Goal: Task Accomplishment & Management: Manage account settings

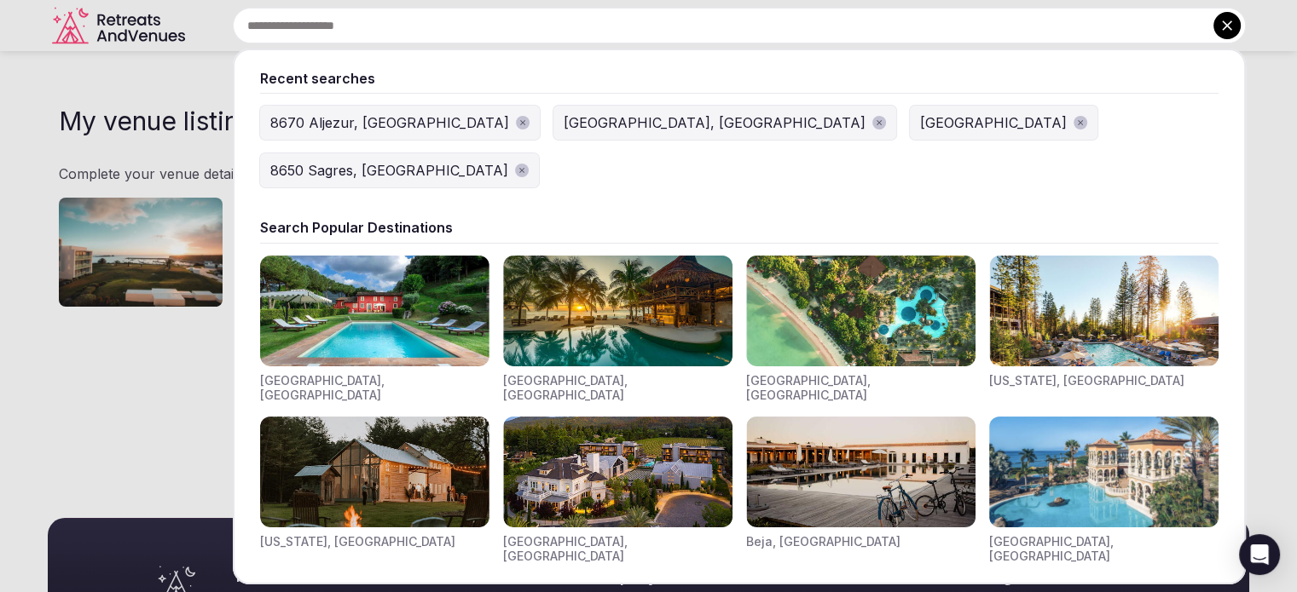
click at [477, 28] on input "text" at bounding box center [739, 26] width 1013 height 36
click at [508, 160] on div "8650 Sagres, [GEOGRAPHIC_DATA]" at bounding box center [389, 170] width 238 height 20
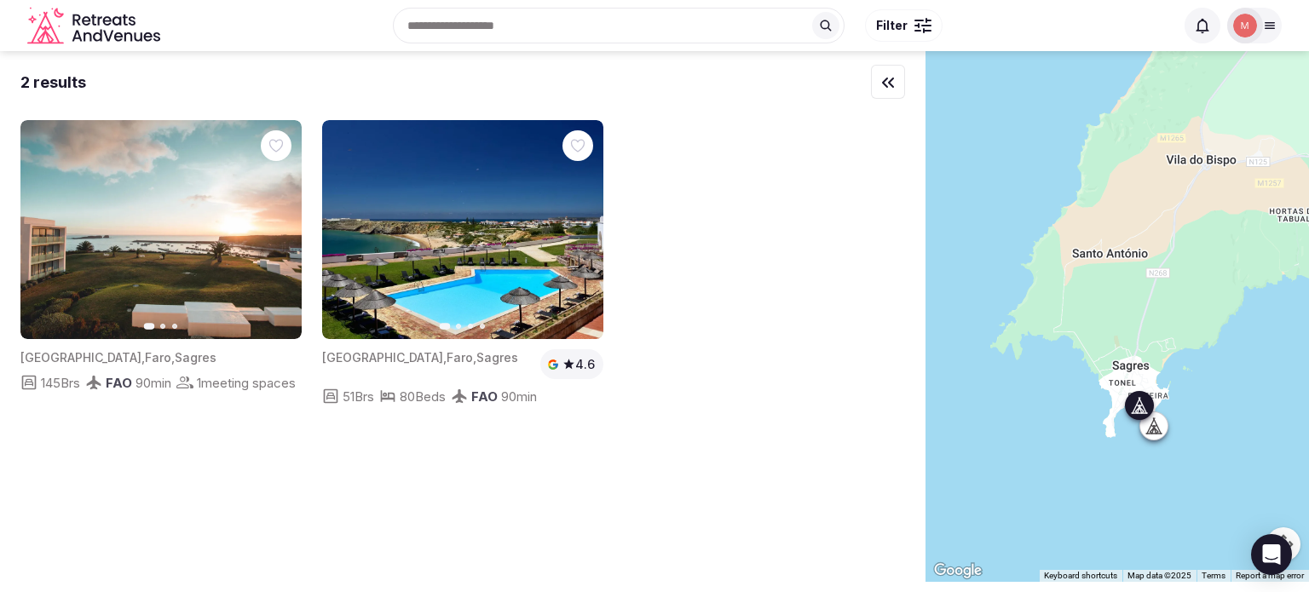
click at [208, 303] on img at bounding box center [160, 229] width 281 height 219
click at [160, 239] on img at bounding box center [160, 229] width 281 height 219
click at [276, 234] on icon "button" at bounding box center [278, 230] width 7 height 12
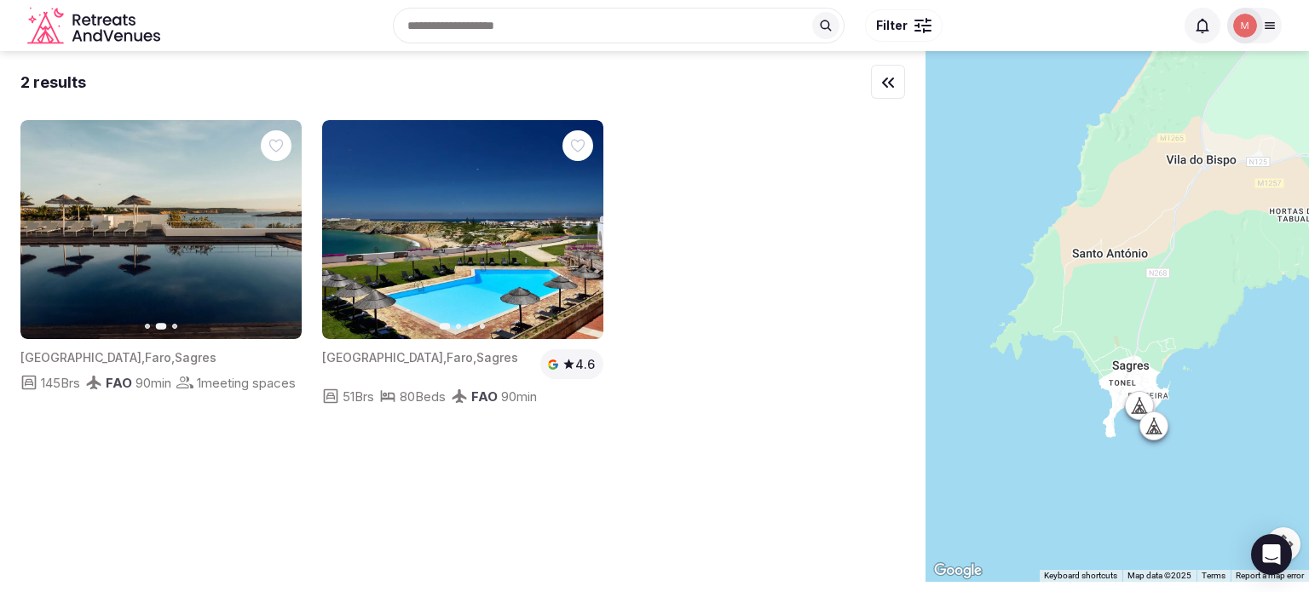
click at [1158, 432] on icon at bounding box center [1156, 431] width 4 height 6
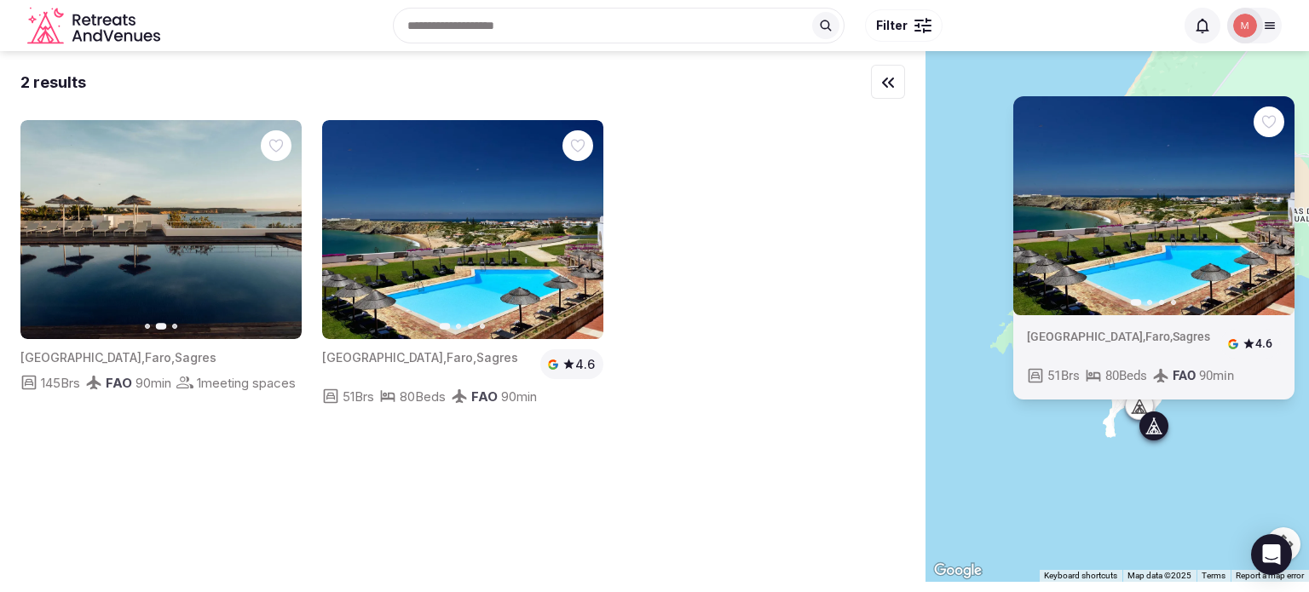
click at [1103, 440] on div "Previous slide Next slide [GEOGRAPHIC_DATA] , [GEOGRAPHIC_DATA] , Sagres 4.6 51…" at bounding box center [1118, 316] width 384 height 531
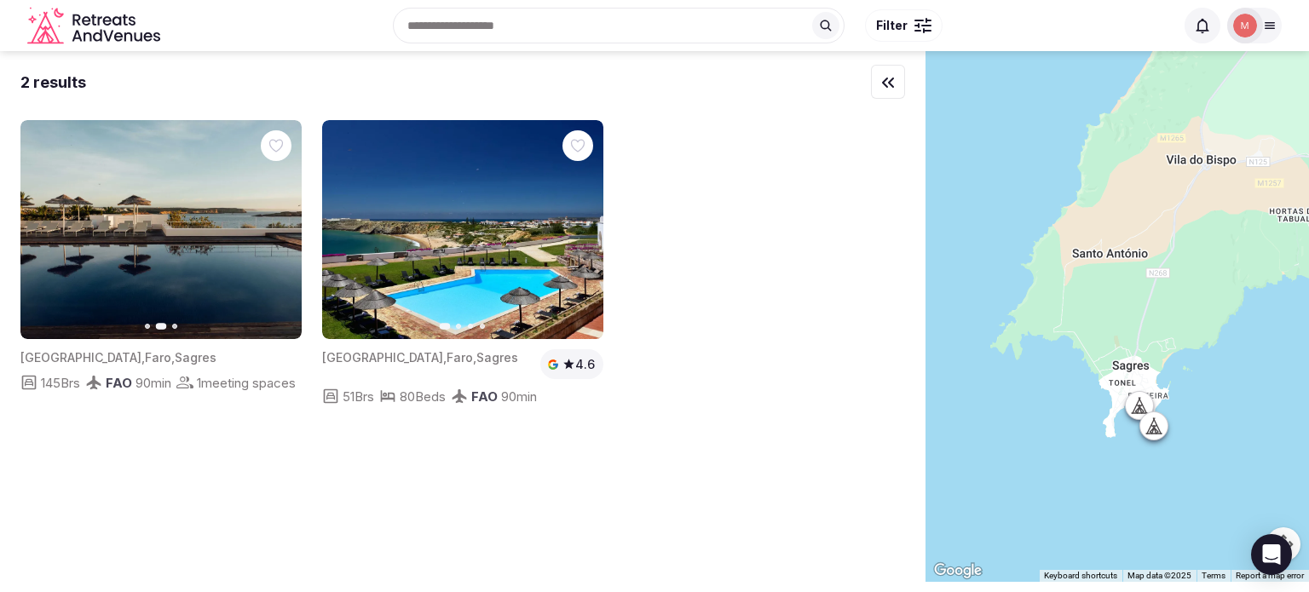
click at [1141, 407] on icon at bounding box center [1137, 404] width 8 height 15
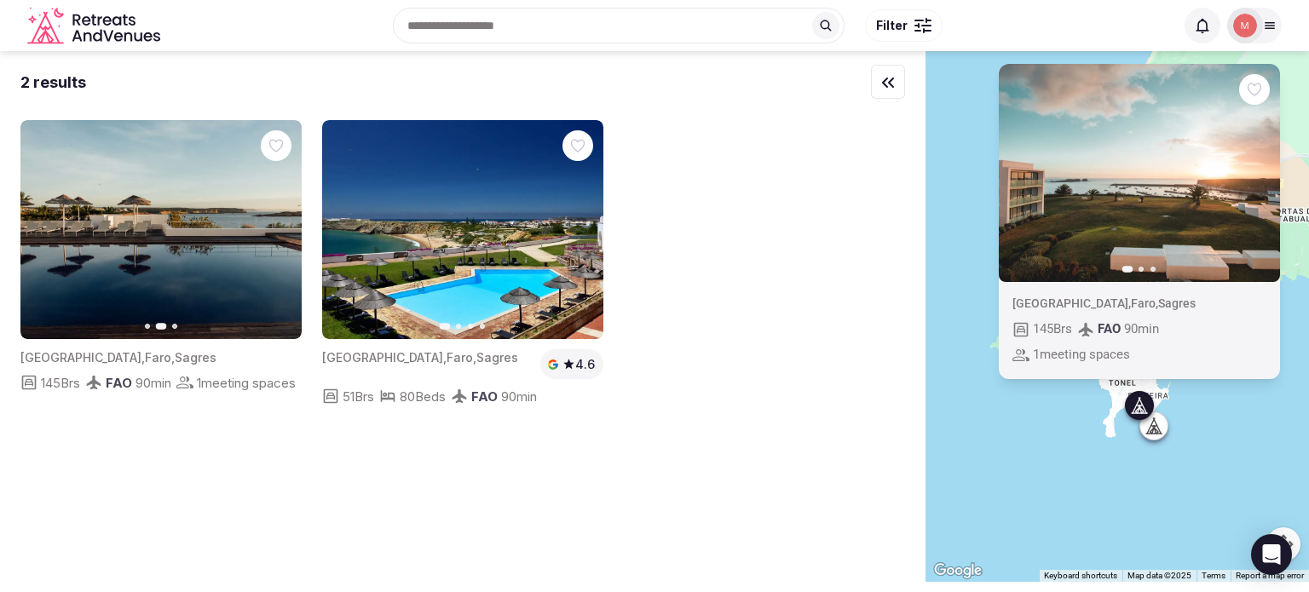
click at [1113, 291] on div "[GEOGRAPHIC_DATA] , [GEOGRAPHIC_DATA] , Sagres 145 Brs FAO 90 min 1 meeting spa…" at bounding box center [1139, 330] width 281 height 97
click at [1089, 210] on img at bounding box center [1139, 172] width 281 height 219
click at [106, 42] on icon "Retreats and Venues company logo" at bounding box center [95, 26] width 136 height 38
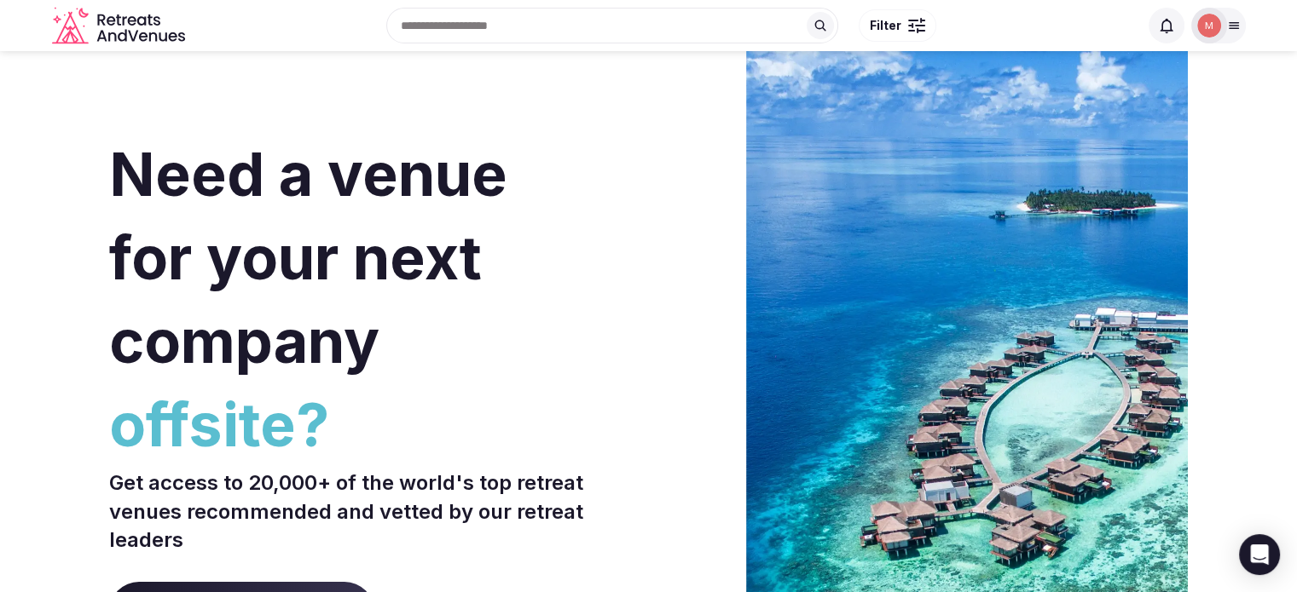
click at [511, 33] on input "text" at bounding box center [612, 26] width 452 height 36
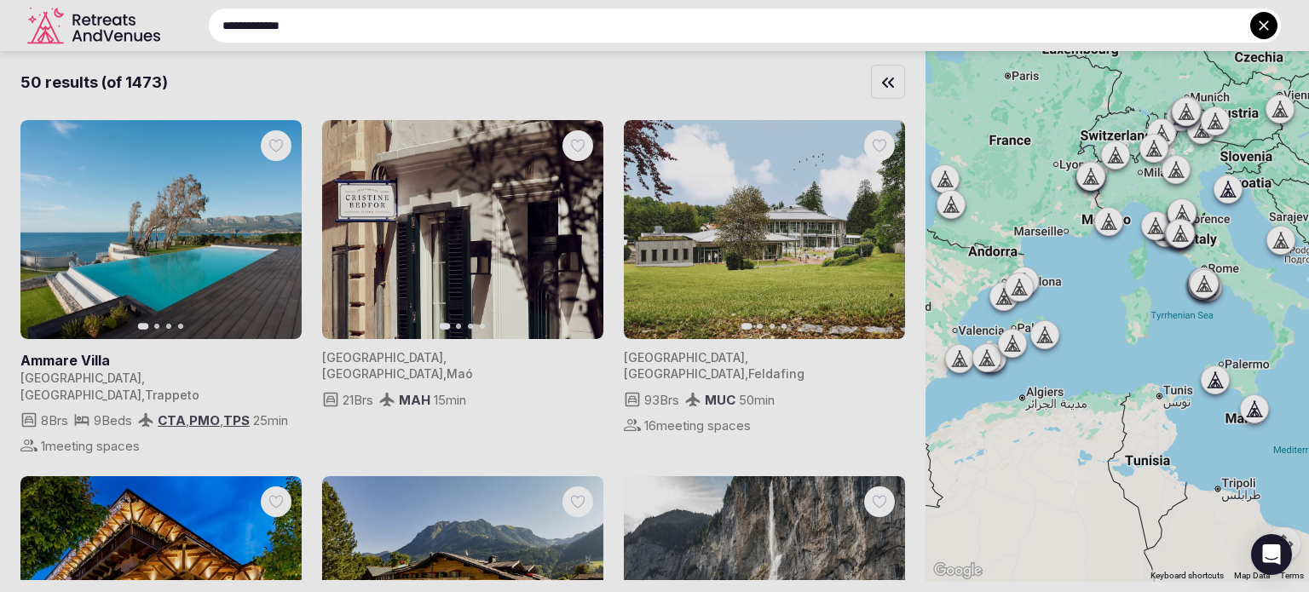
drag, startPoint x: 389, startPoint y: 20, endPoint x: 164, endPoint y: 3, distance: 225.8
click at [167, 8] on div "**********" at bounding box center [724, 26] width 1115 height 36
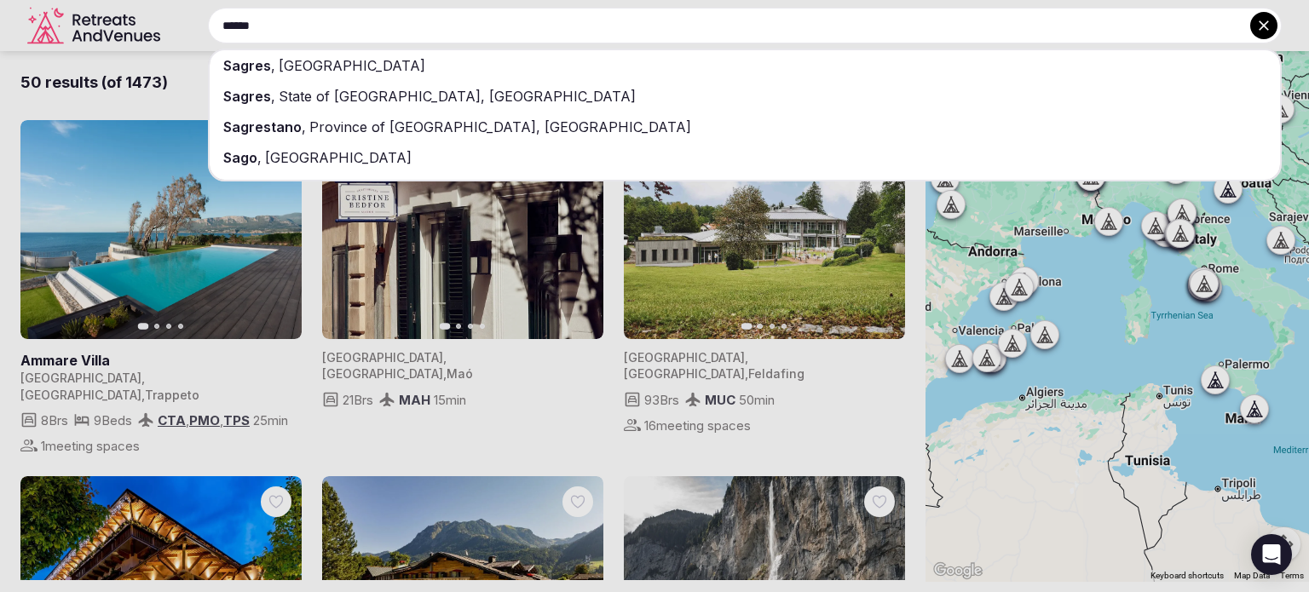
type input "******"
click at [280, 52] on div "Sagres , [GEOGRAPHIC_DATA]" at bounding box center [745, 65] width 1071 height 31
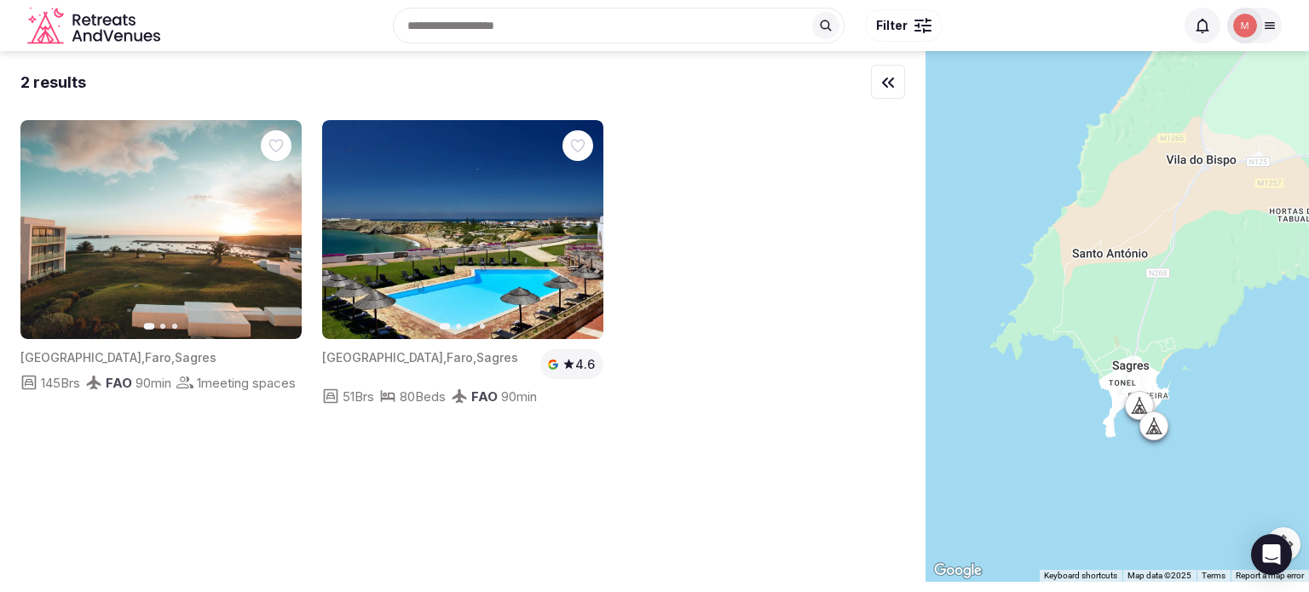
click at [78, 32] on icon "Retreats and Venues company logo" at bounding box center [78, 36] width 10 height 11
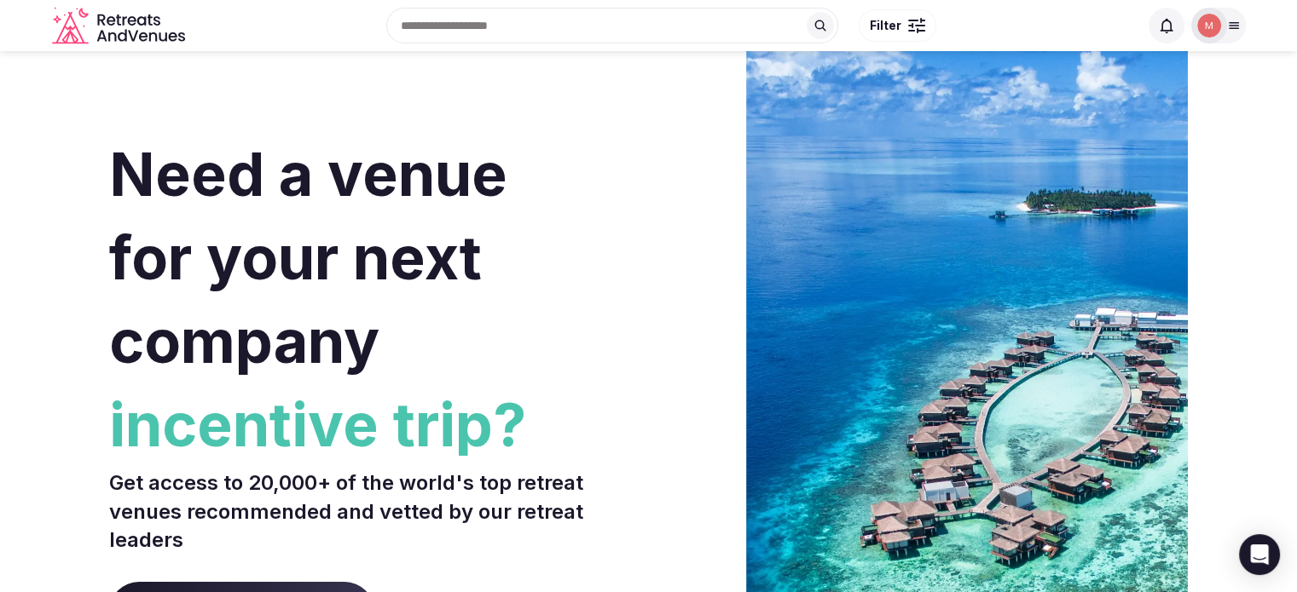
click at [898, 24] on span "Filter" at bounding box center [885, 25] width 32 height 17
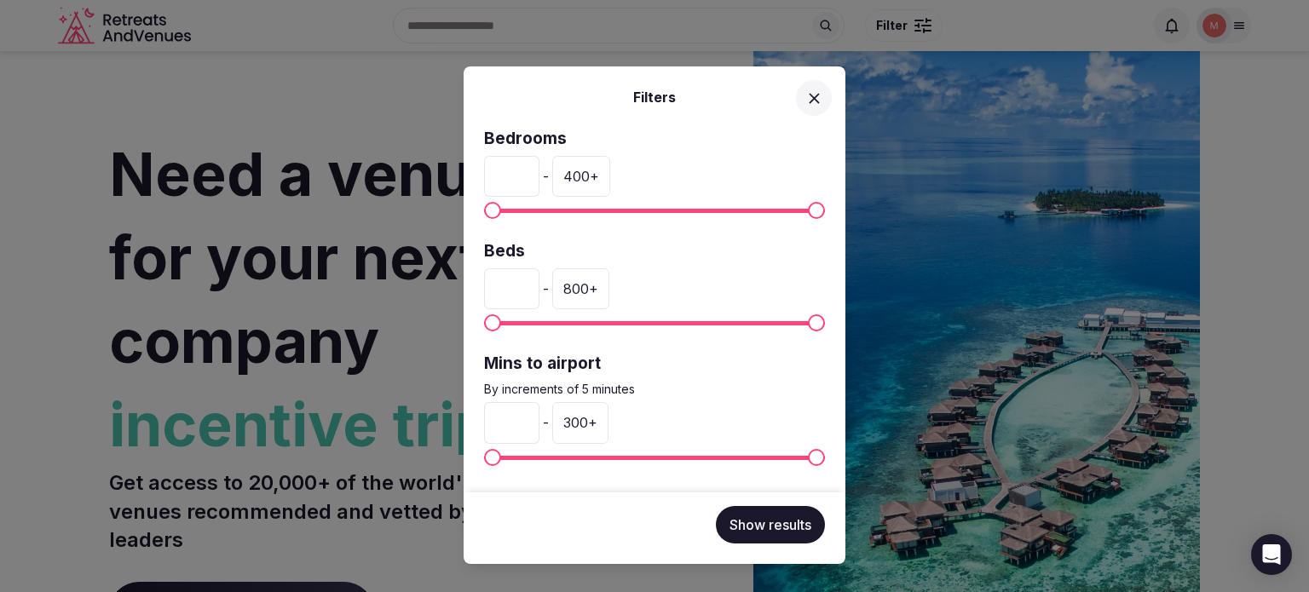
click at [898, 22] on div "Filters Bedrooms * - 400 + Beds * - 800 + Mins to airport By increments of 5 mi…" at bounding box center [654, 296] width 1309 height 592
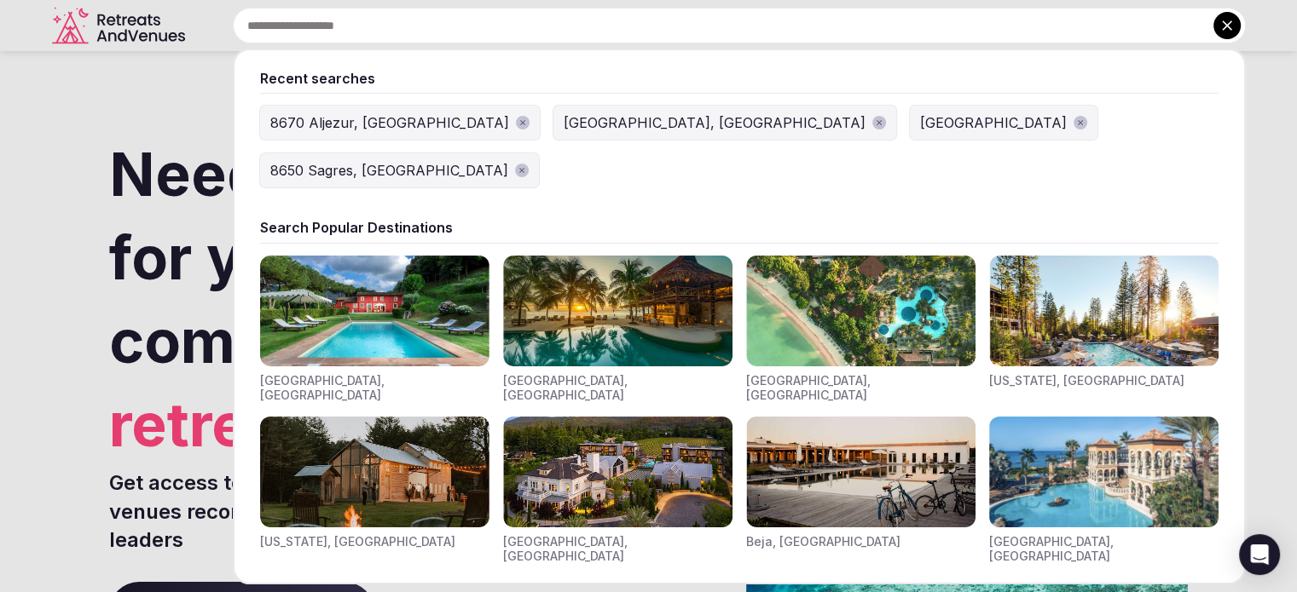
click at [557, 33] on input "text" at bounding box center [739, 26] width 1013 height 36
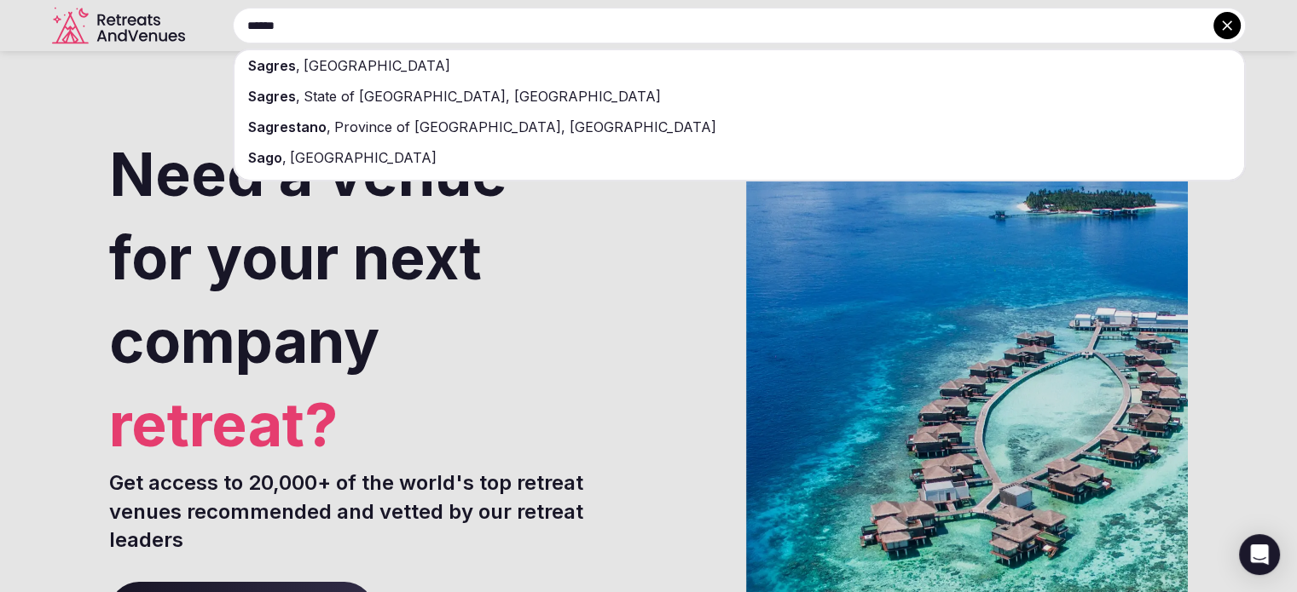
type input "******"
click at [341, 60] on span "[GEOGRAPHIC_DATA]" at bounding box center [375, 65] width 150 height 17
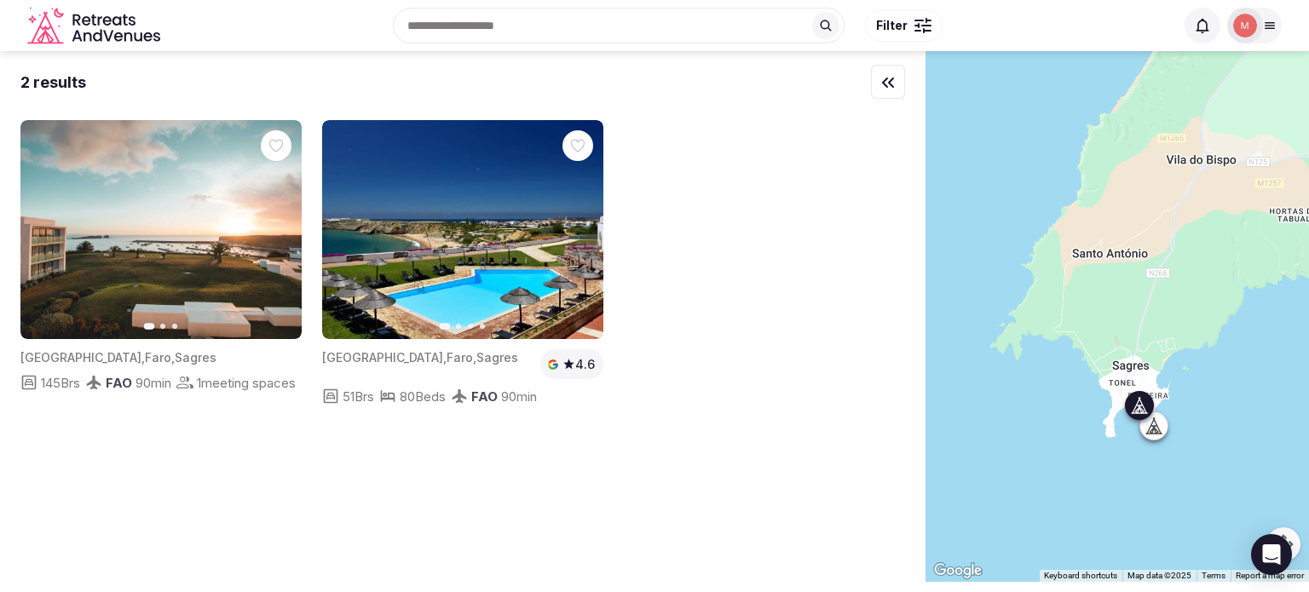
click at [151, 312] on img at bounding box center [160, 229] width 281 height 219
click at [142, 268] on img at bounding box center [160, 229] width 281 height 219
click at [1271, 29] on icon at bounding box center [1270, 26] width 14 height 14
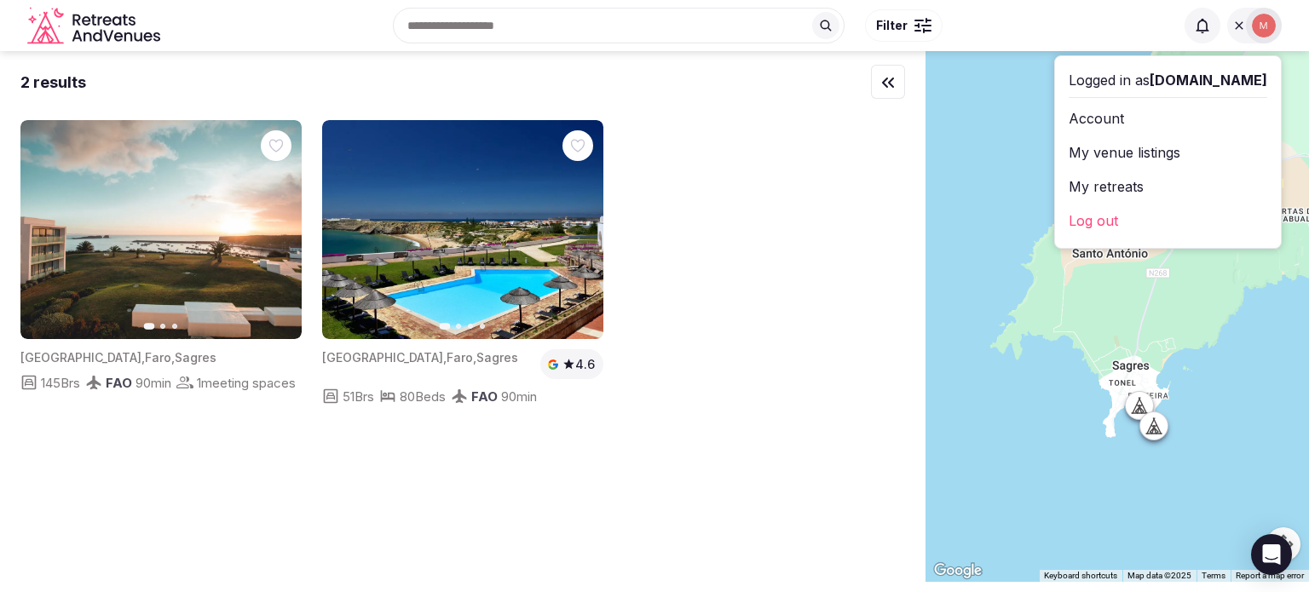
click at [858, 217] on div "Previous slide Next slide [GEOGRAPHIC_DATA] , [GEOGRAPHIC_DATA] , Sagres 145 Br…" at bounding box center [462, 263] width 885 height 286
click at [1069, 188] on link "My retreats" at bounding box center [1168, 186] width 199 height 27
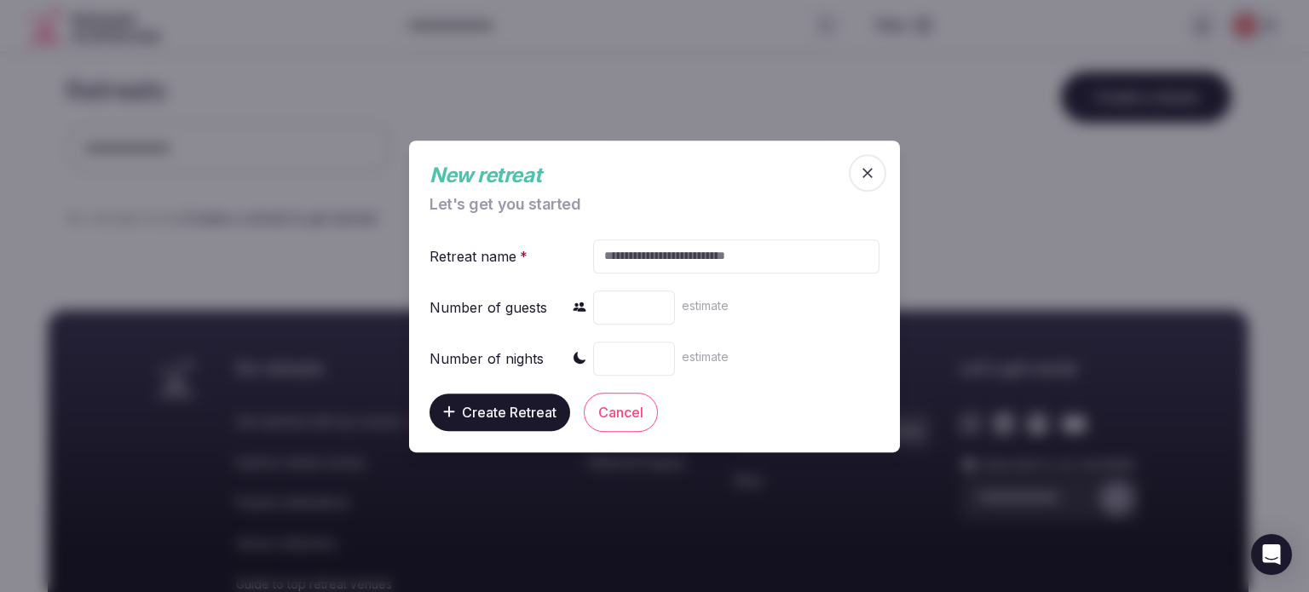
click at [621, 419] on button "Cancel" at bounding box center [621, 411] width 74 height 39
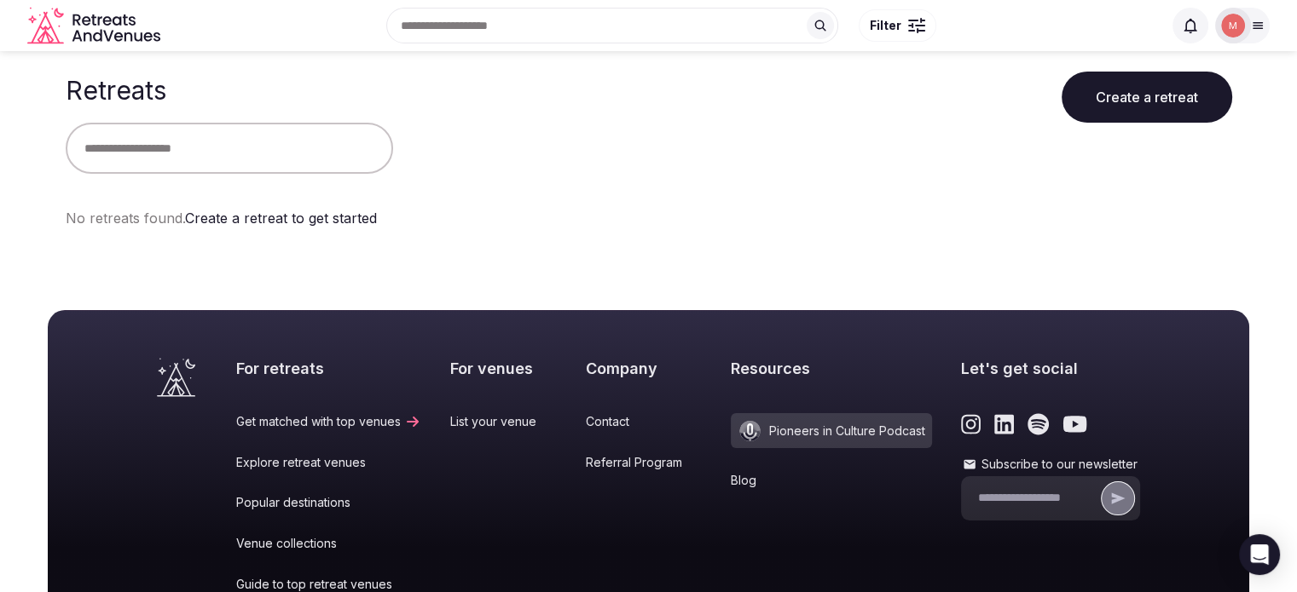
click at [97, 25] on icon "Retreats and Venues company logo" at bounding box center [95, 19] width 5 height 11
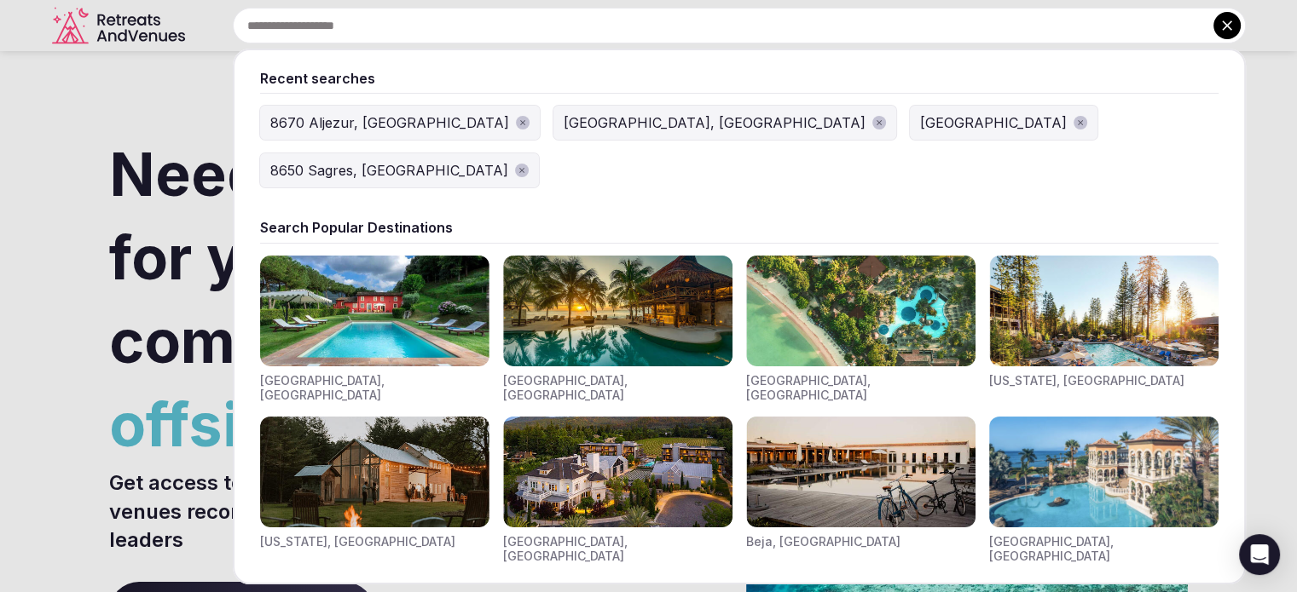
click at [527, 33] on input "text" at bounding box center [739, 26] width 1013 height 36
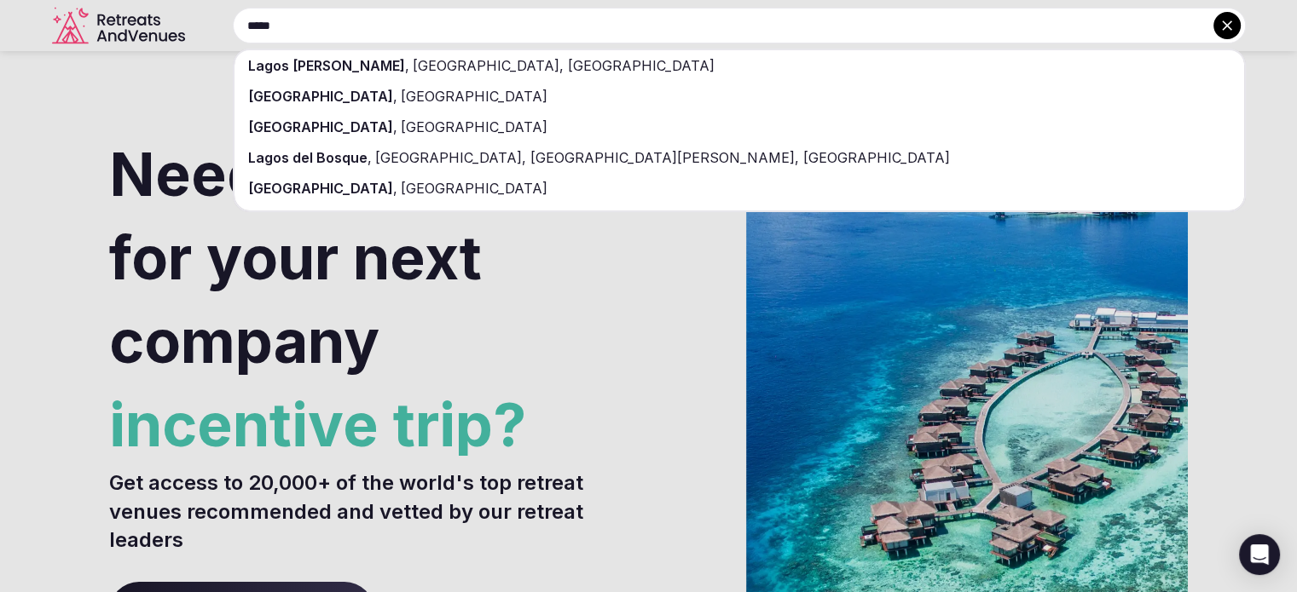
type input "*****"
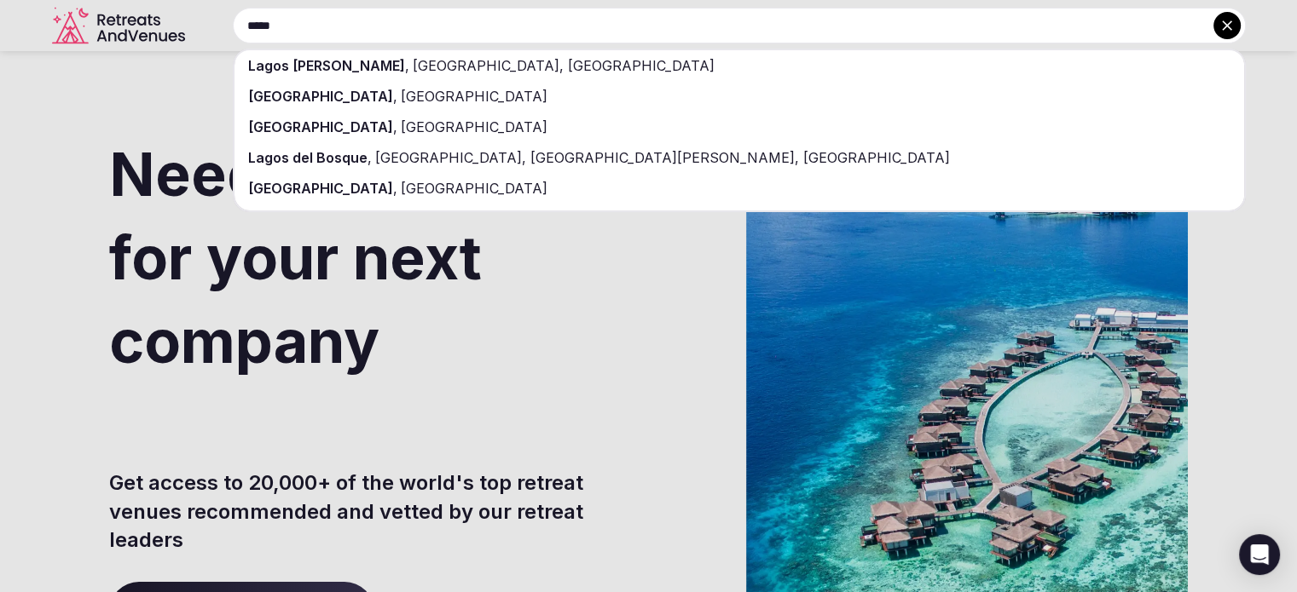
click at [397, 95] on span "[GEOGRAPHIC_DATA]" at bounding box center [472, 96] width 150 height 17
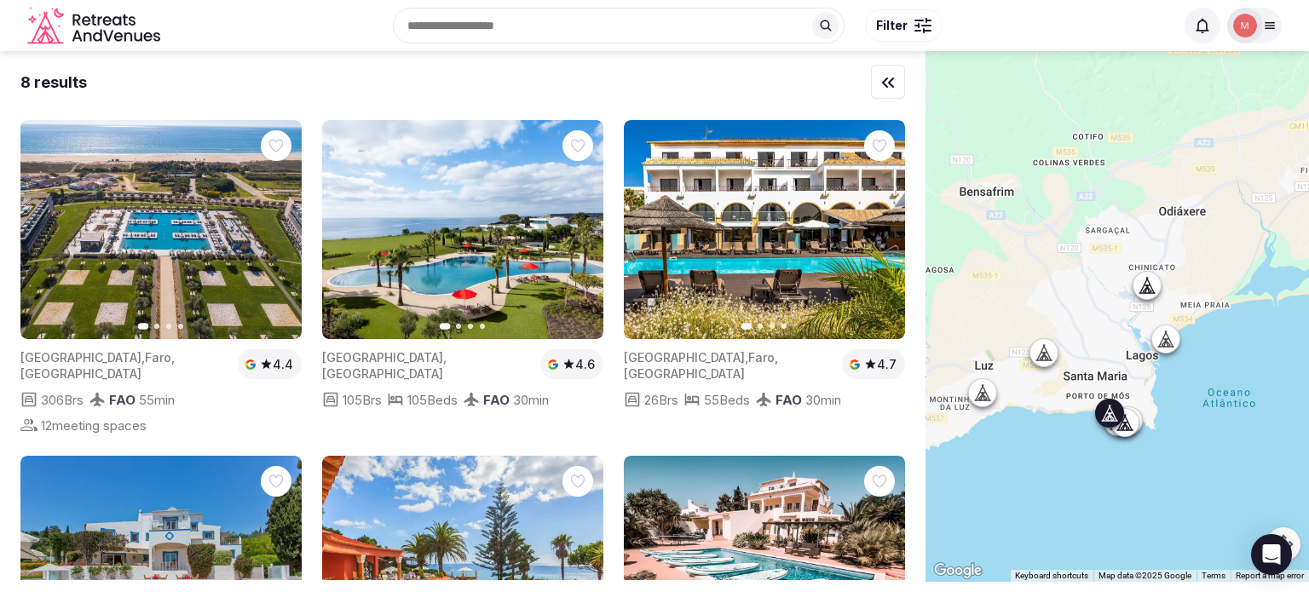
click at [876, 234] on icon "button" at bounding box center [882, 230] width 14 height 14
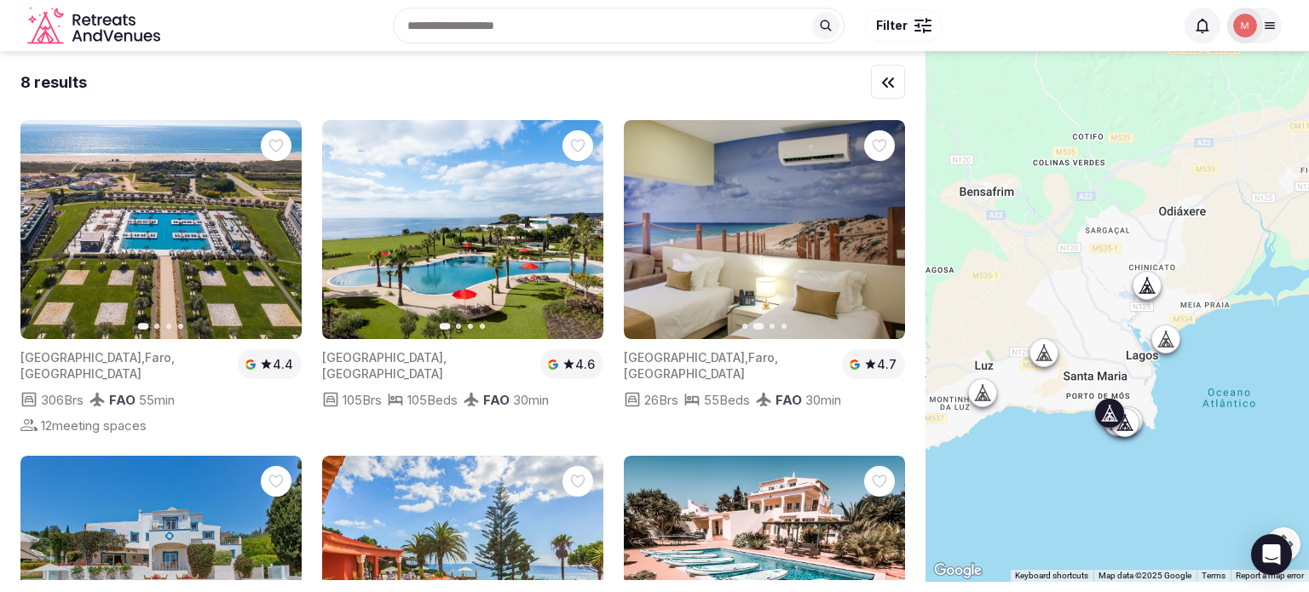
click at [876, 234] on icon "button" at bounding box center [882, 230] width 14 height 14
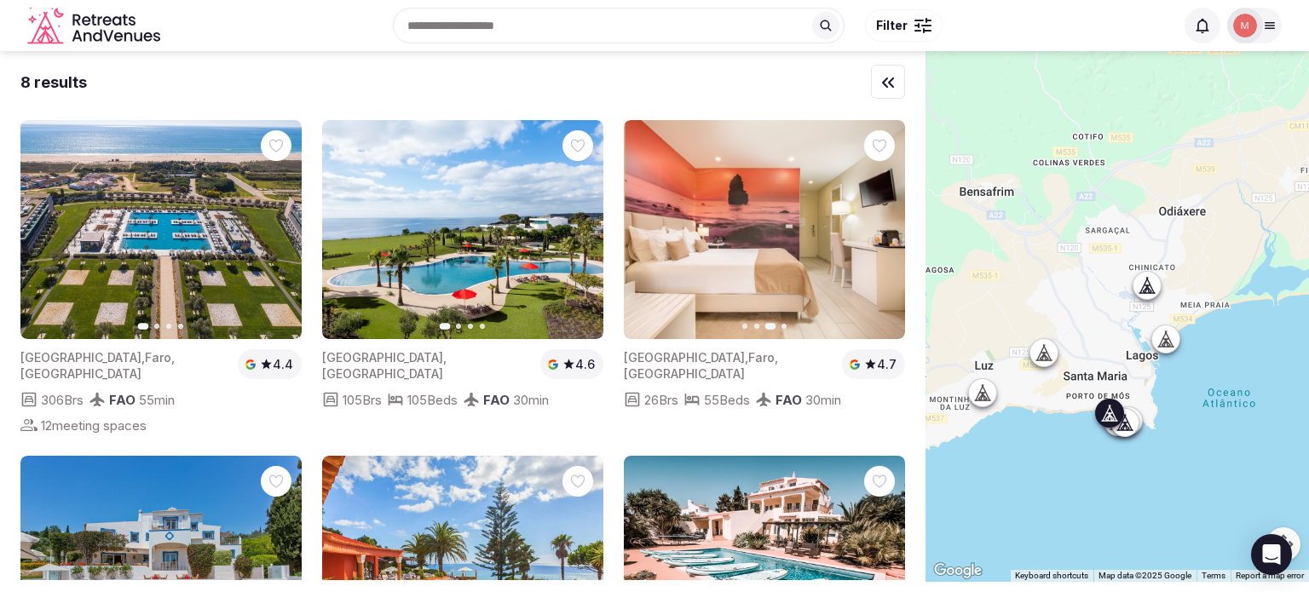
click at [876, 234] on icon "button" at bounding box center [882, 230] width 14 height 14
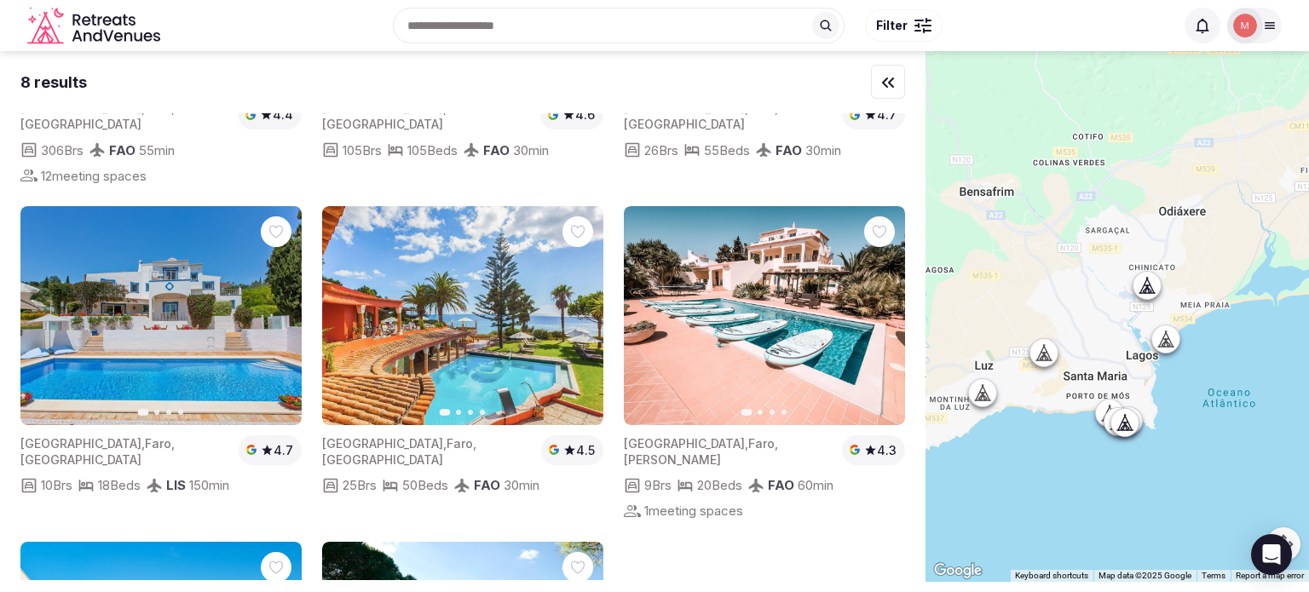
scroll to position [261, 0]
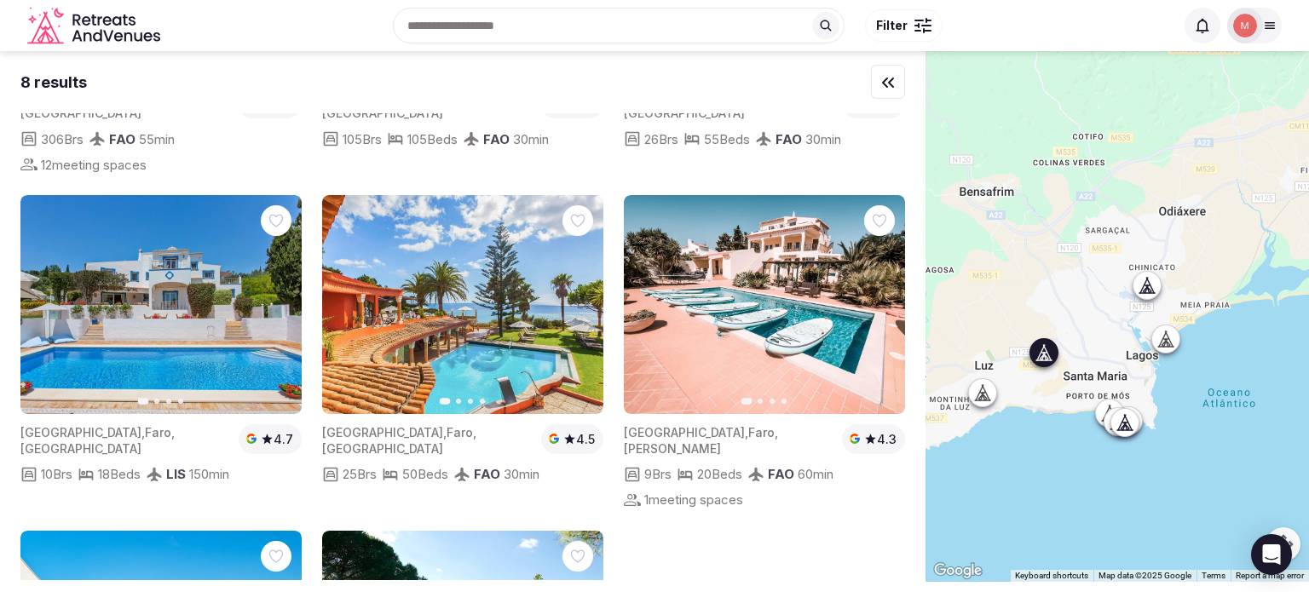
click at [276, 299] on icon "button" at bounding box center [278, 305] width 14 height 14
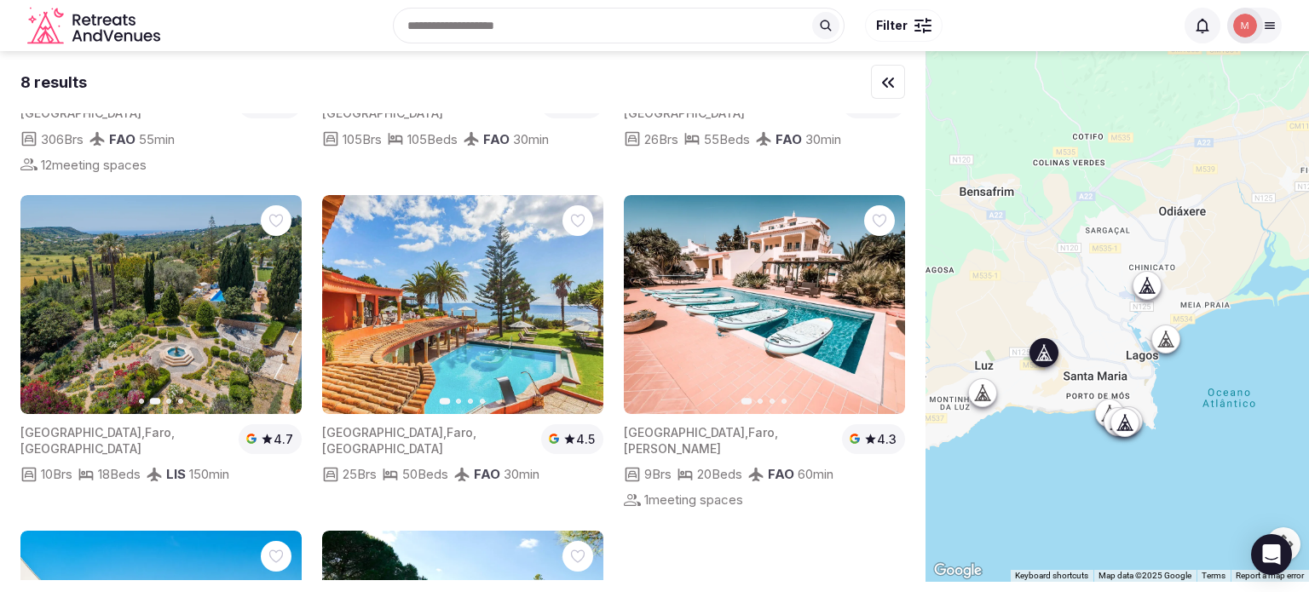
click at [276, 298] on icon "button" at bounding box center [278, 305] width 14 height 14
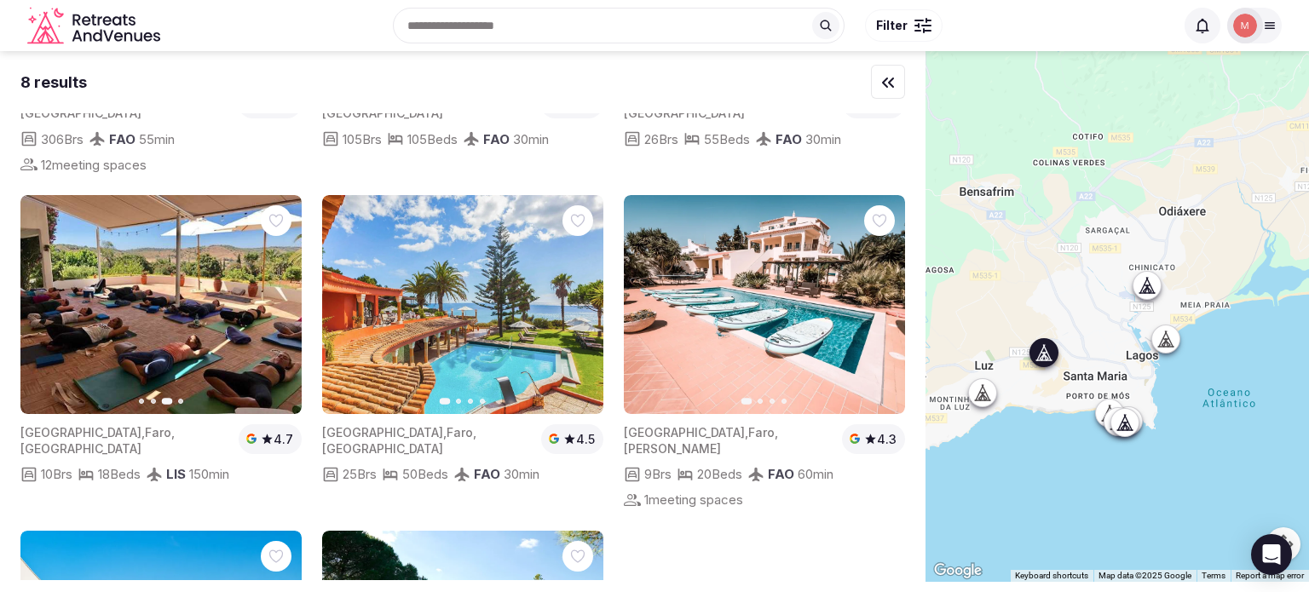
click at [276, 298] on icon "button" at bounding box center [278, 305] width 14 height 14
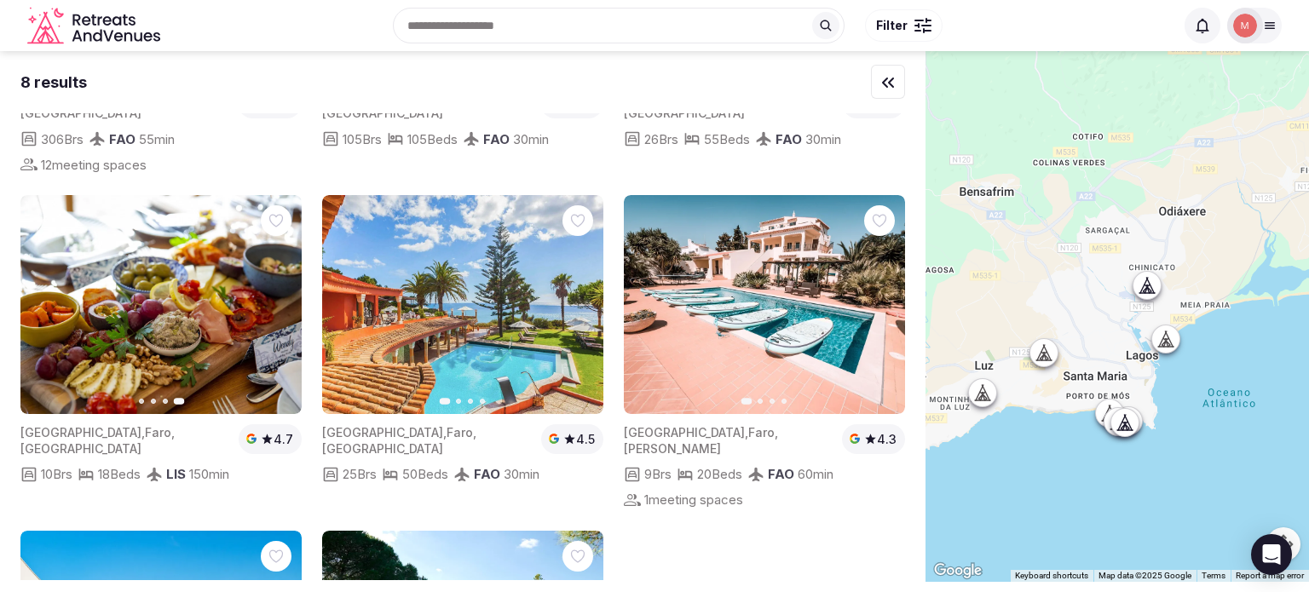
click at [1044, 354] on icon at bounding box center [1044, 354] width 0 height 2
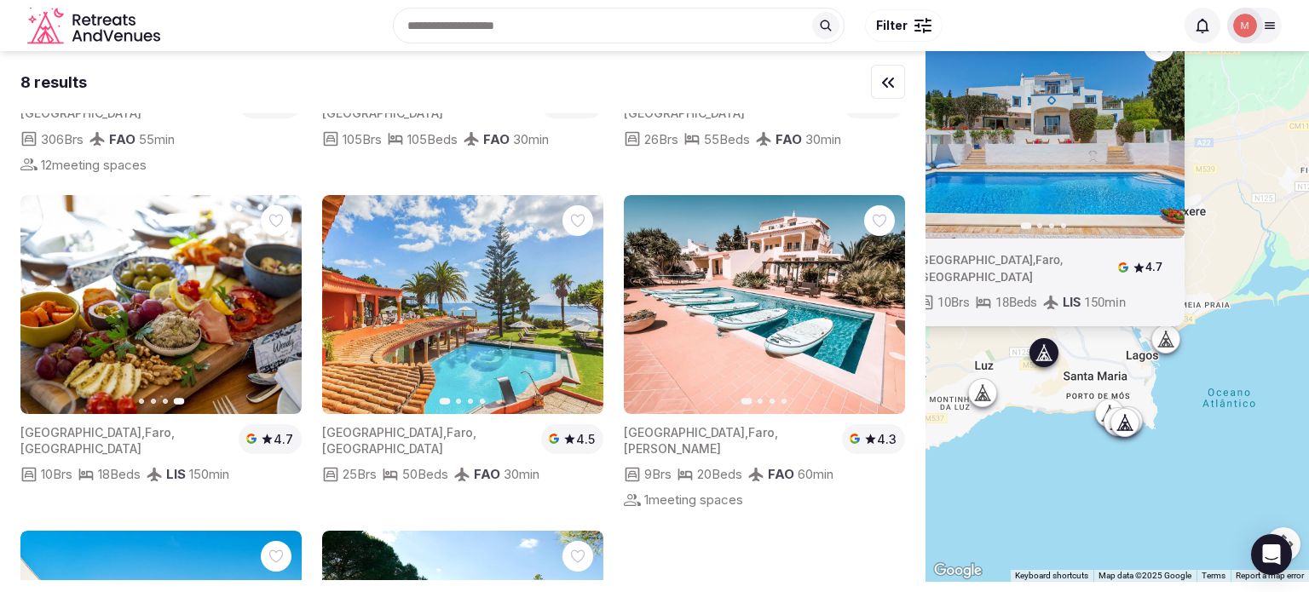
click at [1044, 354] on icon at bounding box center [1044, 354] width 0 height 2
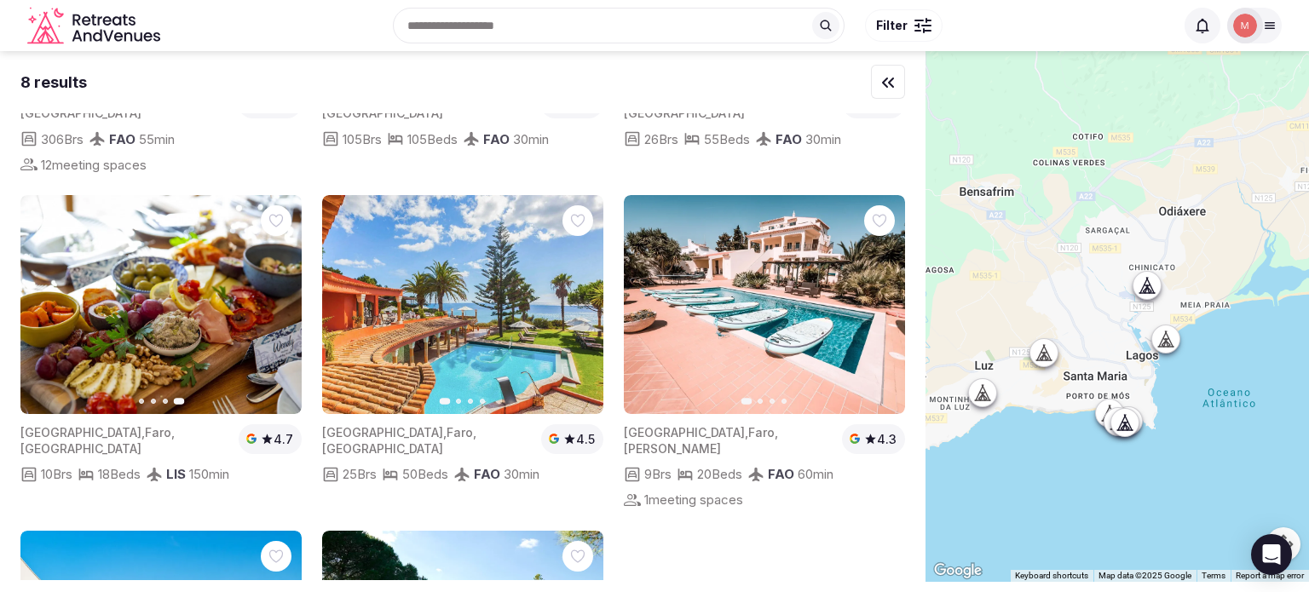
click at [1044, 354] on icon at bounding box center [1044, 354] width 0 height 2
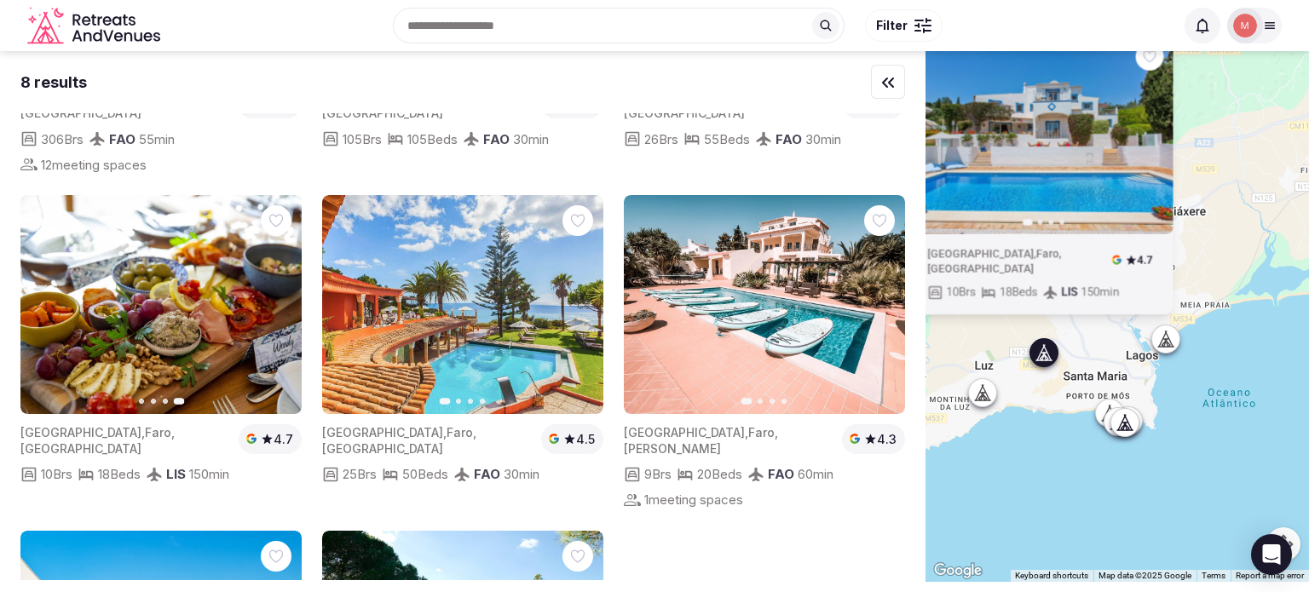
click at [1044, 354] on icon at bounding box center [1044, 354] width 0 height 2
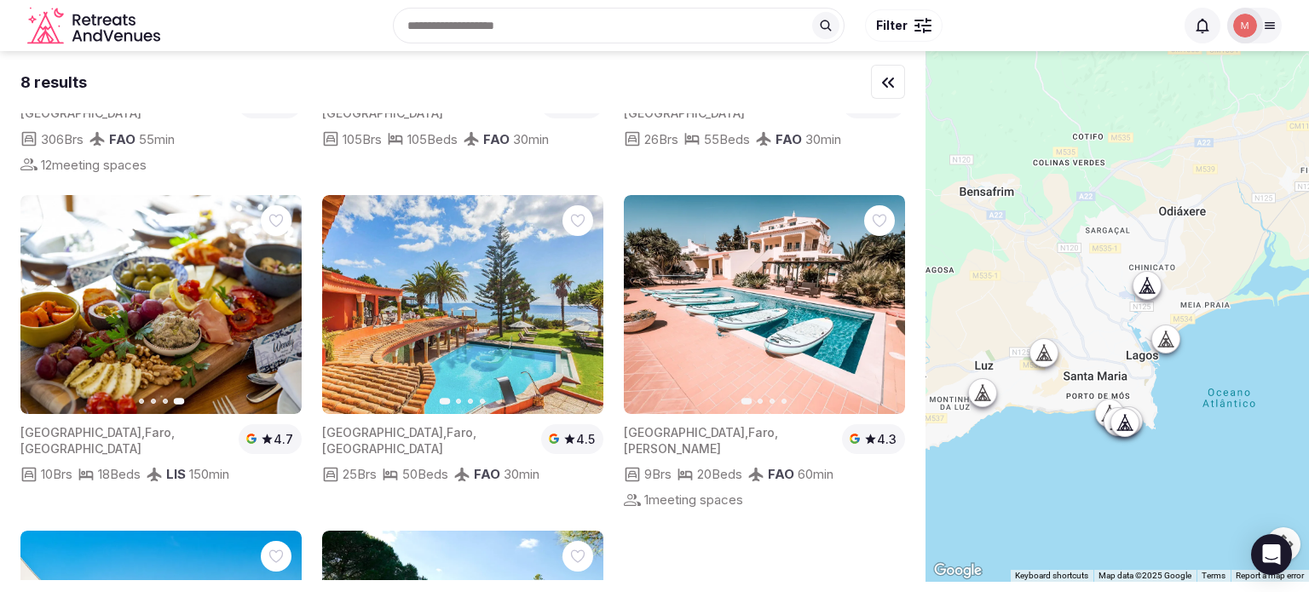
click at [1044, 354] on icon at bounding box center [1044, 354] width 0 height 2
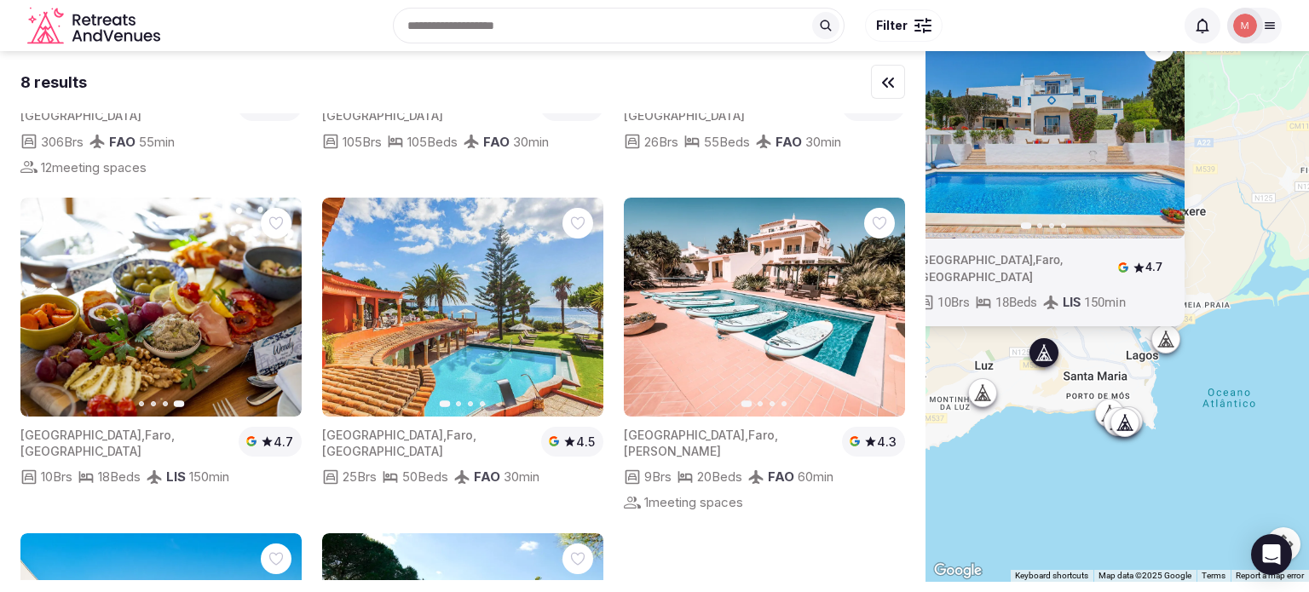
scroll to position [559, 0]
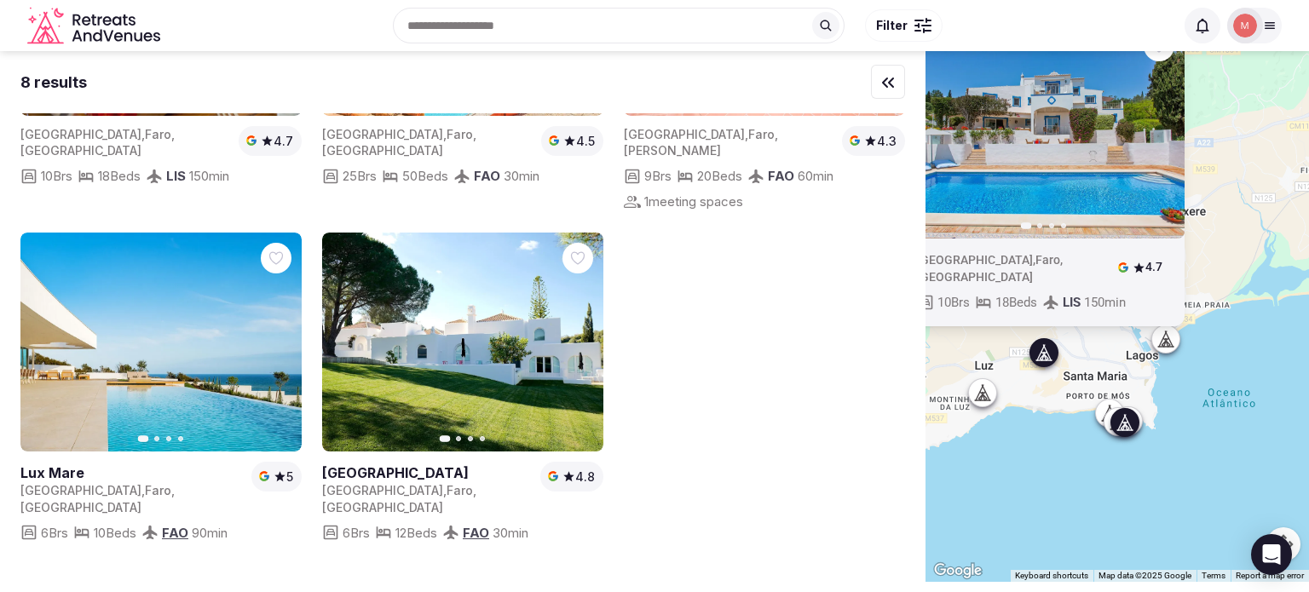
click at [275, 335] on icon "button" at bounding box center [278, 342] width 14 height 14
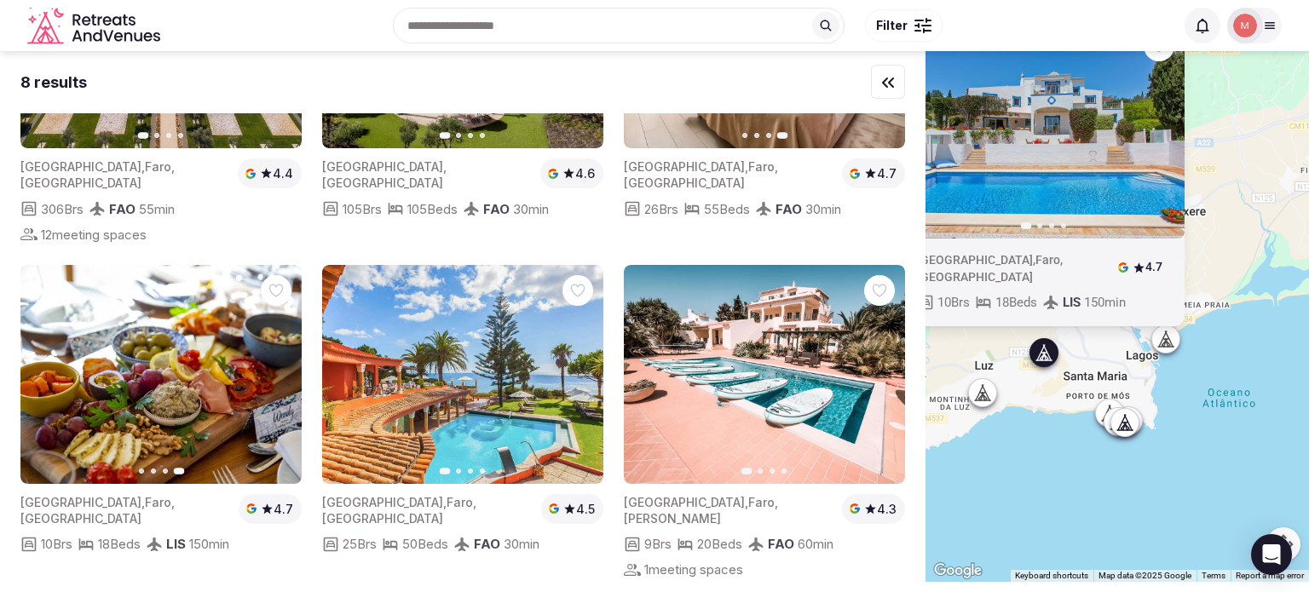
scroll to position [197, 0]
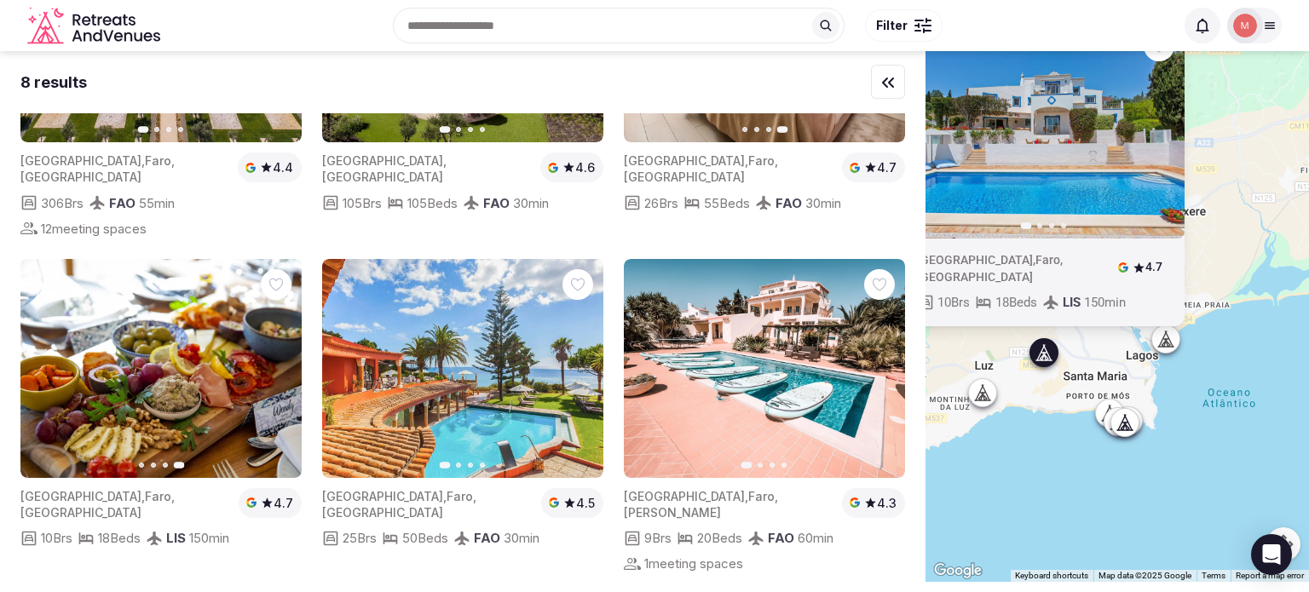
click at [40, 361] on icon "button" at bounding box center [45, 368] width 14 height 14
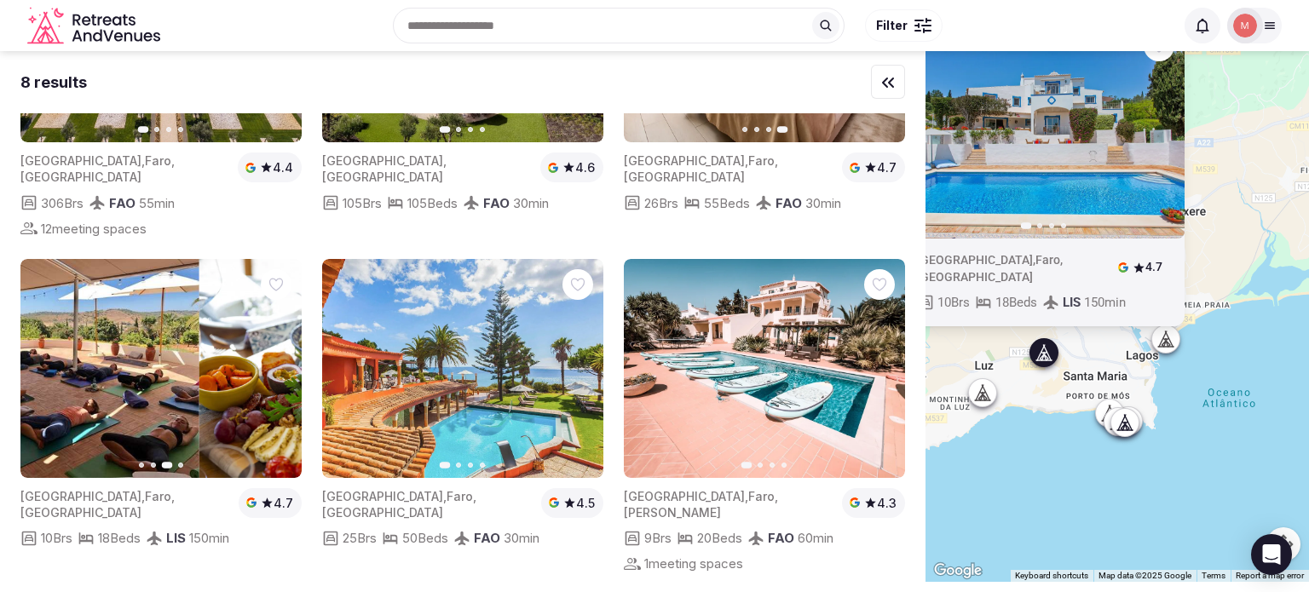
click at [40, 361] on icon "button" at bounding box center [45, 368] width 14 height 14
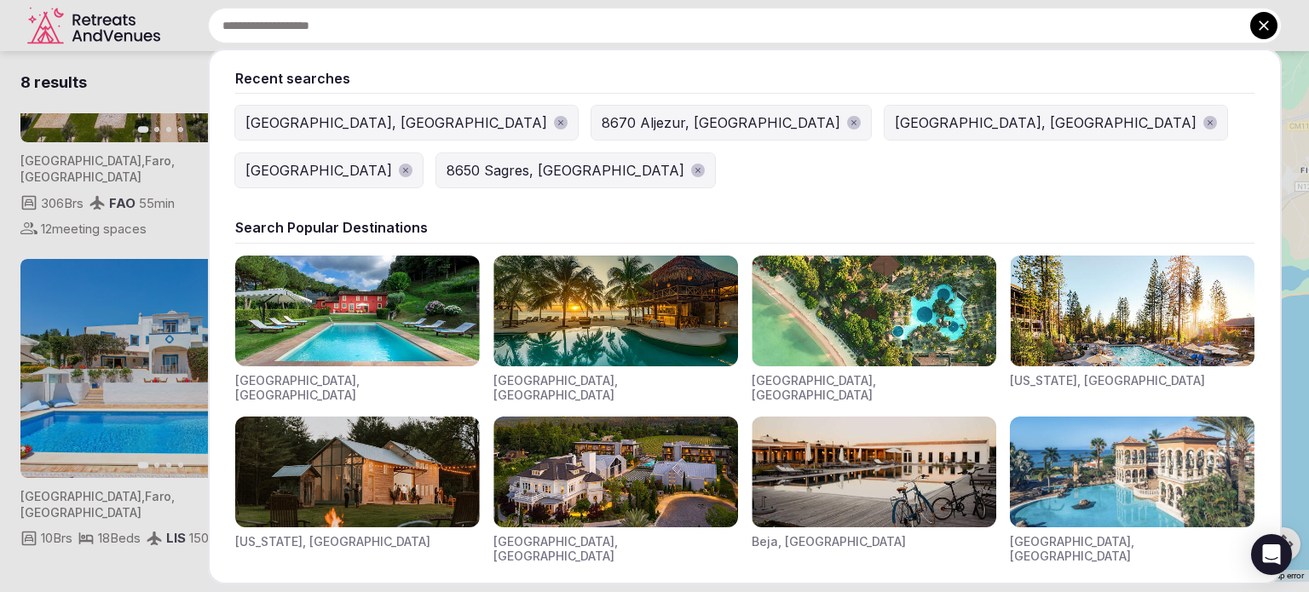
click at [540, 26] on input "text" at bounding box center [745, 26] width 1074 height 36
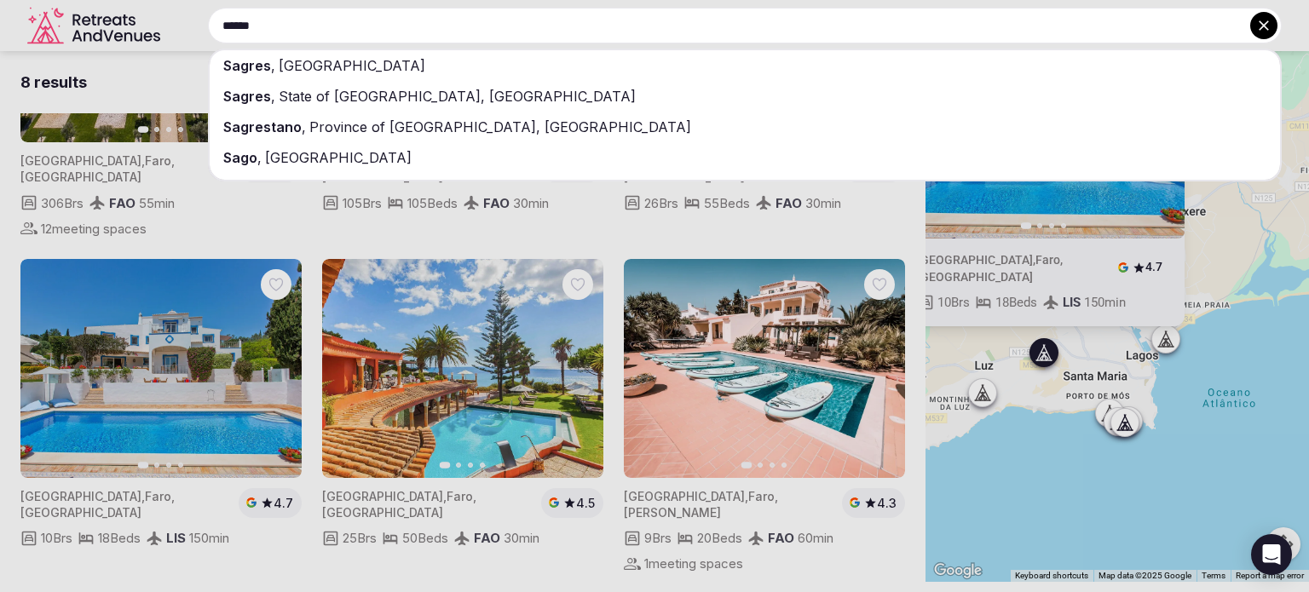
type input "******"
click at [281, 61] on span "[GEOGRAPHIC_DATA]" at bounding box center [350, 65] width 150 height 17
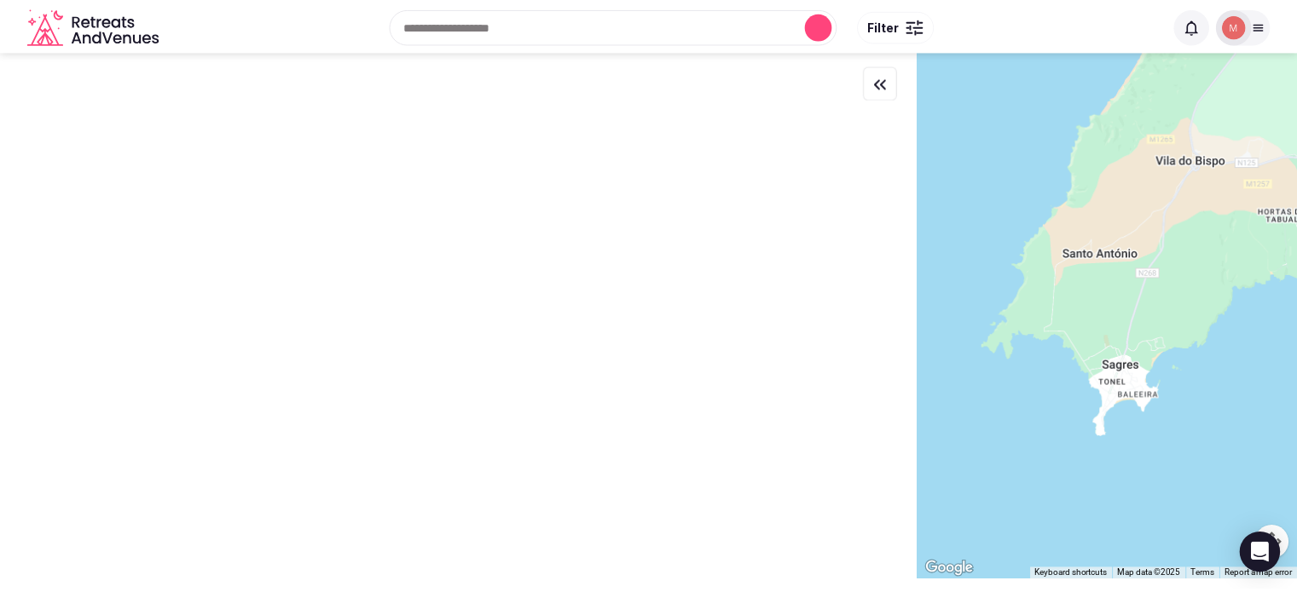
scroll to position [0, 0]
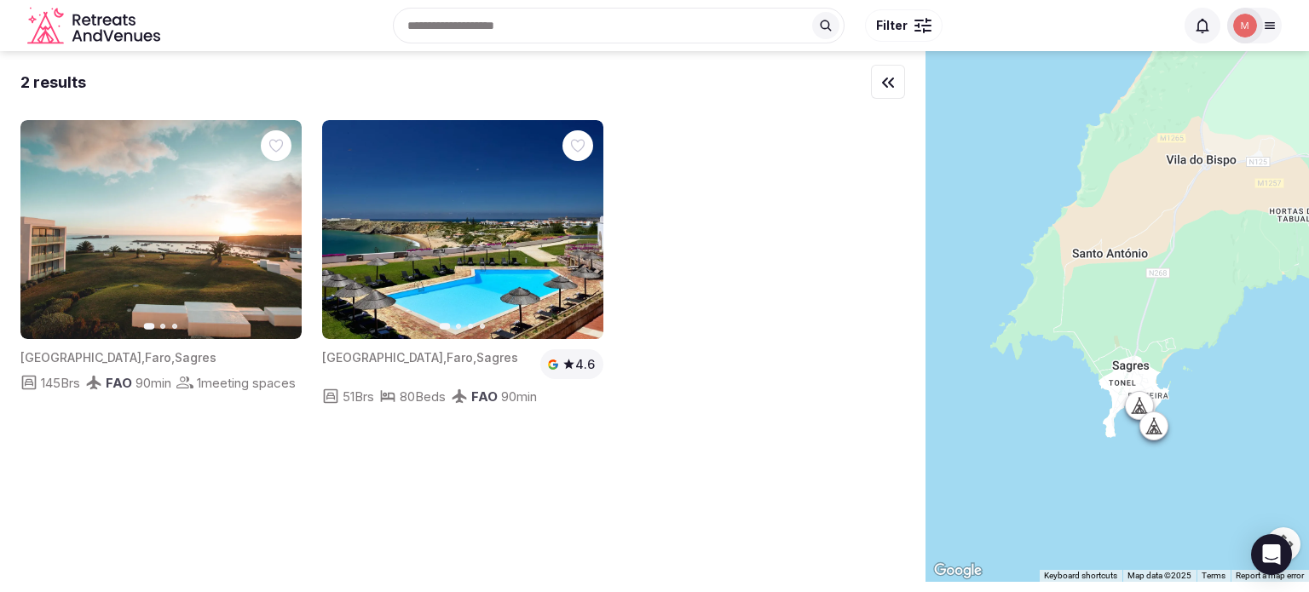
click at [1274, 29] on icon at bounding box center [1270, 26] width 14 height 14
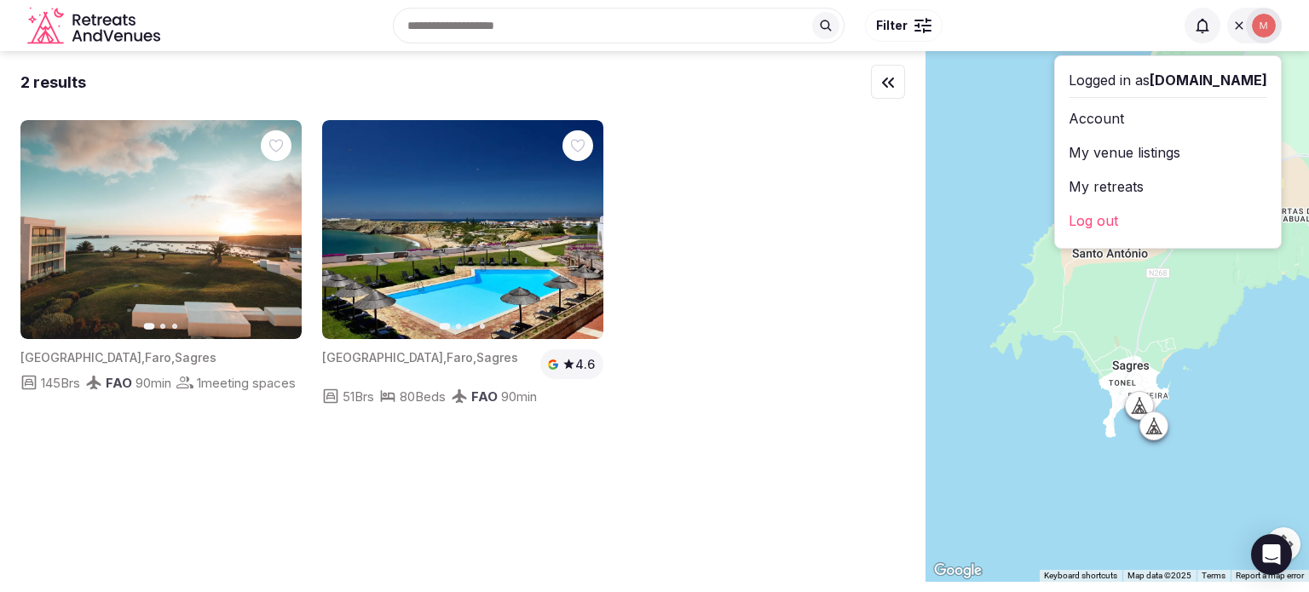
click at [1105, 111] on link "Account" at bounding box center [1168, 118] width 199 height 27
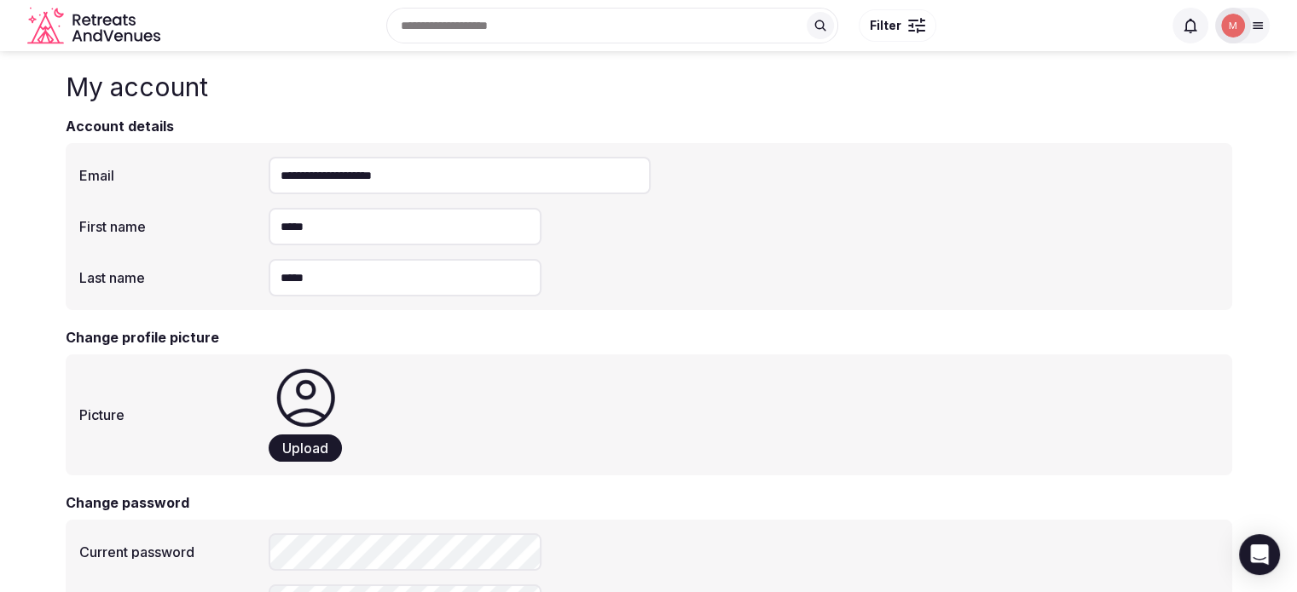
click at [1223, 33] on div at bounding box center [1233, 26] width 24 height 24
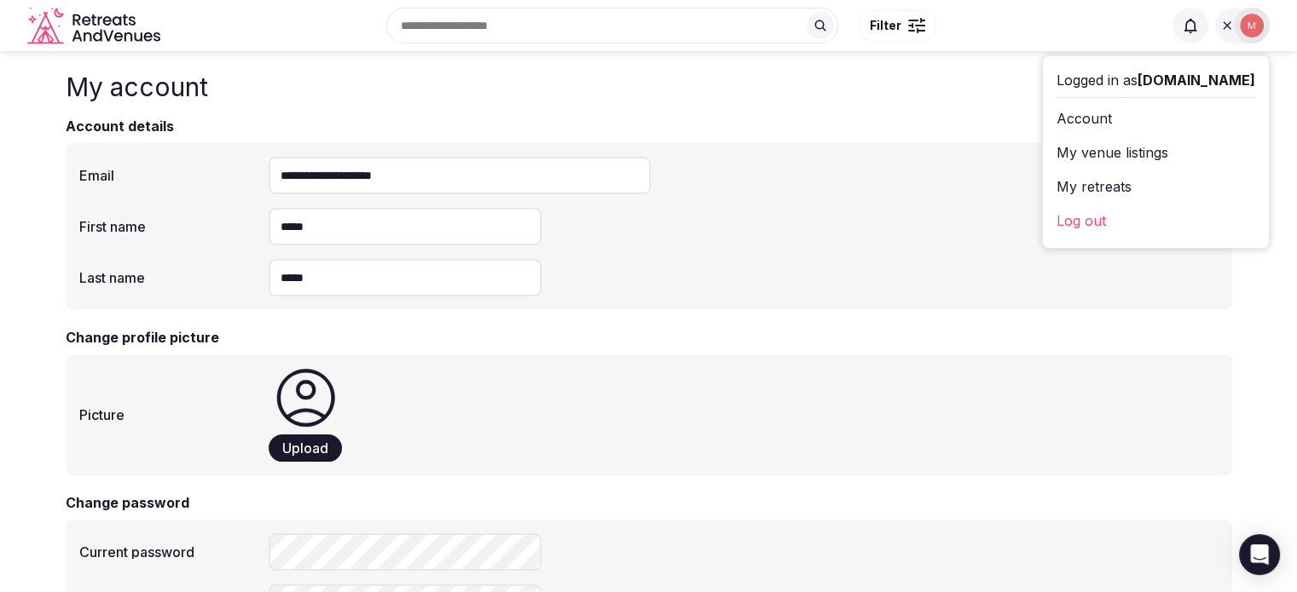
click at [1083, 159] on link "My venue listings" at bounding box center [1155, 152] width 199 height 27
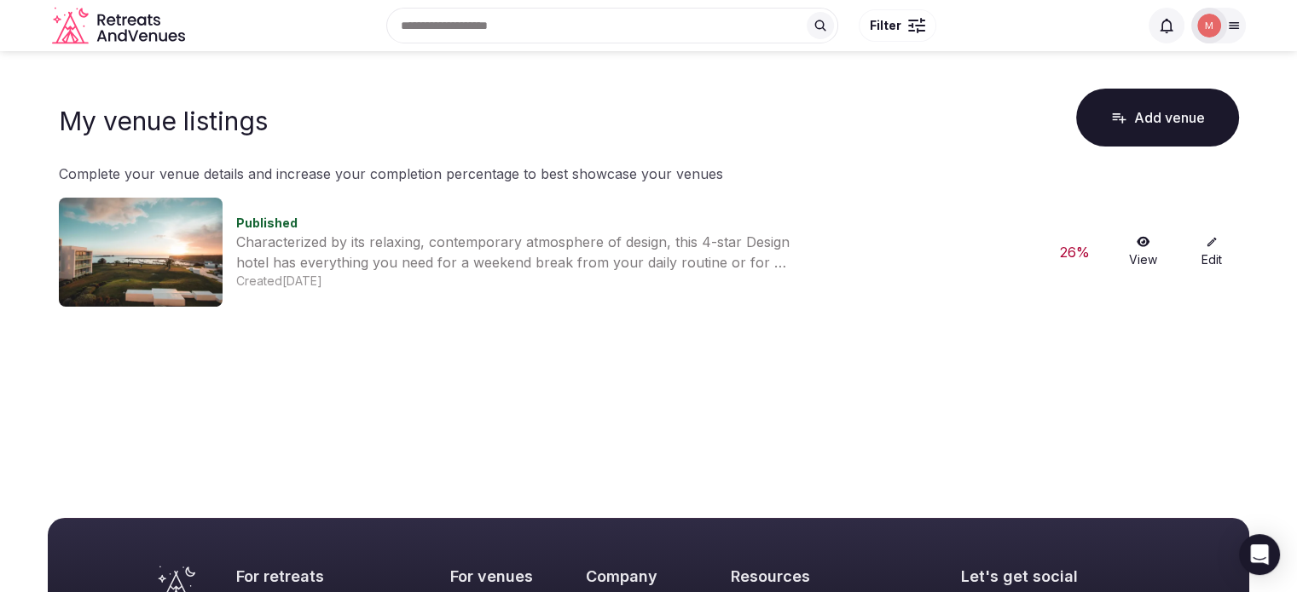
click at [1207, 261] on link "Edit" at bounding box center [1211, 252] width 55 height 32
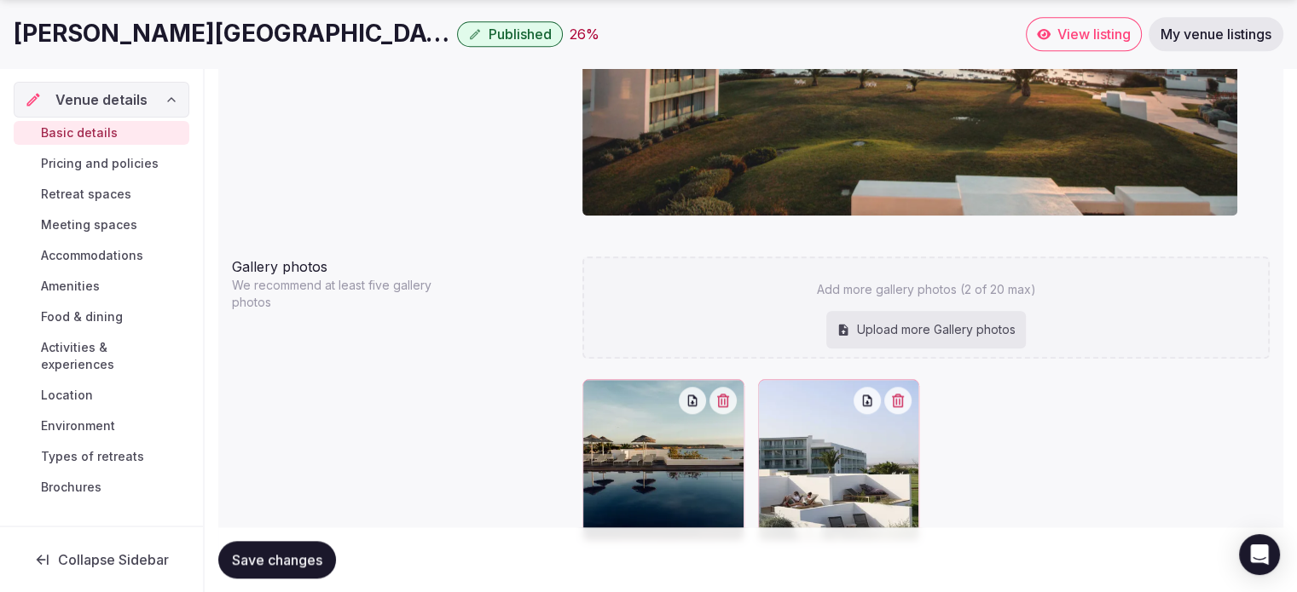
scroll to position [1729, 0]
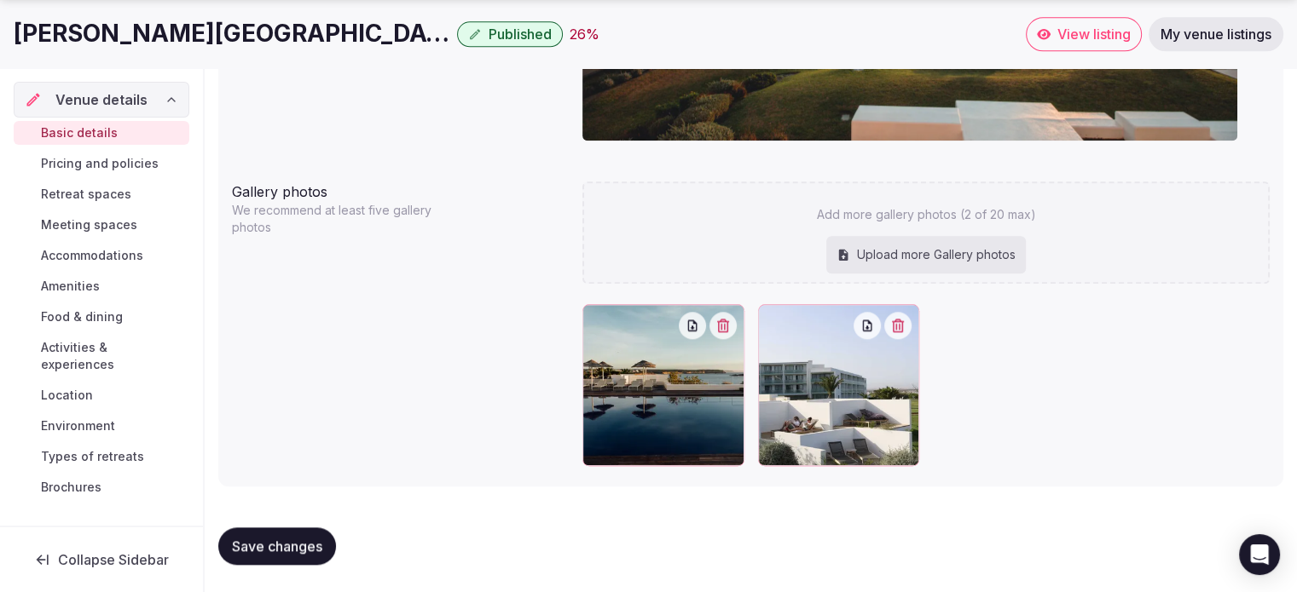
click at [74, 192] on span "Retreat spaces" at bounding box center [86, 194] width 90 height 17
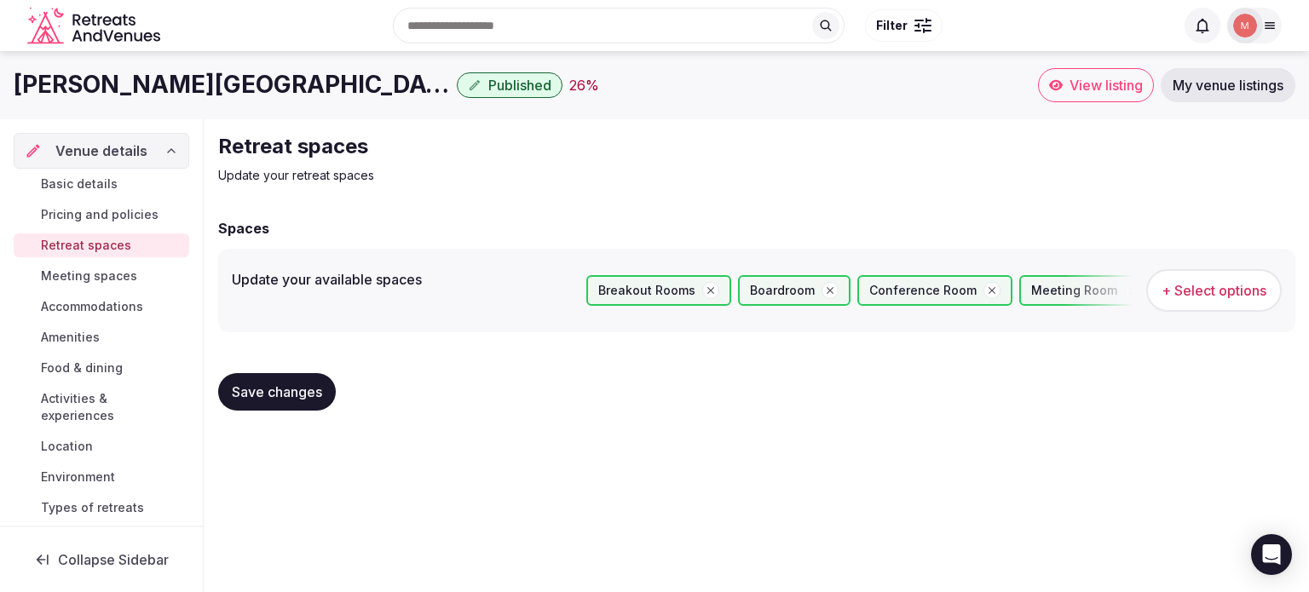
click at [1225, 290] on span "+ Select options" at bounding box center [1214, 290] width 105 height 19
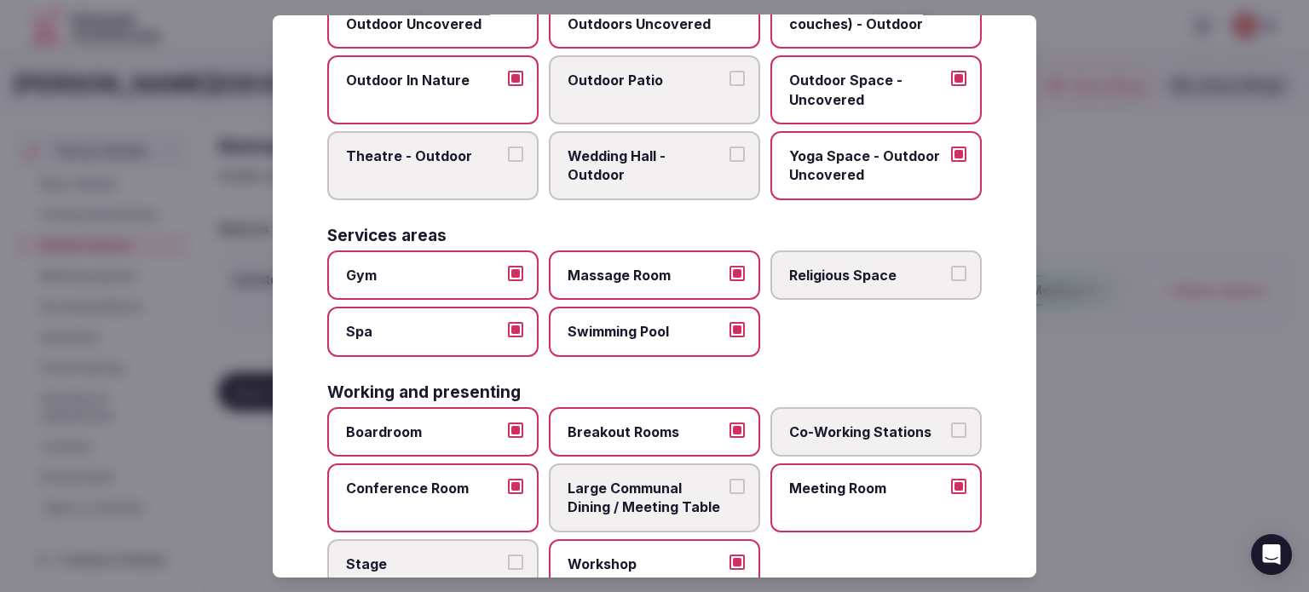
scroll to position [798, 0]
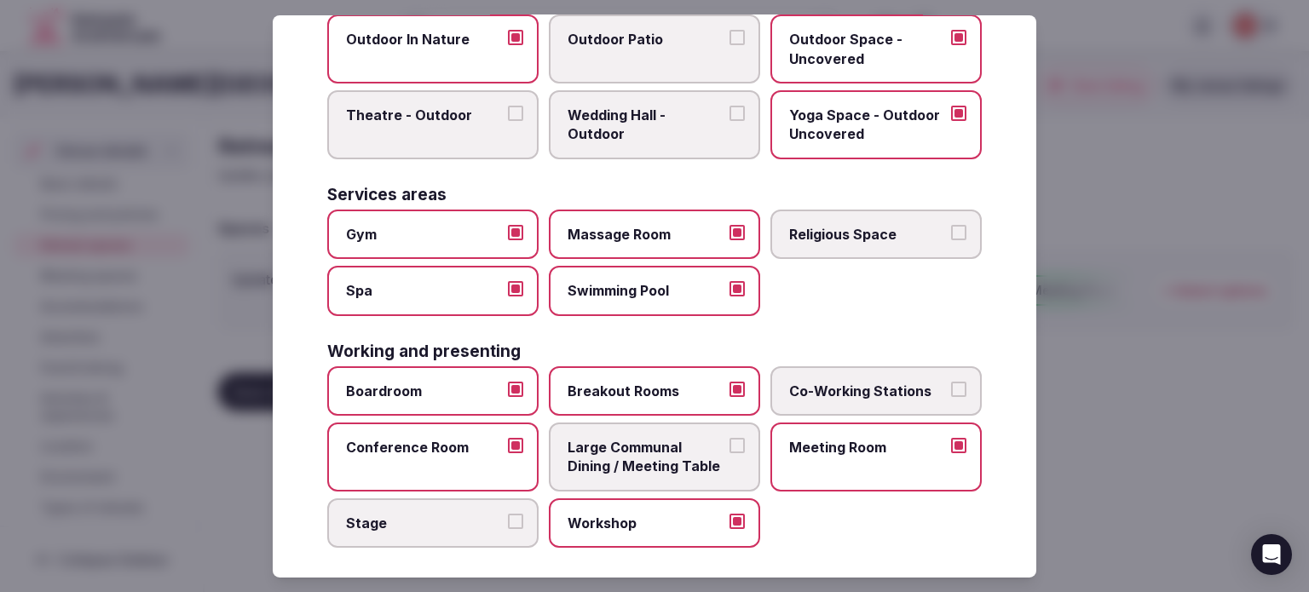
click at [1179, 477] on div at bounding box center [654, 296] width 1309 height 592
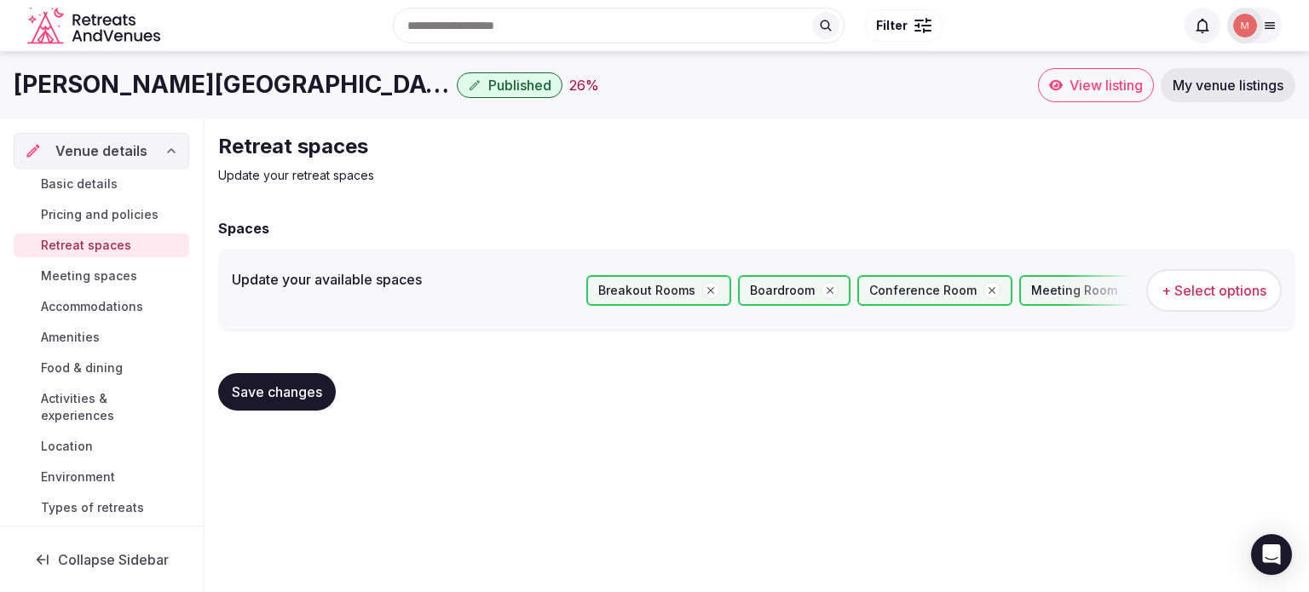
scroll to position [41, 0]
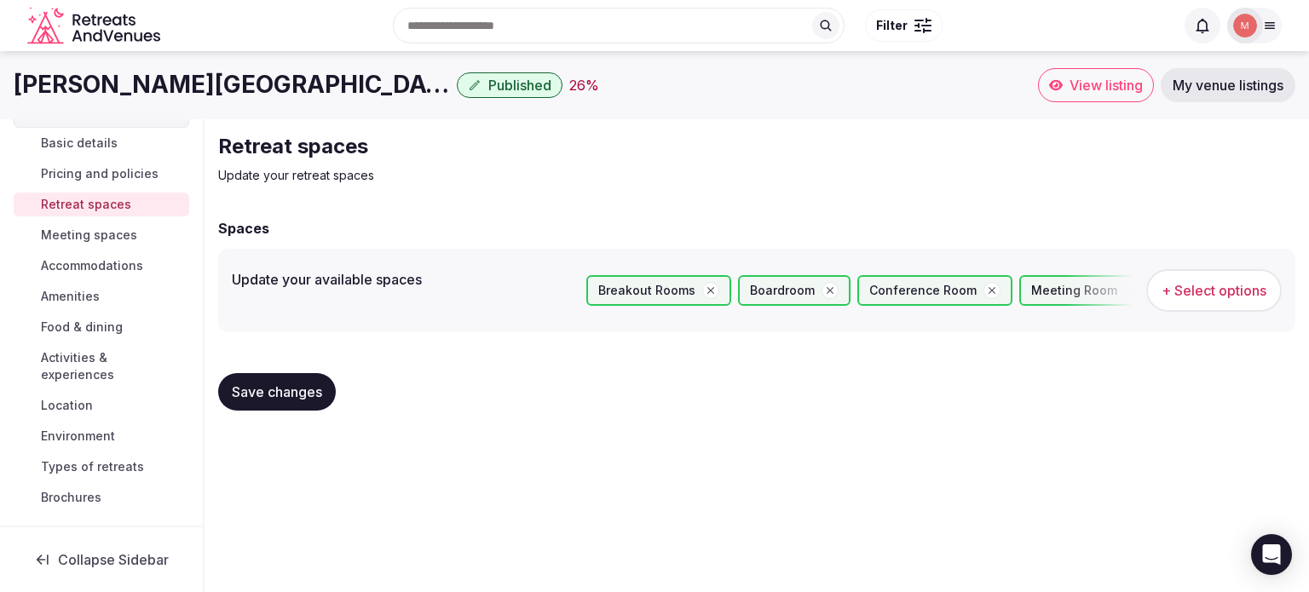
click at [61, 504] on span "Brochures" at bounding box center [71, 497] width 61 height 17
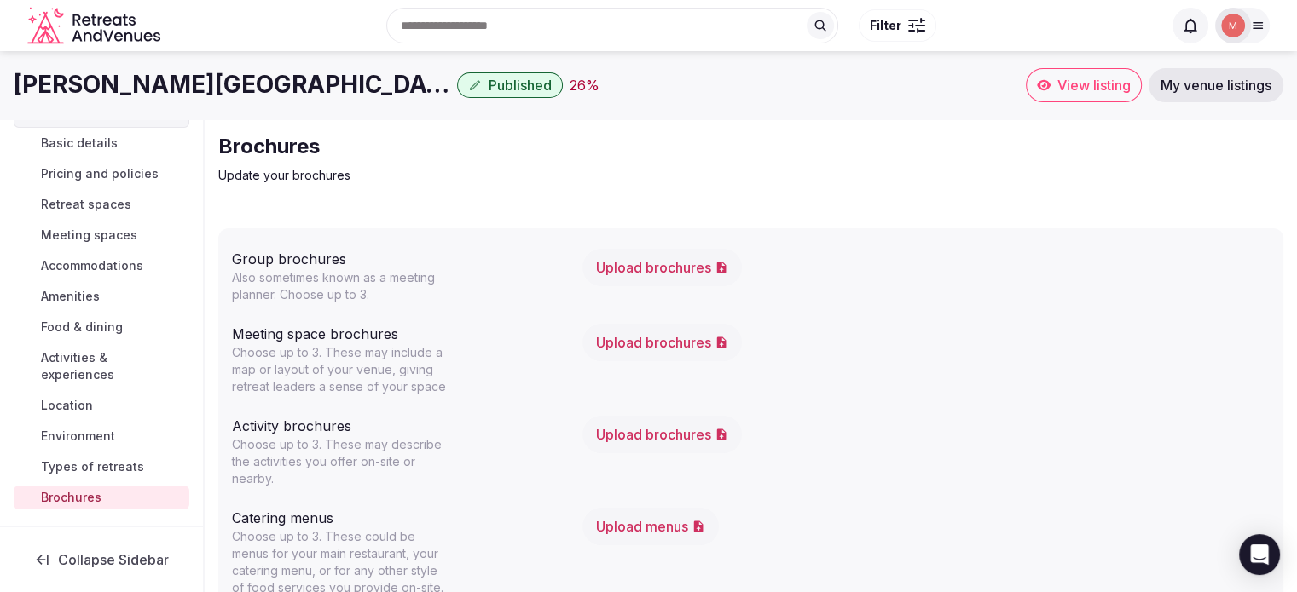
click at [71, 469] on span "Types of retreats" at bounding box center [92, 467] width 103 height 17
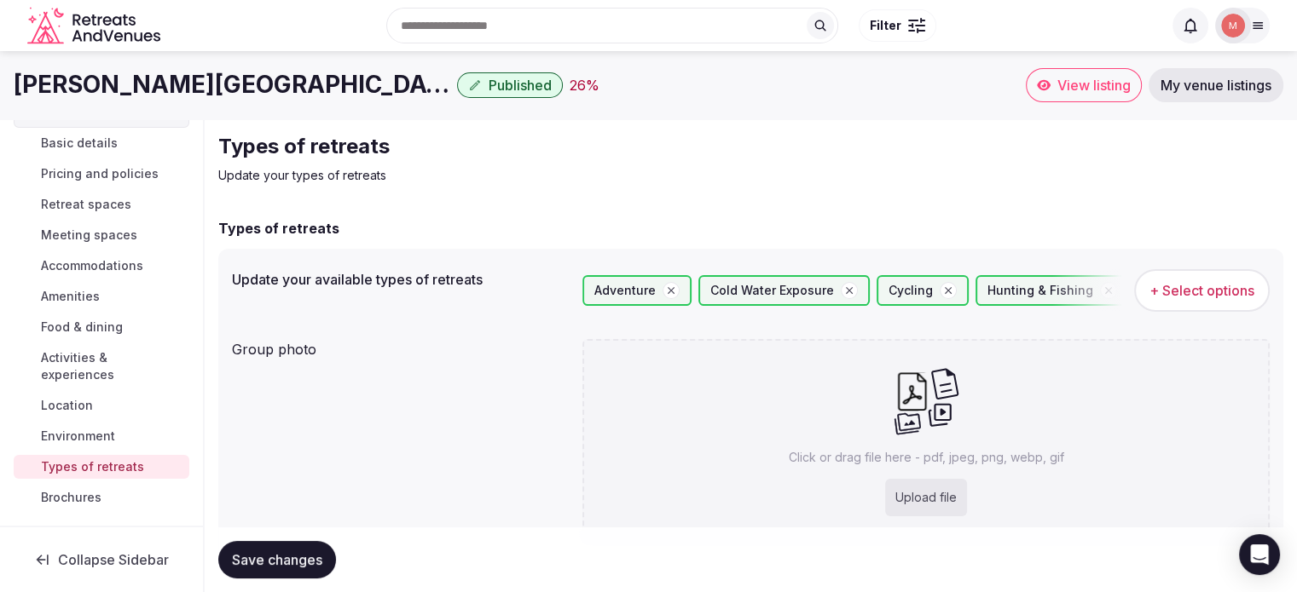
click at [1241, 299] on span "+ Select options" at bounding box center [1201, 290] width 105 height 19
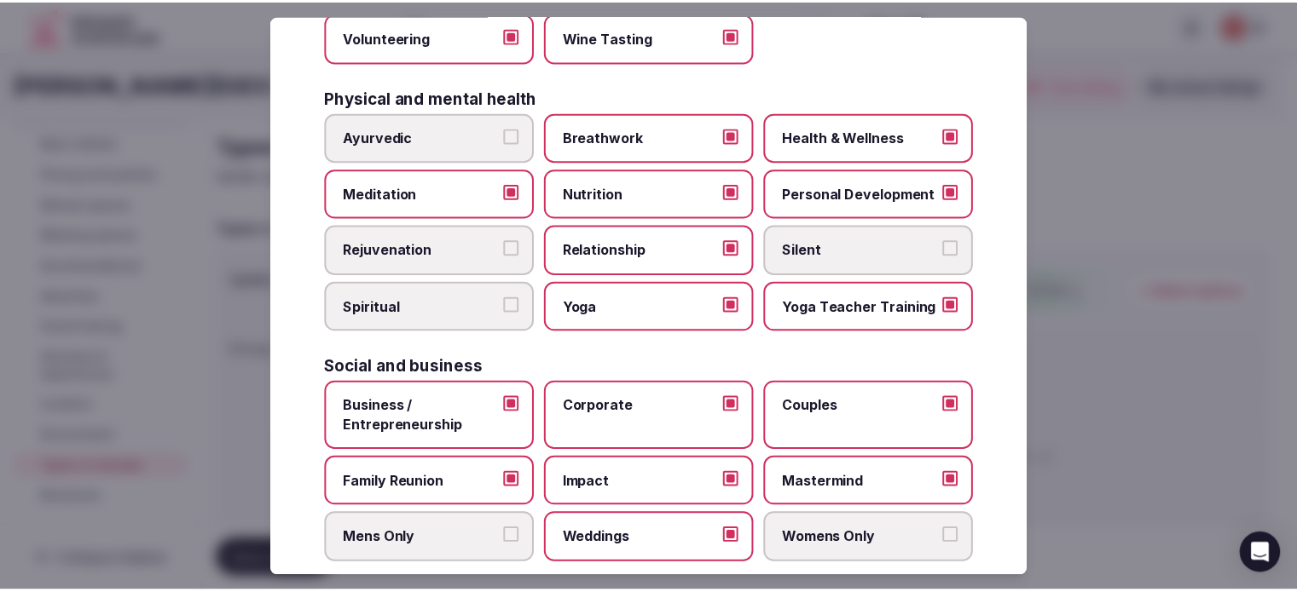
scroll to position [720, 0]
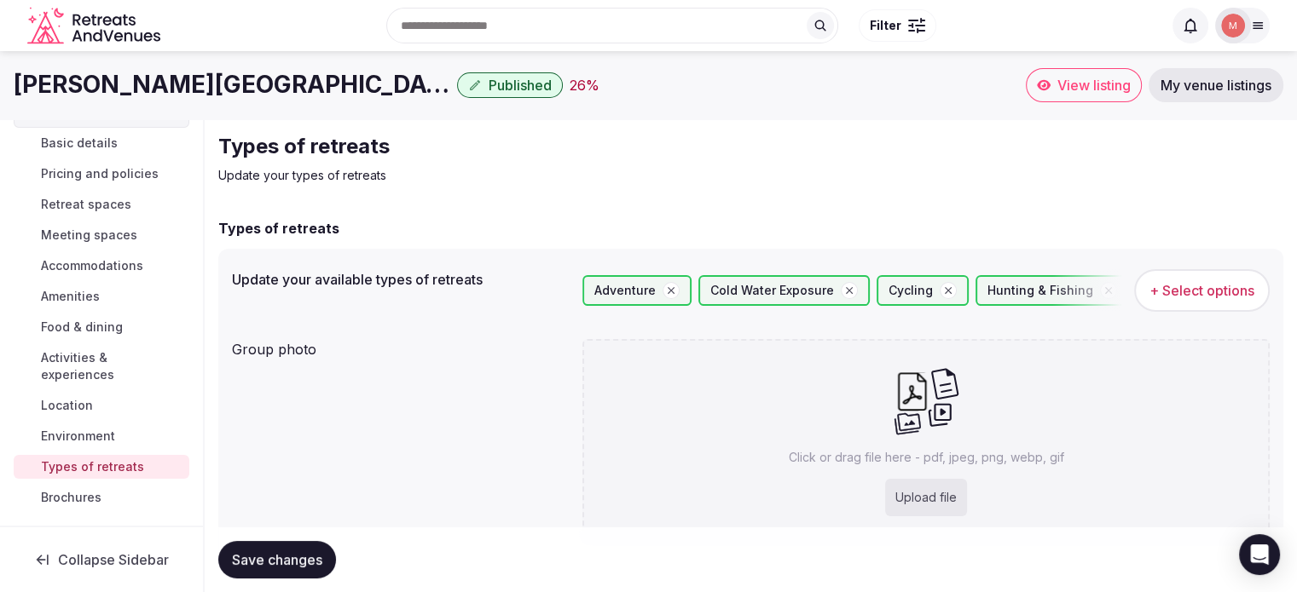
click at [78, 442] on span "Environment" at bounding box center [78, 436] width 74 height 17
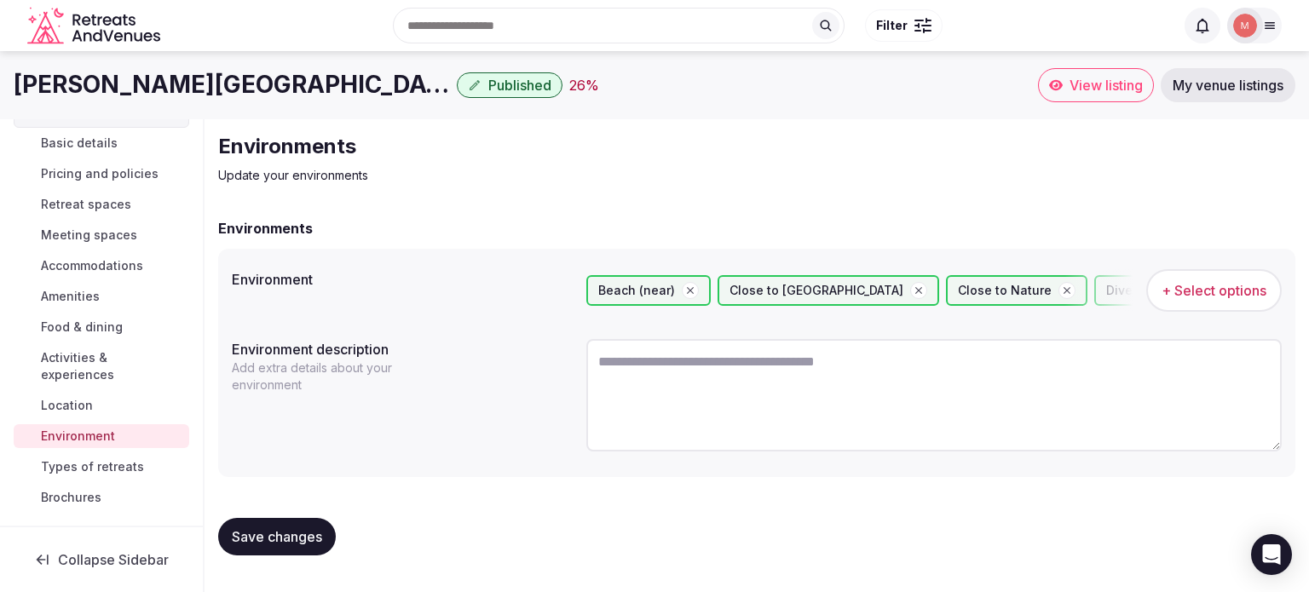
click at [77, 401] on span "Location" at bounding box center [67, 405] width 52 height 17
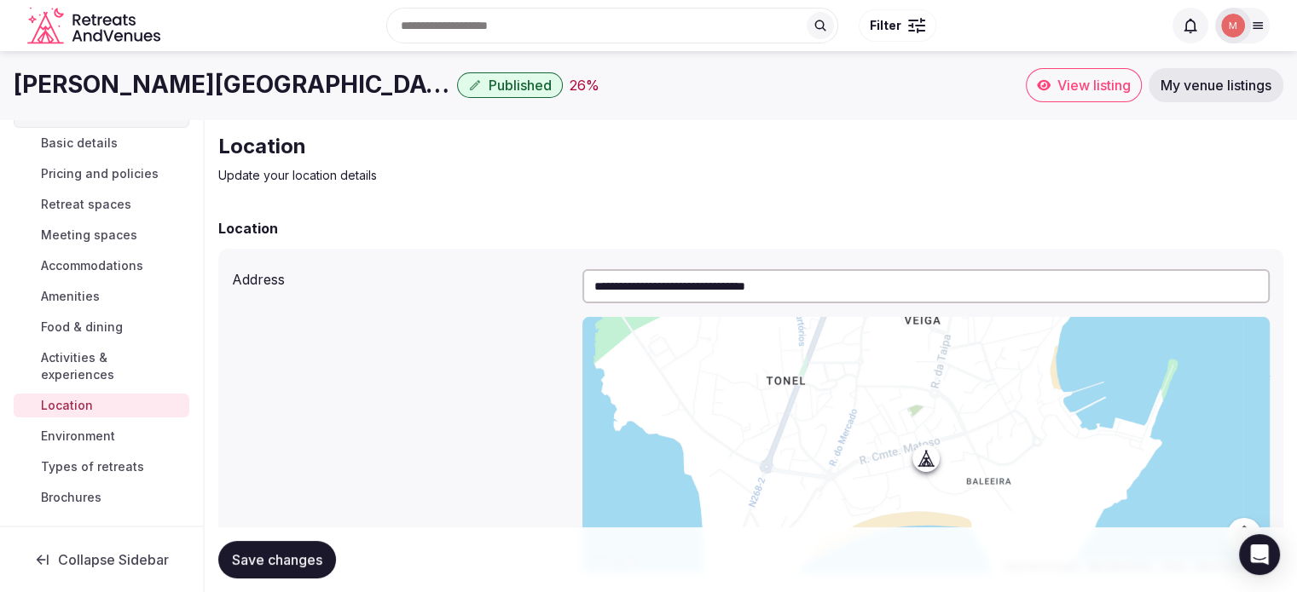
click at [75, 364] on span "Activities & experiences" at bounding box center [112, 367] width 142 height 34
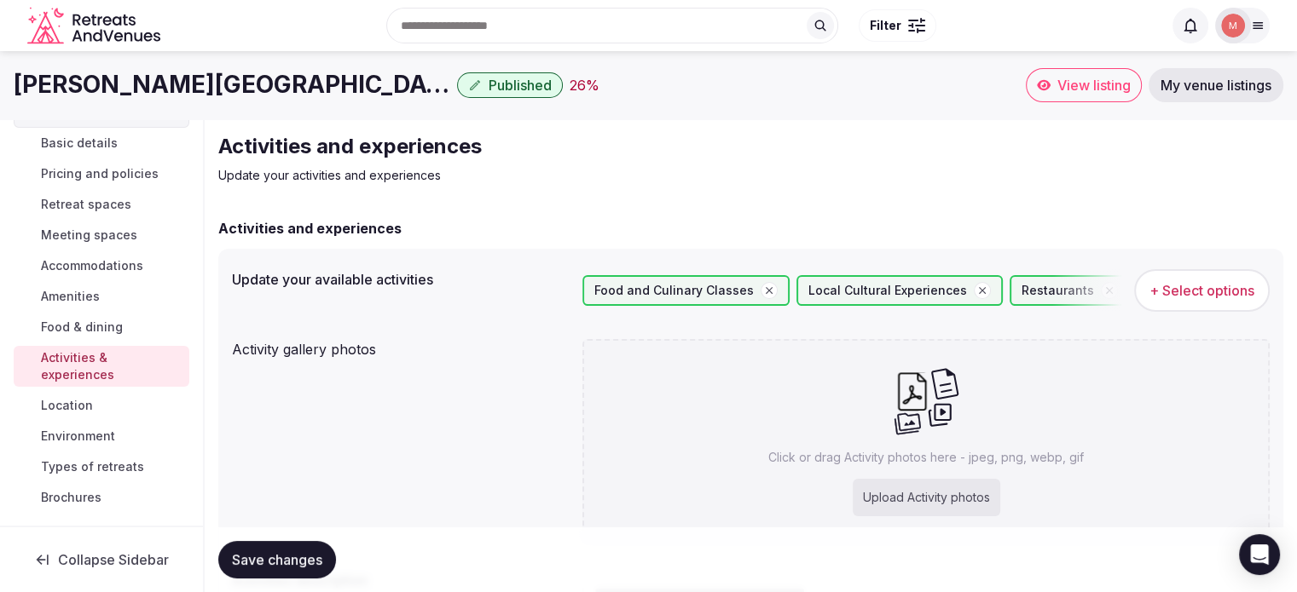
click at [75, 322] on span "Food & dining" at bounding box center [82, 327] width 82 height 17
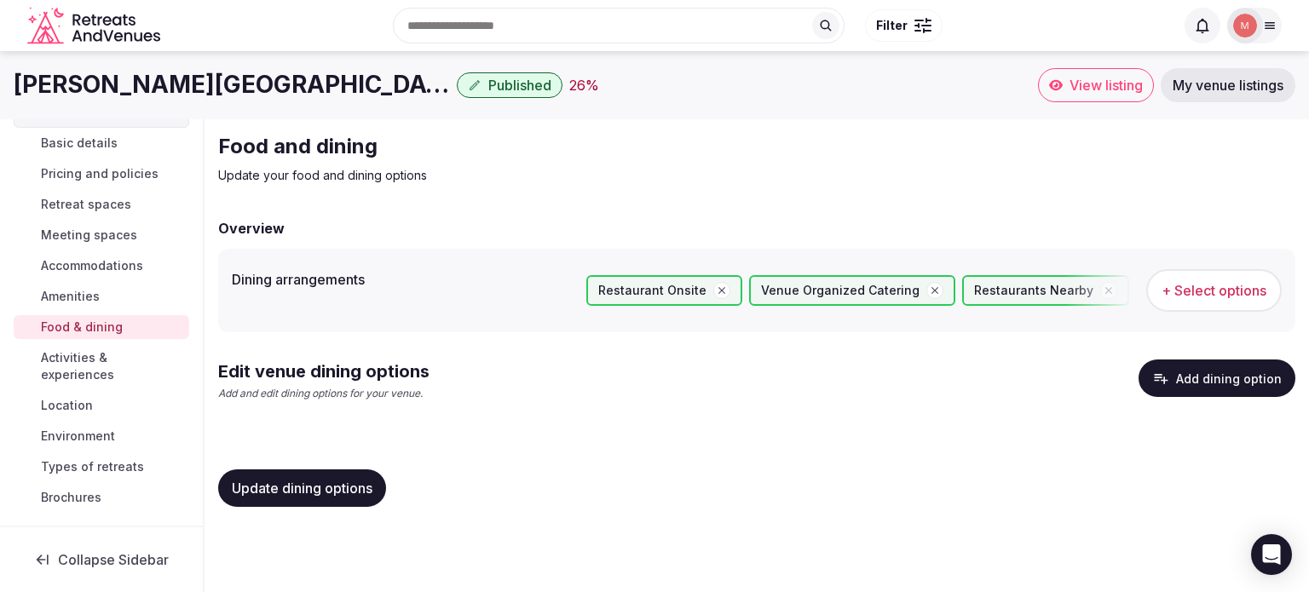
click at [70, 294] on span "Amenities" at bounding box center [70, 296] width 59 height 17
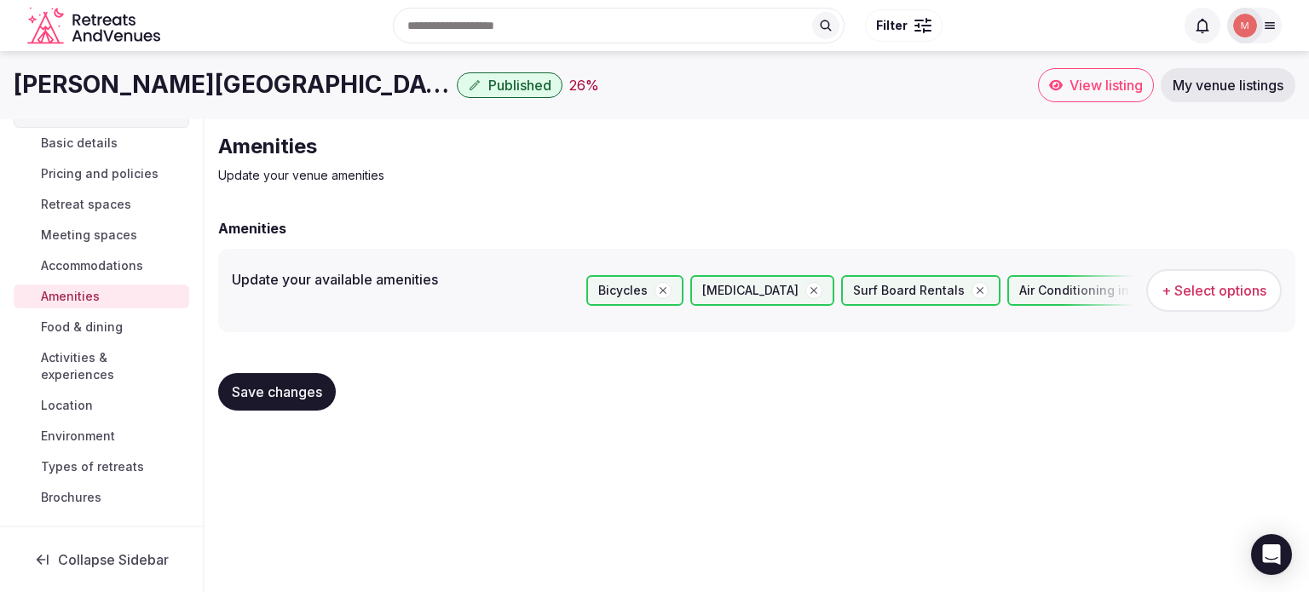
click at [63, 268] on span "Accommodations" at bounding box center [92, 265] width 102 height 17
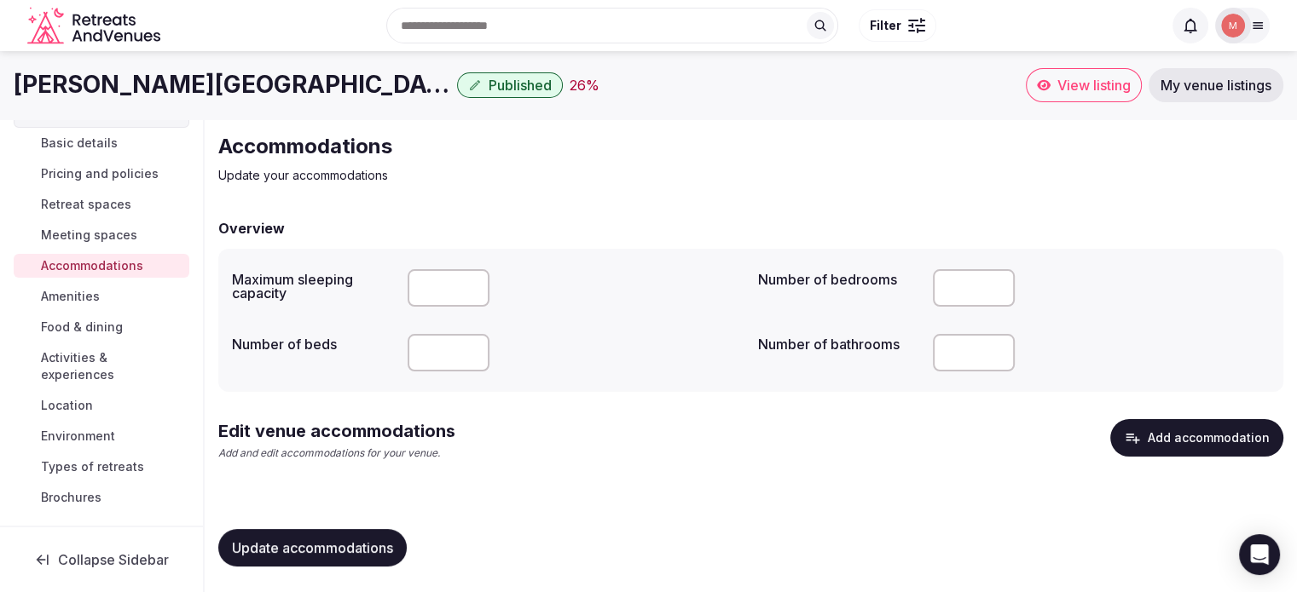
scroll to position [1, 0]
click at [1145, 442] on button "Add accommodation" at bounding box center [1196, 438] width 173 height 38
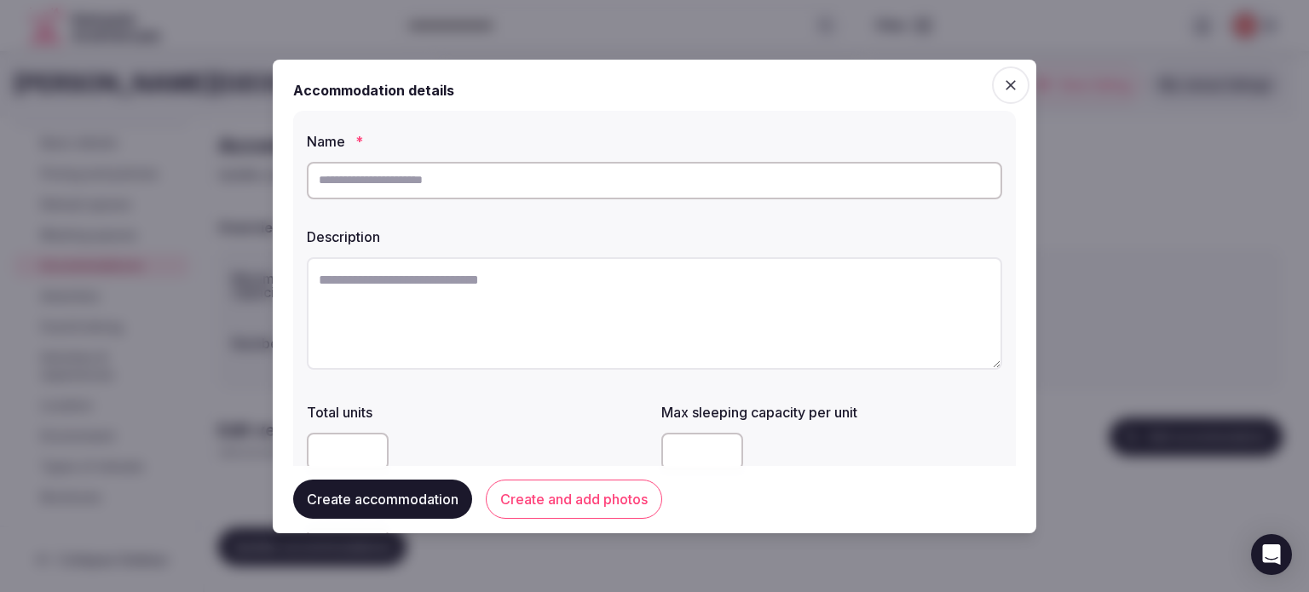
click at [1100, 509] on div at bounding box center [654, 296] width 1309 height 592
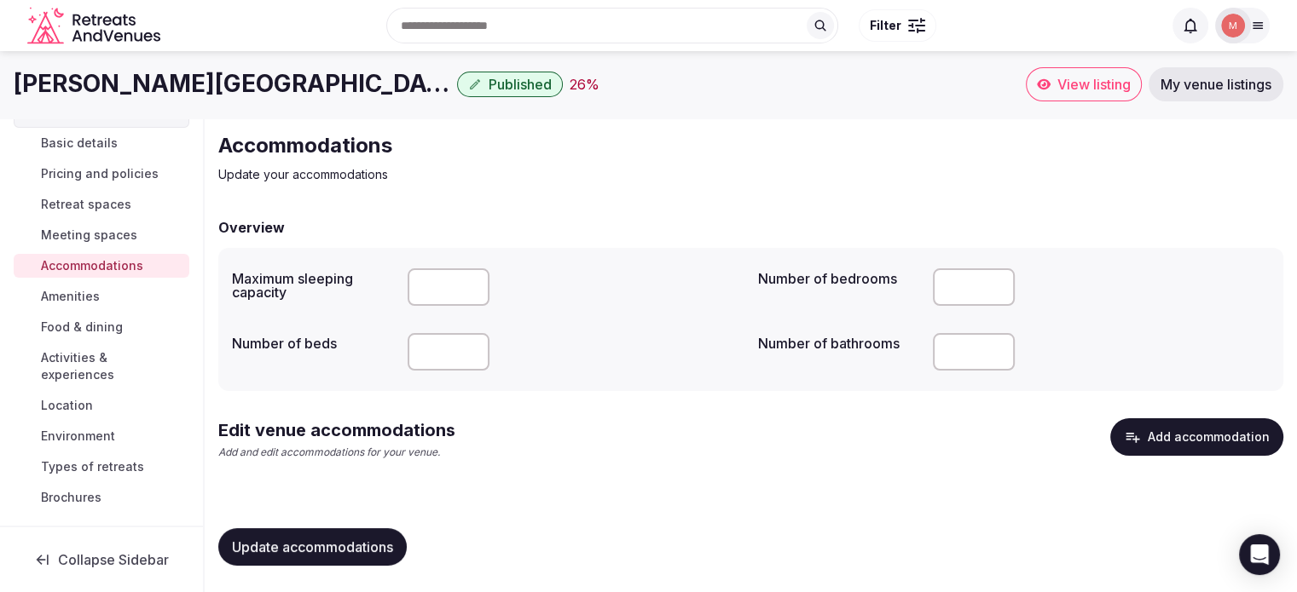
click at [85, 239] on span "Meeting spaces" at bounding box center [89, 235] width 96 height 17
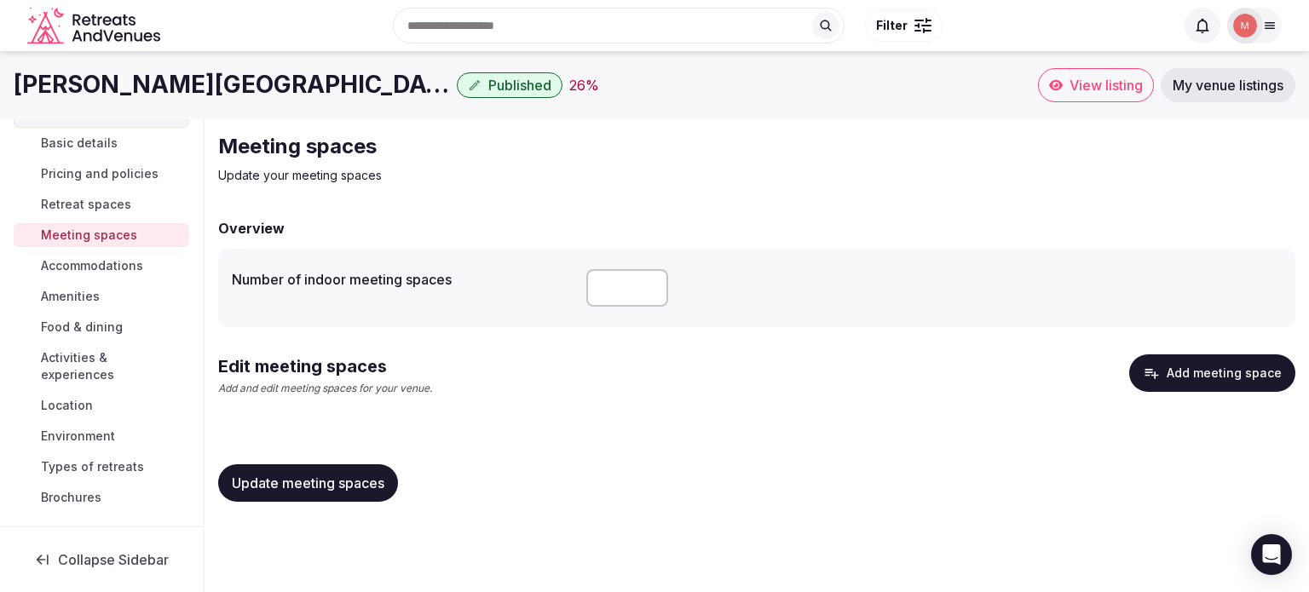
click at [291, 477] on span "Update meeting spaces" at bounding box center [308, 483] width 153 height 17
click at [88, 211] on span "Retreat spaces" at bounding box center [86, 204] width 90 height 17
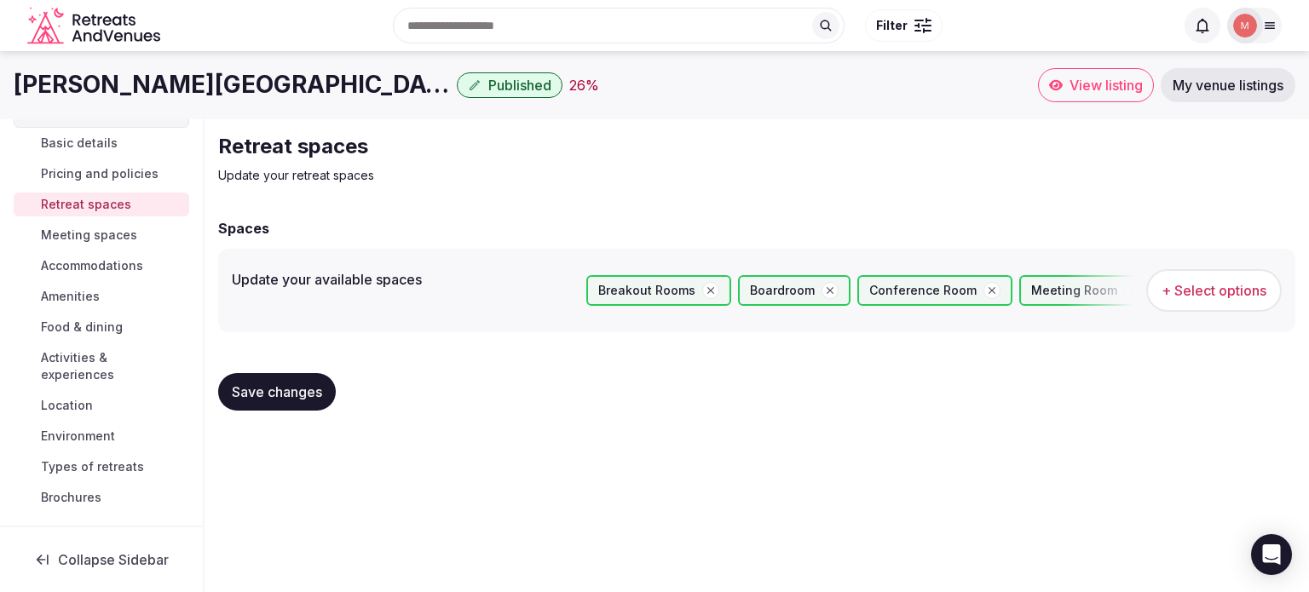
click at [66, 179] on span "Pricing and policies" at bounding box center [100, 173] width 118 height 17
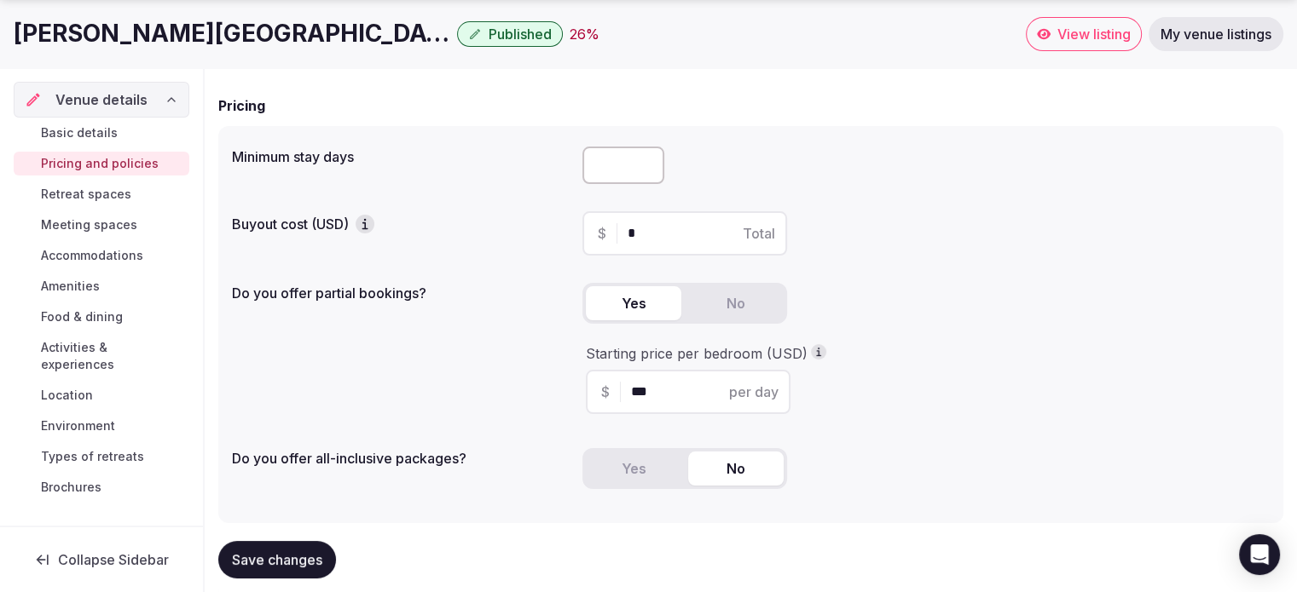
scroll to position [124, 0]
click at [366, 222] on icon "button" at bounding box center [364, 225] width 3 height 6
click at [66, 137] on span "Basic details" at bounding box center [79, 132] width 77 height 17
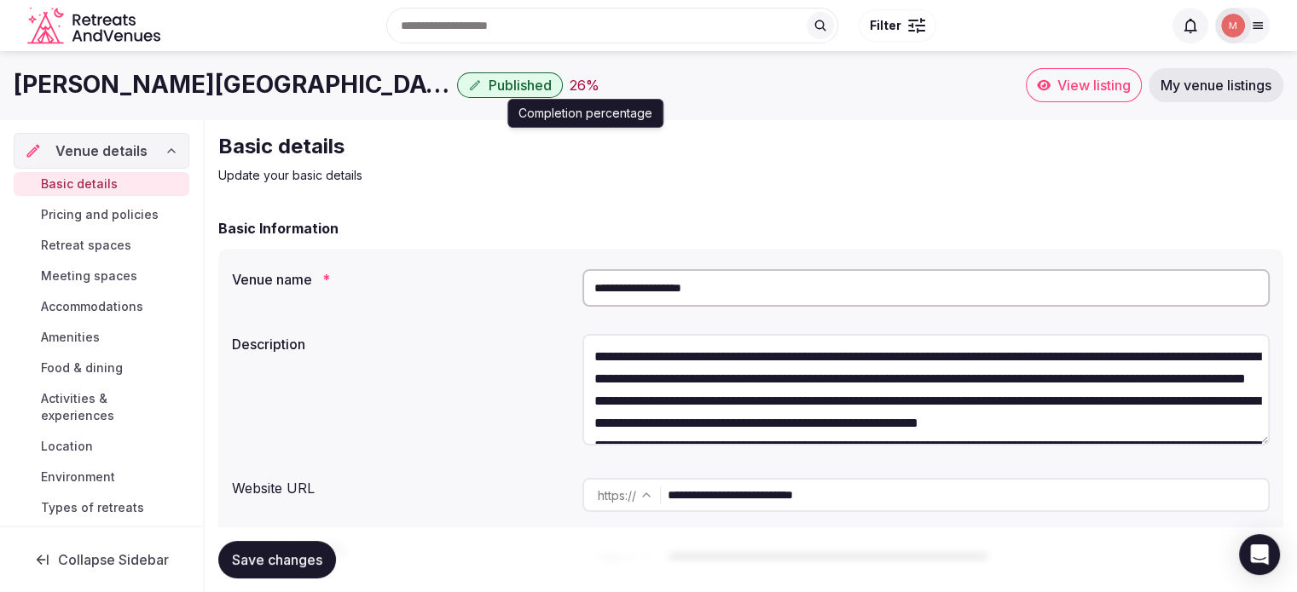
click at [569, 78] on div "26 %" at bounding box center [584, 85] width 30 height 20
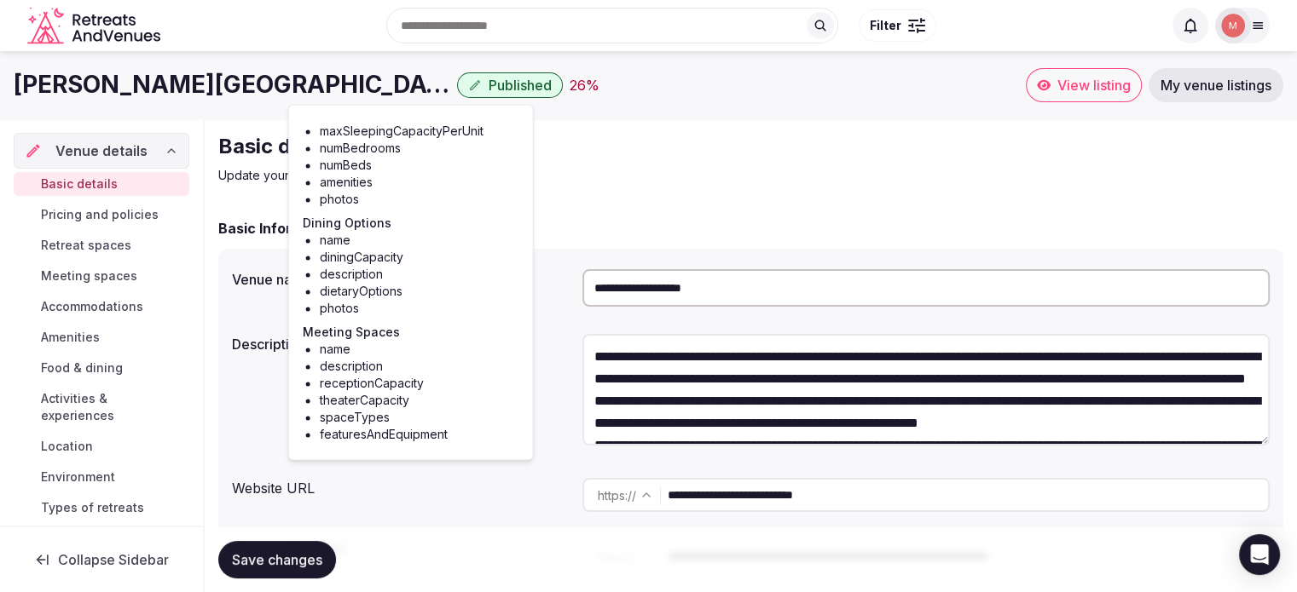
scroll to position [246, 0]
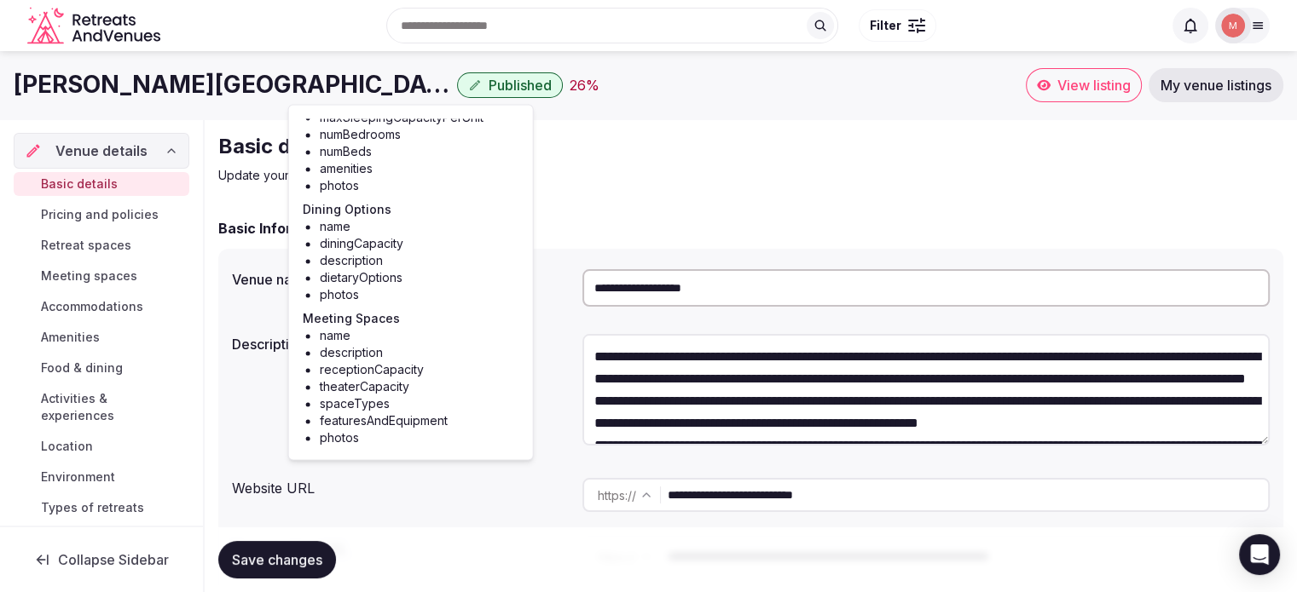
click at [561, 182] on p "Update your basic details" at bounding box center [504, 175] width 573 height 17
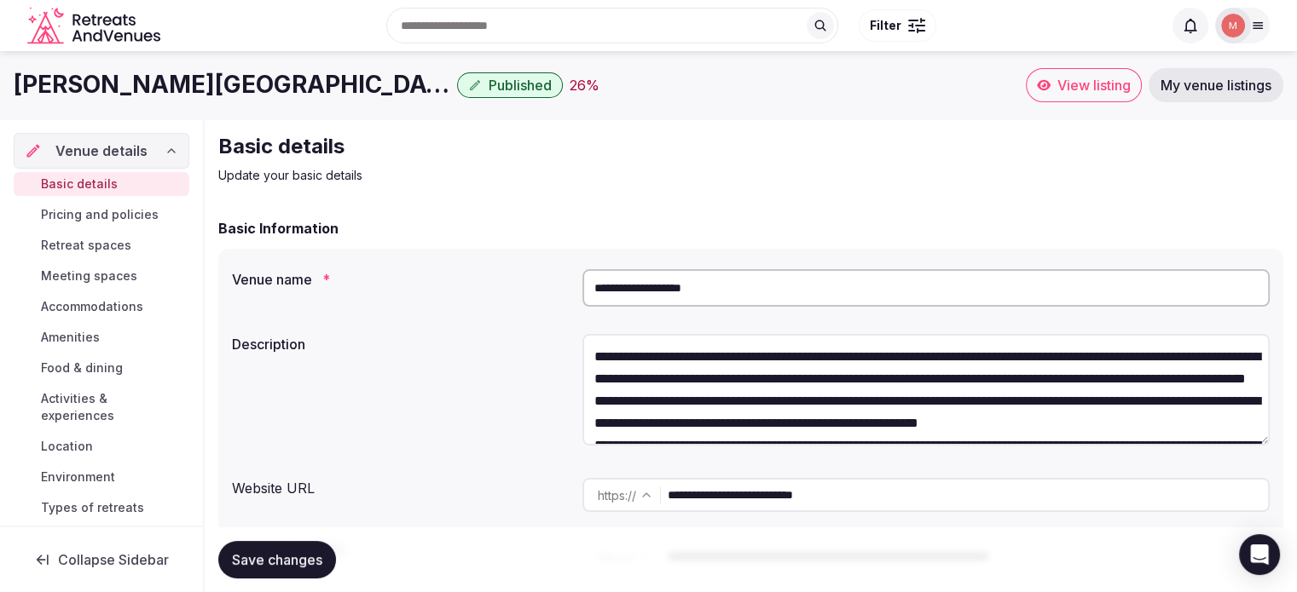
click at [43, 204] on link "Pricing and policies" at bounding box center [102, 215] width 176 height 24
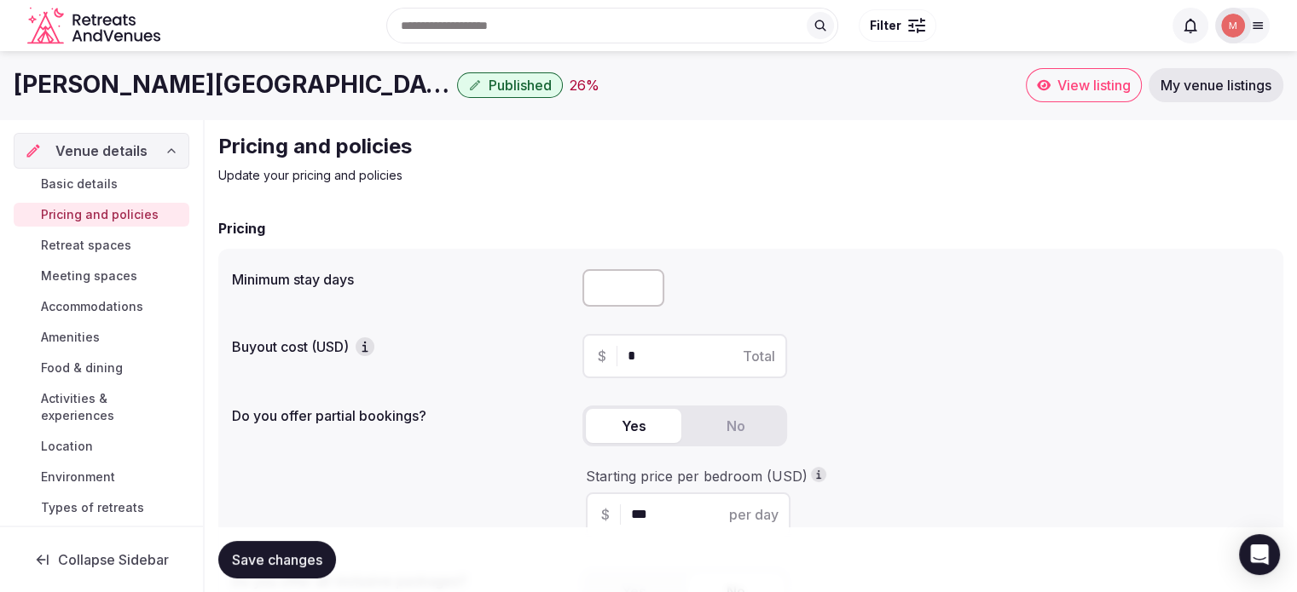
click at [632, 292] on input "number" at bounding box center [623, 288] width 82 height 38
type input "*"
click at [688, 362] on input "*" at bounding box center [699, 356] width 144 height 20
drag, startPoint x: 701, startPoint y: 350, endPoint x: 552, endPoint y: 322, distance: 151.8
click at [552, 322] on div "Minimum stay days * Buyout cost (USD) $ * Total Do you offer partial bookings? …" at bounding box center [750, 447] width 1065 height 397
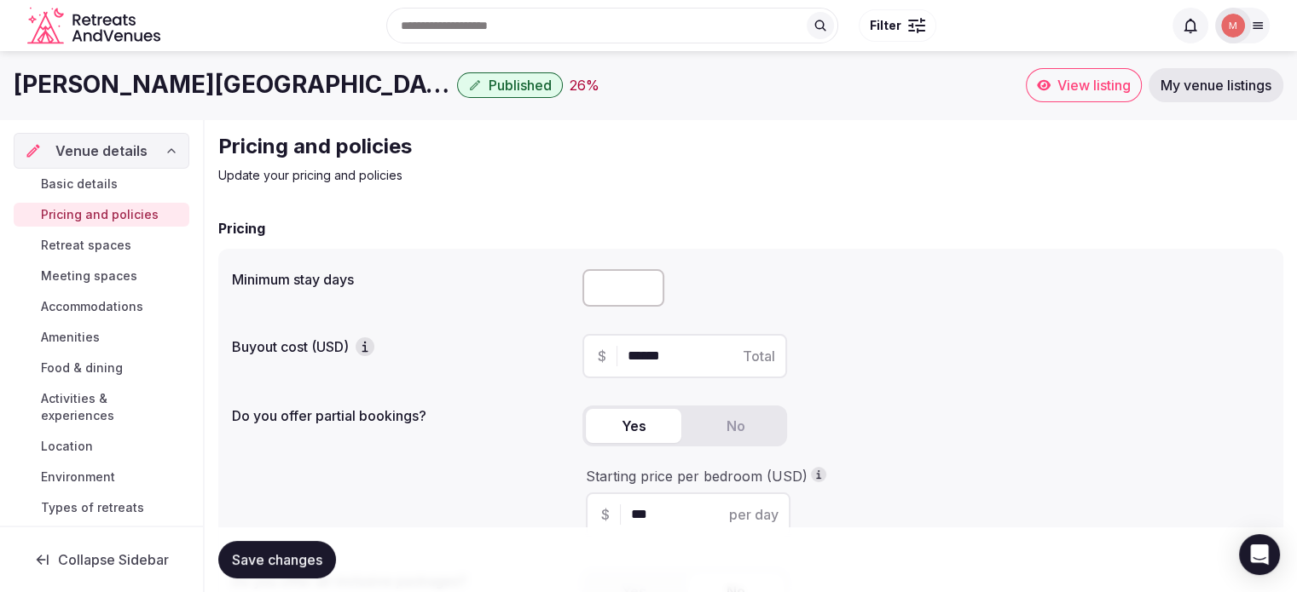
type input "******"
click at [285, 559] on span "Save changes" at bounding box center [277, 560] width 90 height 17
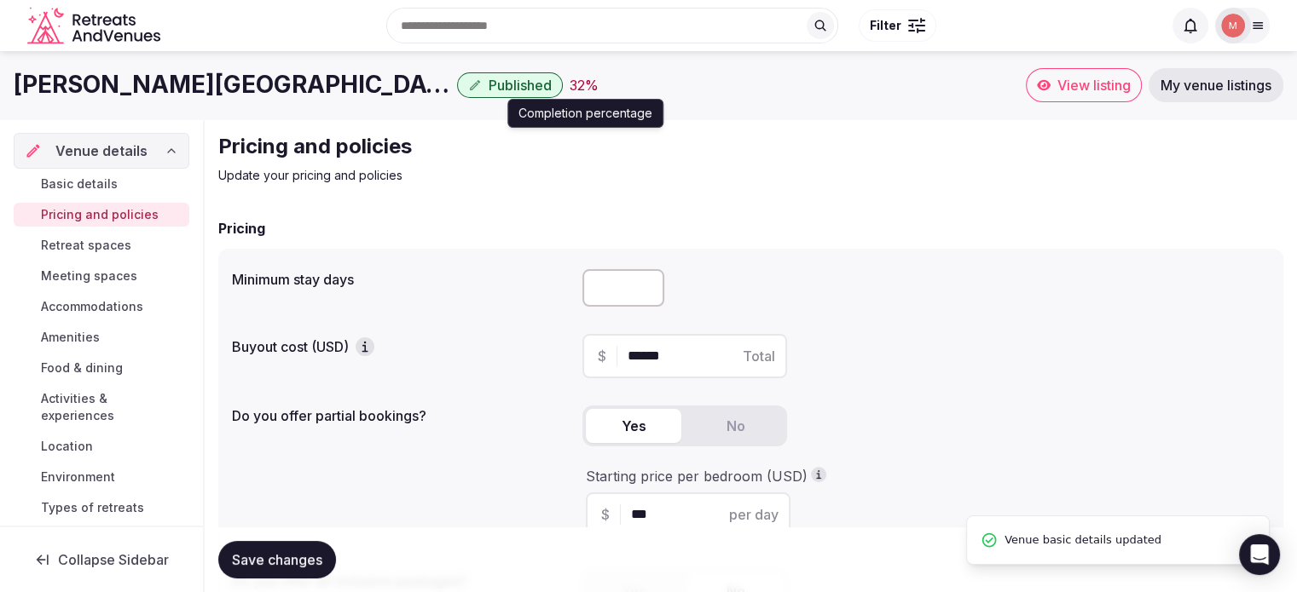
click at [569, 84] on div "32 %" at bounding box center [583, 85] width 29 height 20
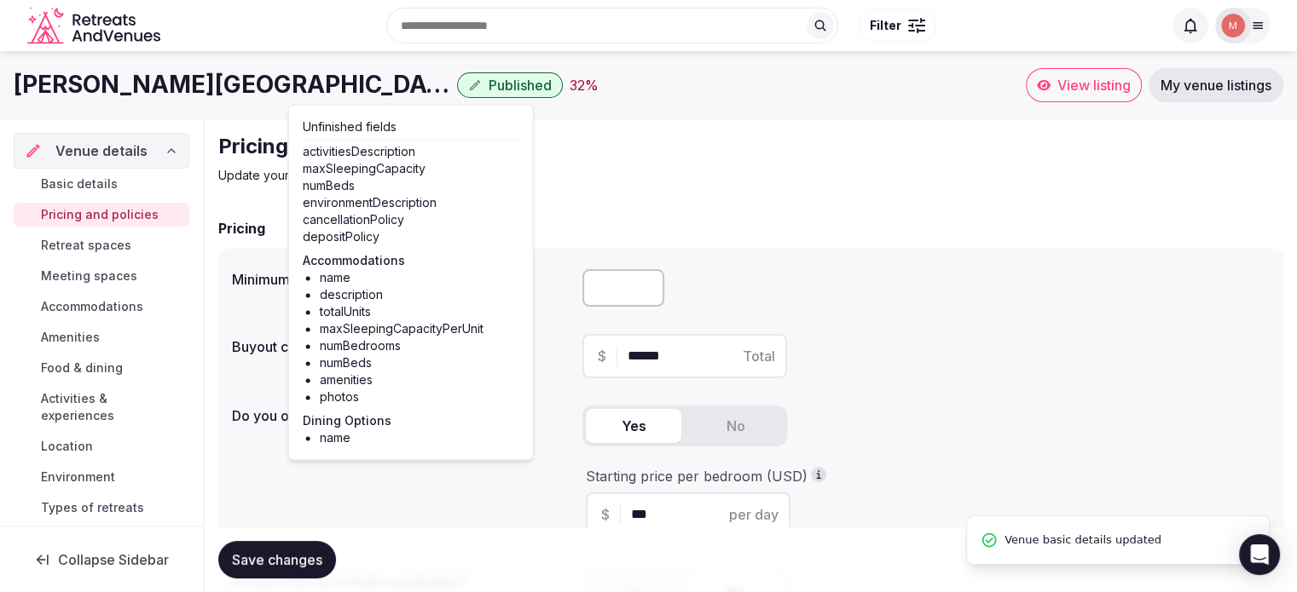
click at [569, 83] on div "32 %" at bounding box center [583, 85] width 29 height 20
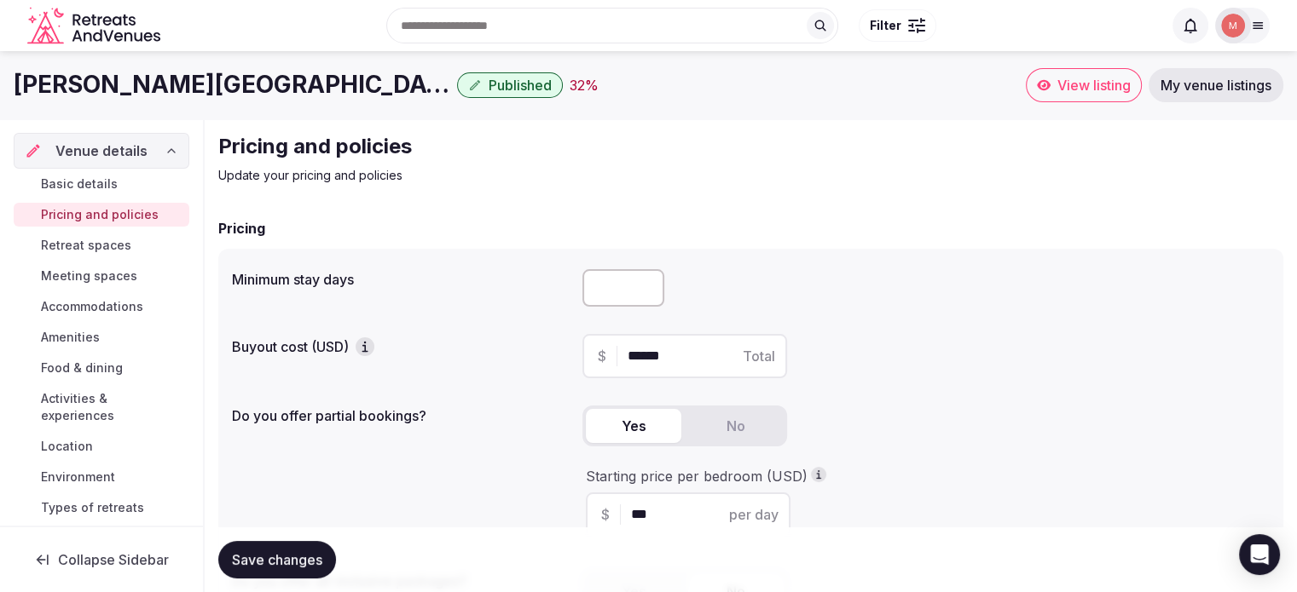
click at [89, 251] on span "Retreat spaces" at bounding box center [86, 245] width 90 height 17
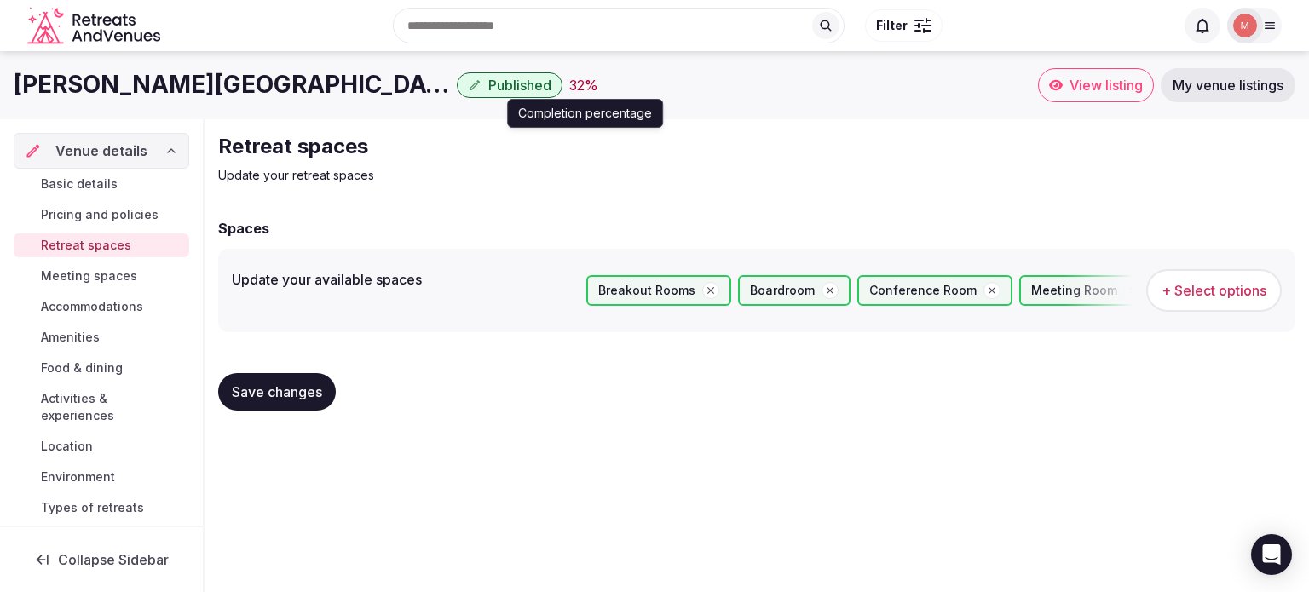
click at [569, 91] on div "32 %" at bounding box center [583, 85] width 29 height 20
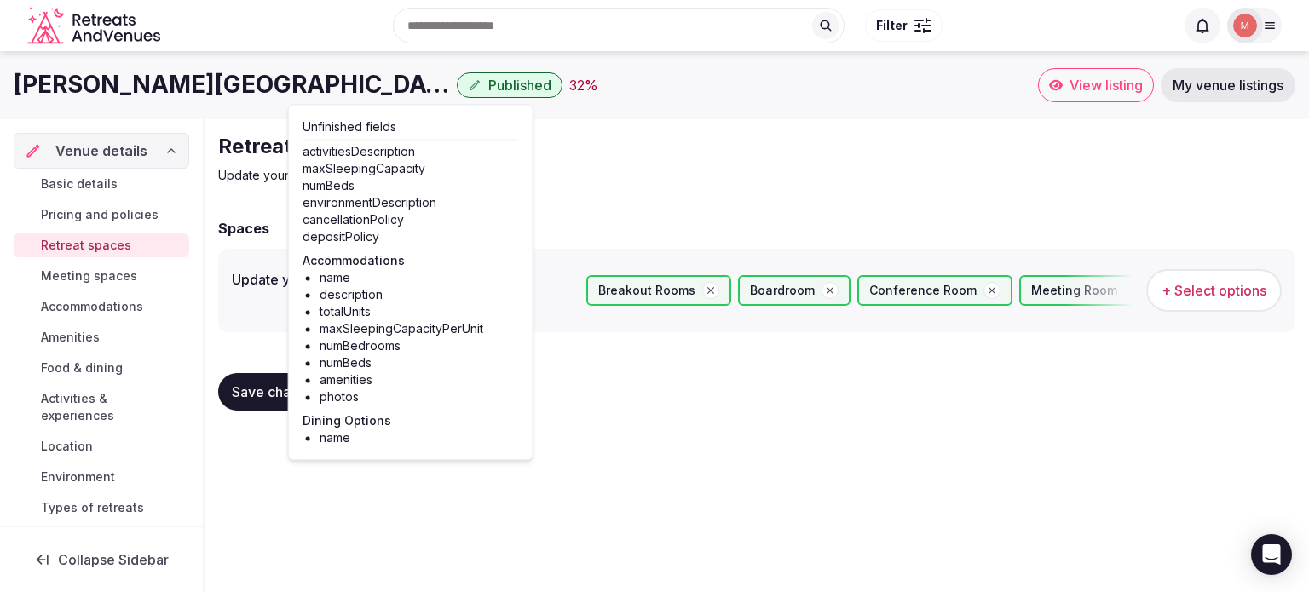
click at [569, 91] on div "32 %" at bounding box center [583, 85] width 29 height 20
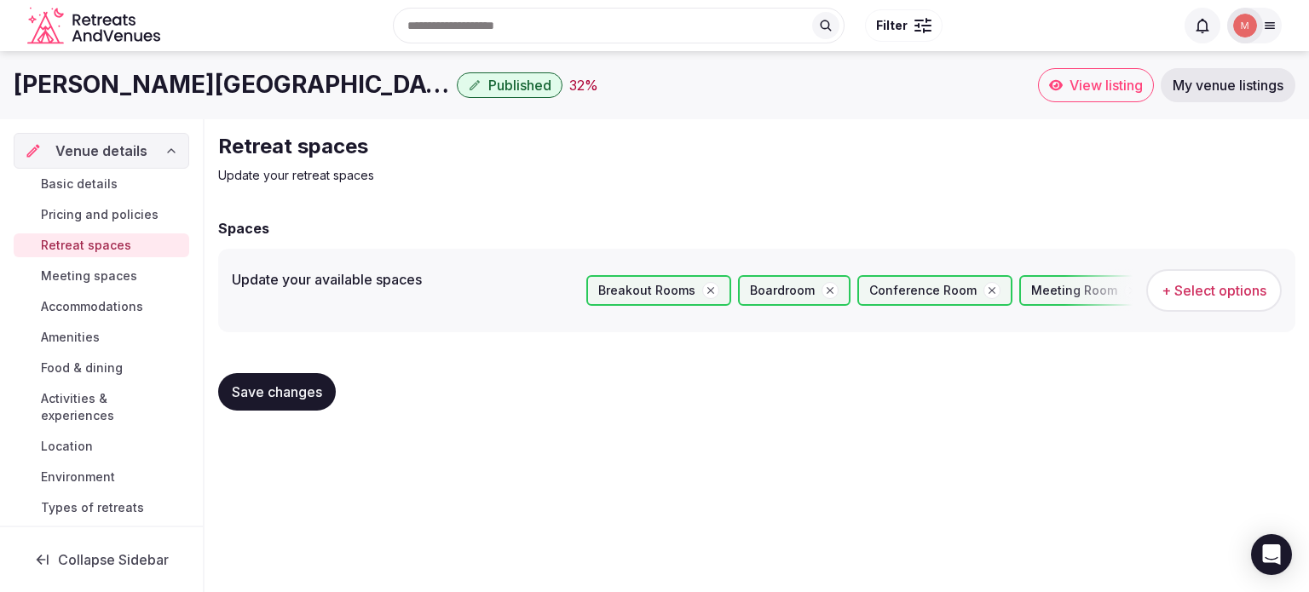
click at [569, 91] on div "32 %" at bounding box center [583, 85] width 29 height 20
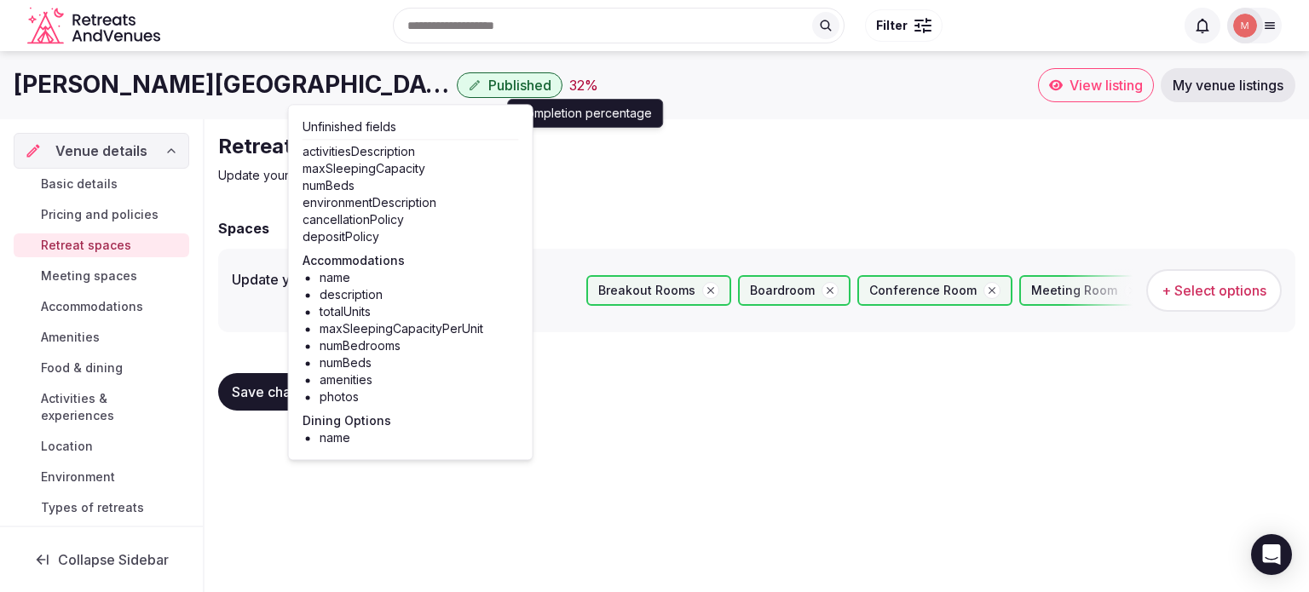
click at [569, 91] on div "32 %" at bounding box center [583, 85] width 29 height 20
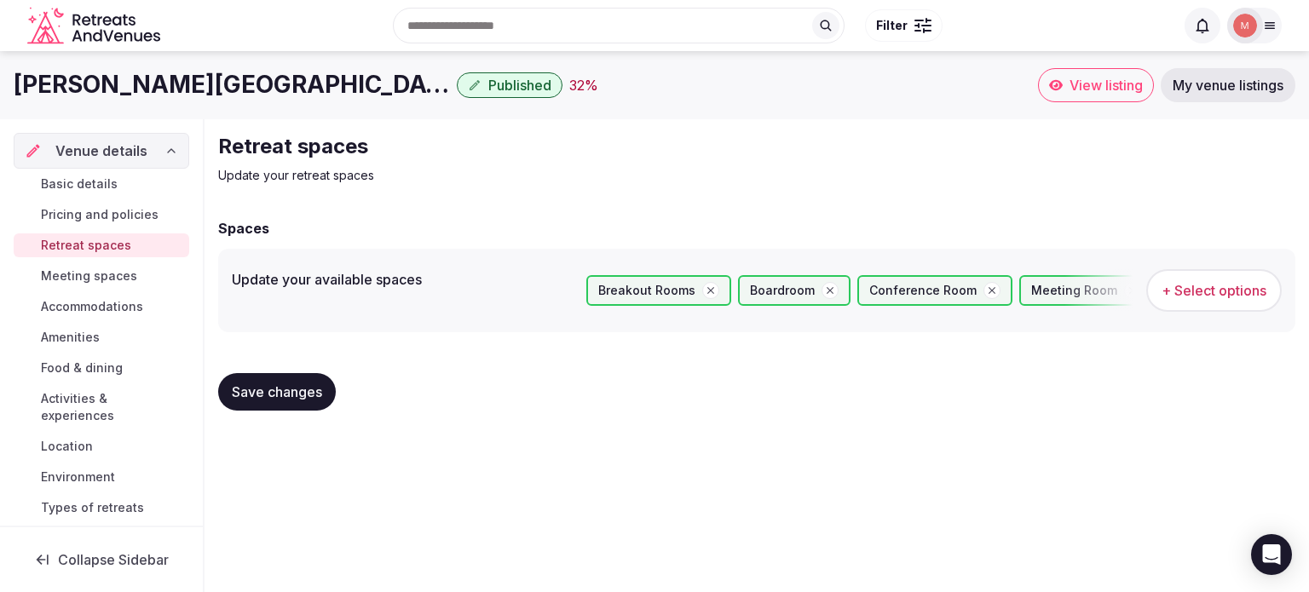
click at [82, 278] on span "Meeting spaces" at bounding box center [89, 276] width 96 height 17
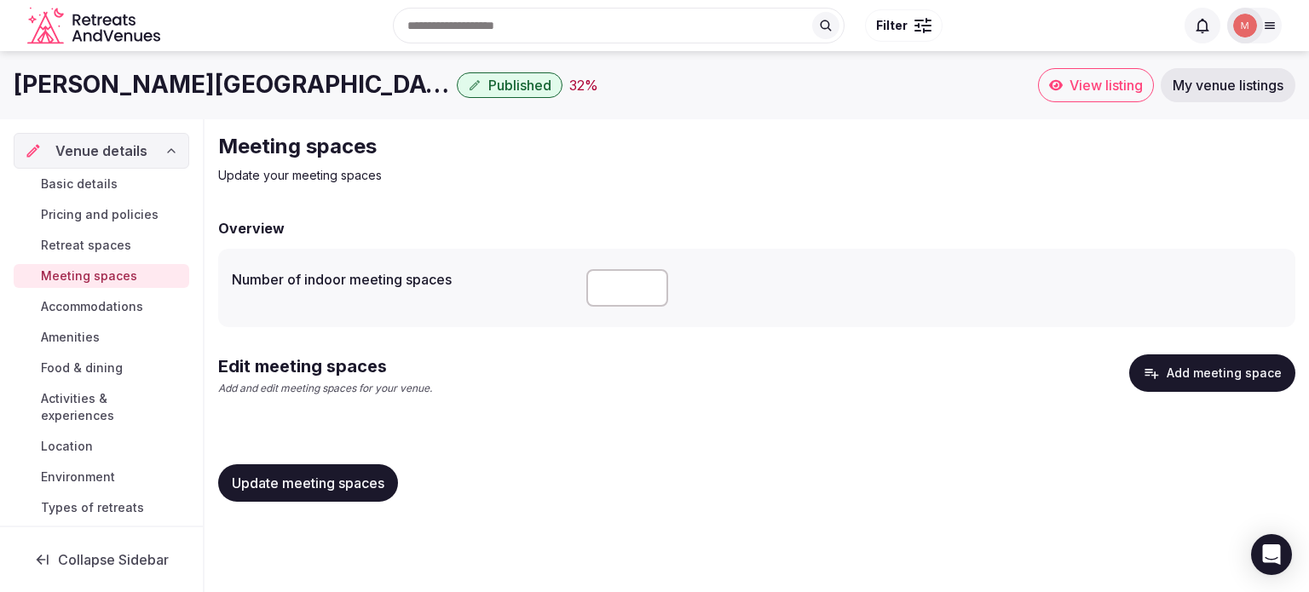
click at [80, 304] on span "Accommodations" at bounding box center [92, 306] width 102 height 17
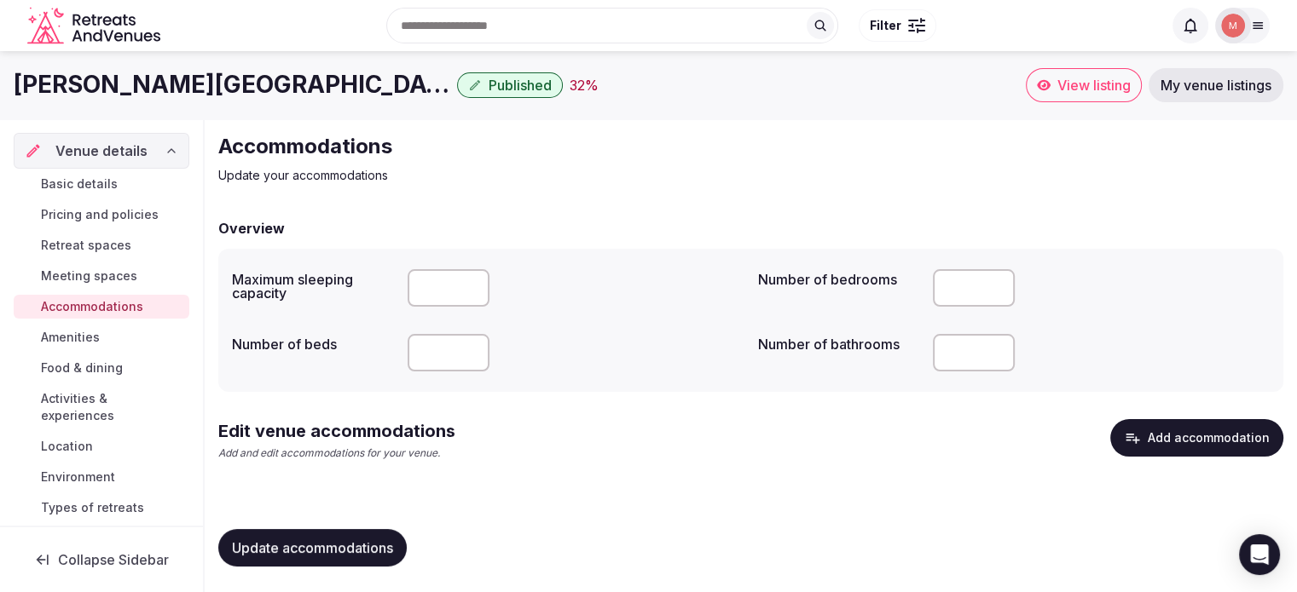
click at [425, 286] on input "number" at bounding box center [448, 288] width 82 height 38
type input "*"
click at [967, 361] on input "number" at bounding box center [974, 353] width 82 height 38
click at [297, 546] on span "Update accommodations" at bounding box center [312, 548] width 161 height 17
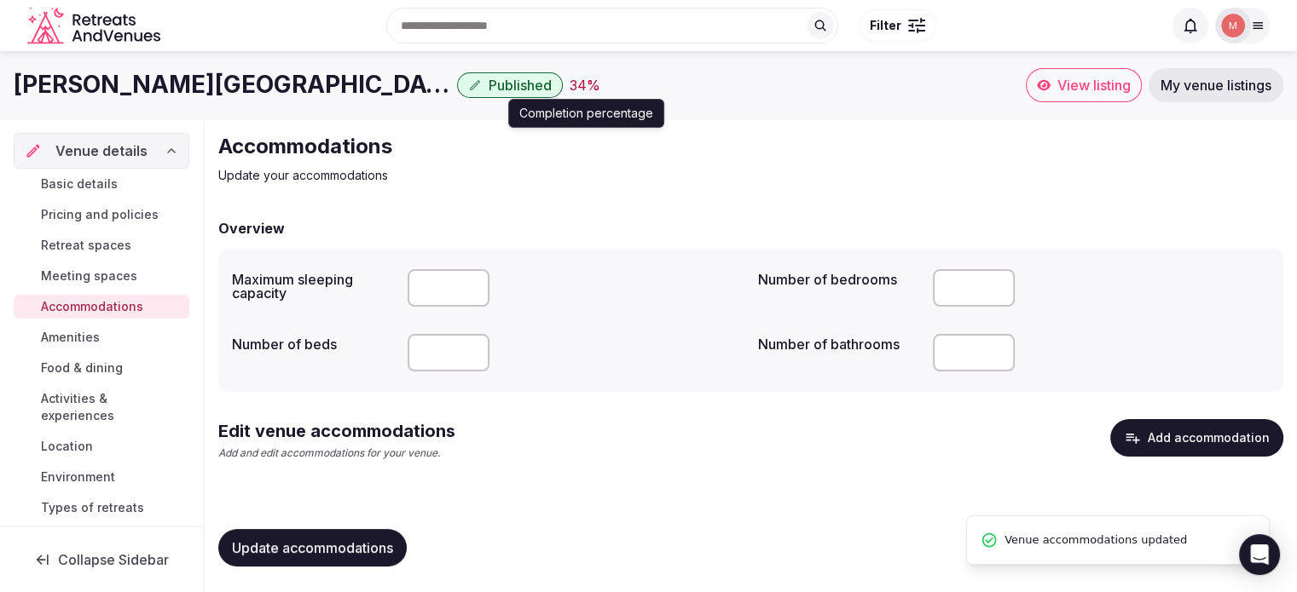
click at [569, 88] on div "34 %" at bounding box center [584, 85] width 31 height 20
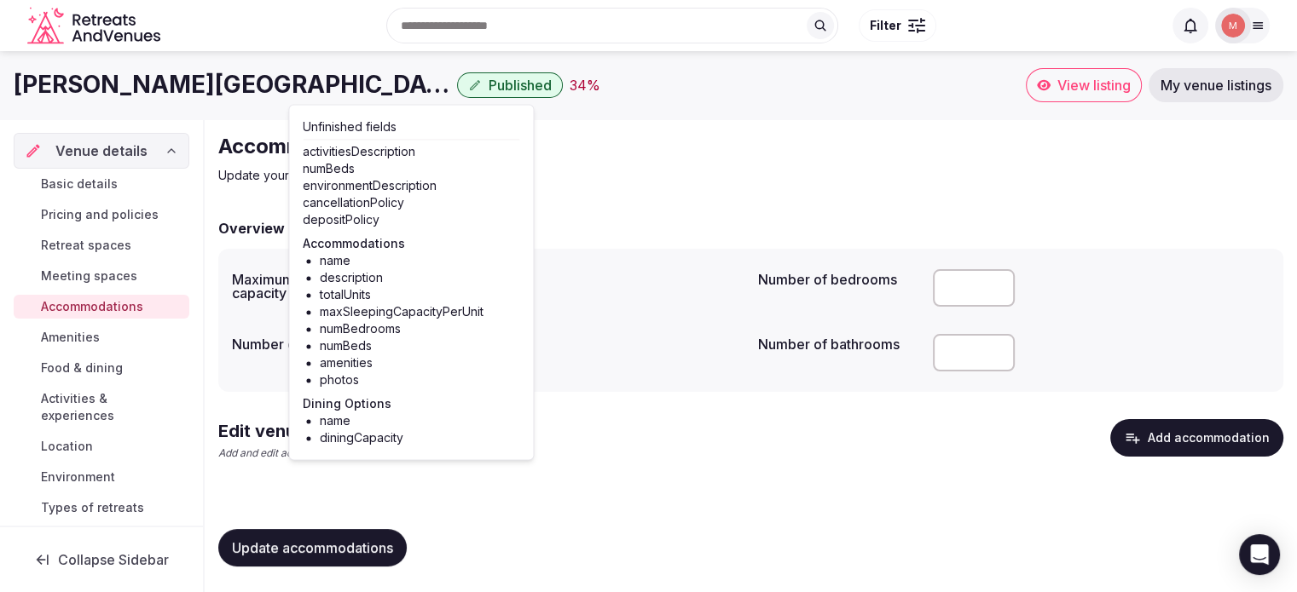
click at [569, 87] on div "34 %" at bounding box center [584, 85] width 31 height 20
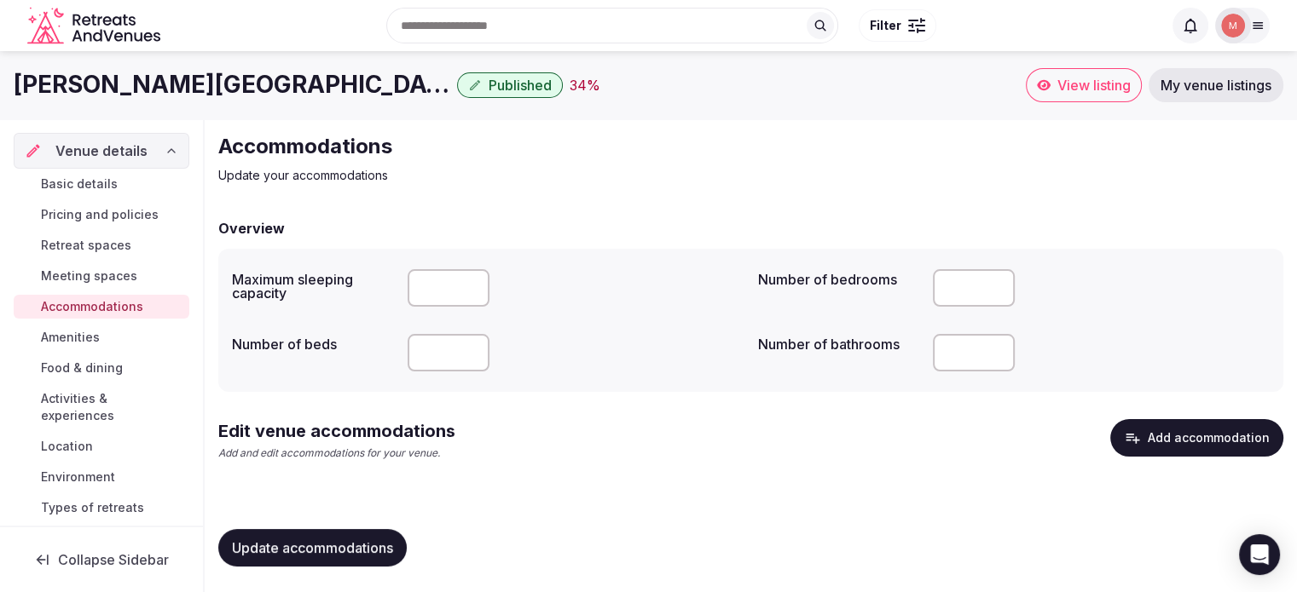
click at [86, 338] on span "Amenities" at bounding box center [70, 337] width 59 height 17
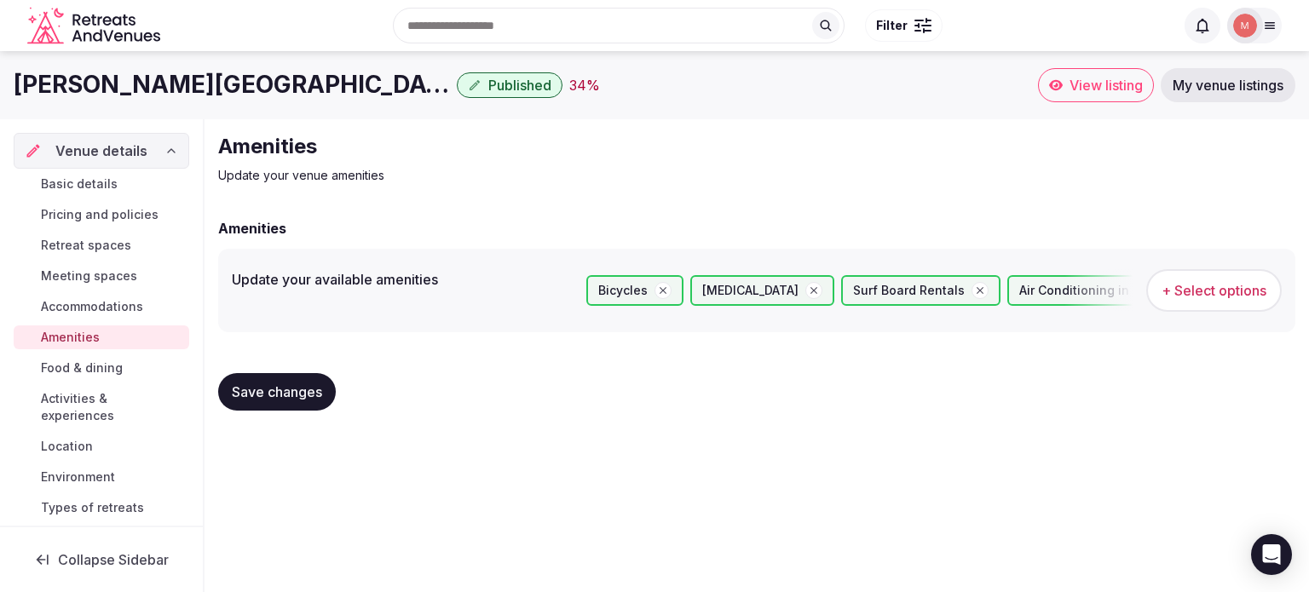
click at [78, 378] on link "Food & dining" at bounding box center [102, 368] width 176 height 24
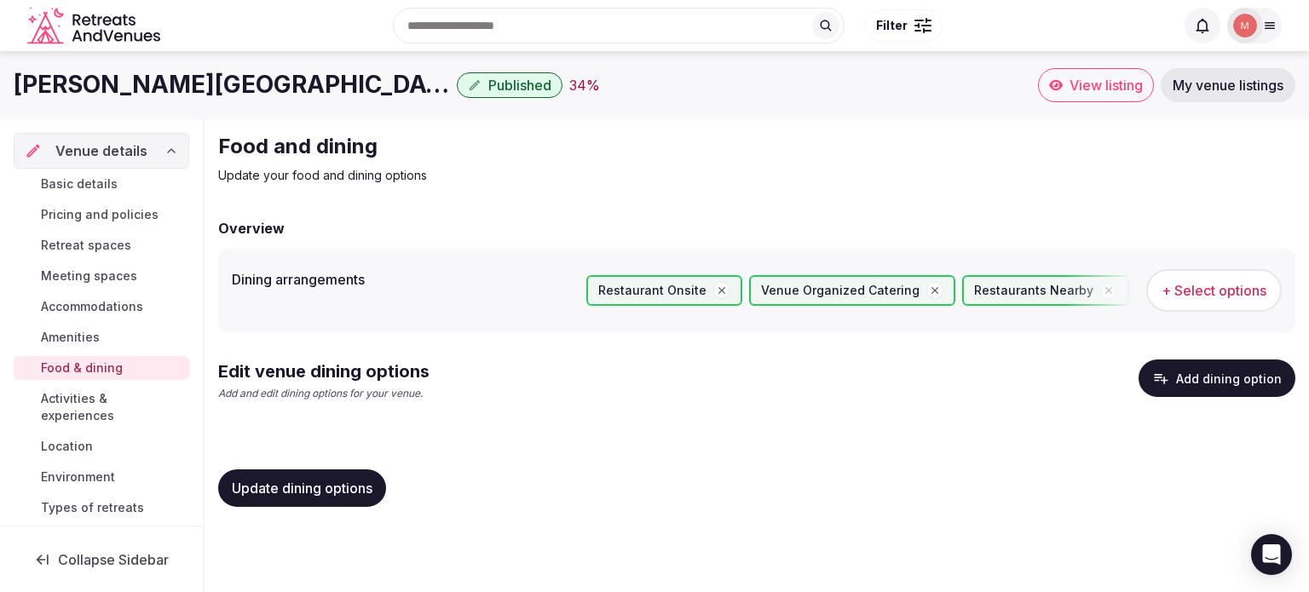
click at [78, 393] on span "Activities & experiences" at bounding box center [112, 407] width 142 height 34
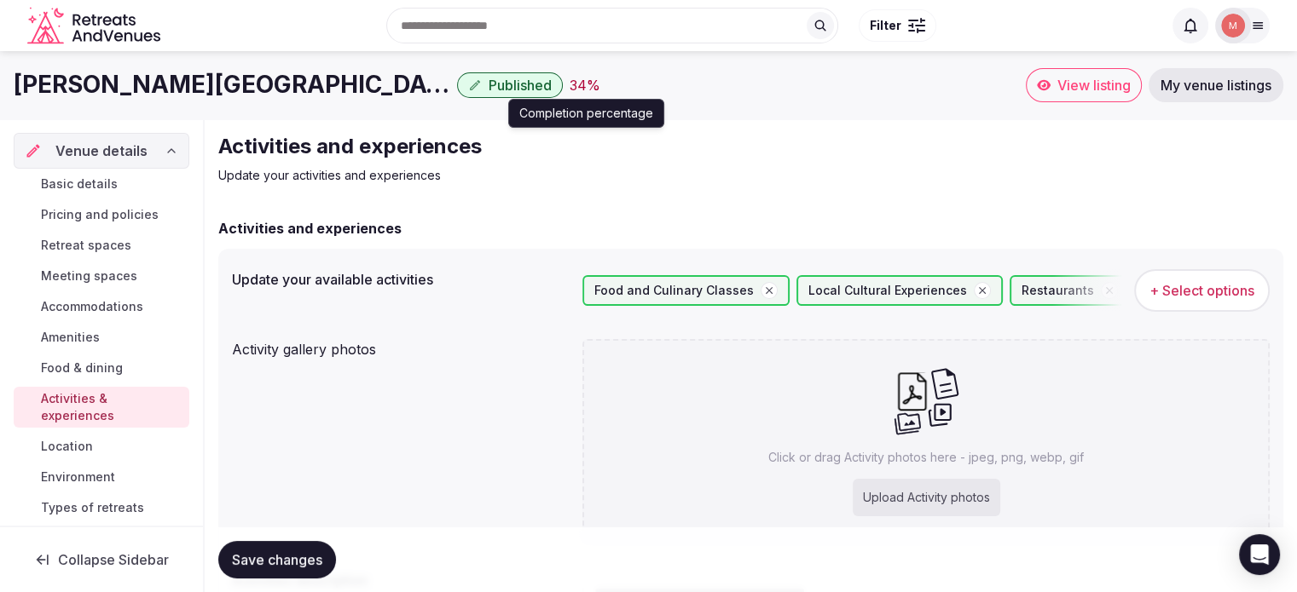
click at [569, 84] on div "34 %" at bounding box center [584, 85] width 31 height 20
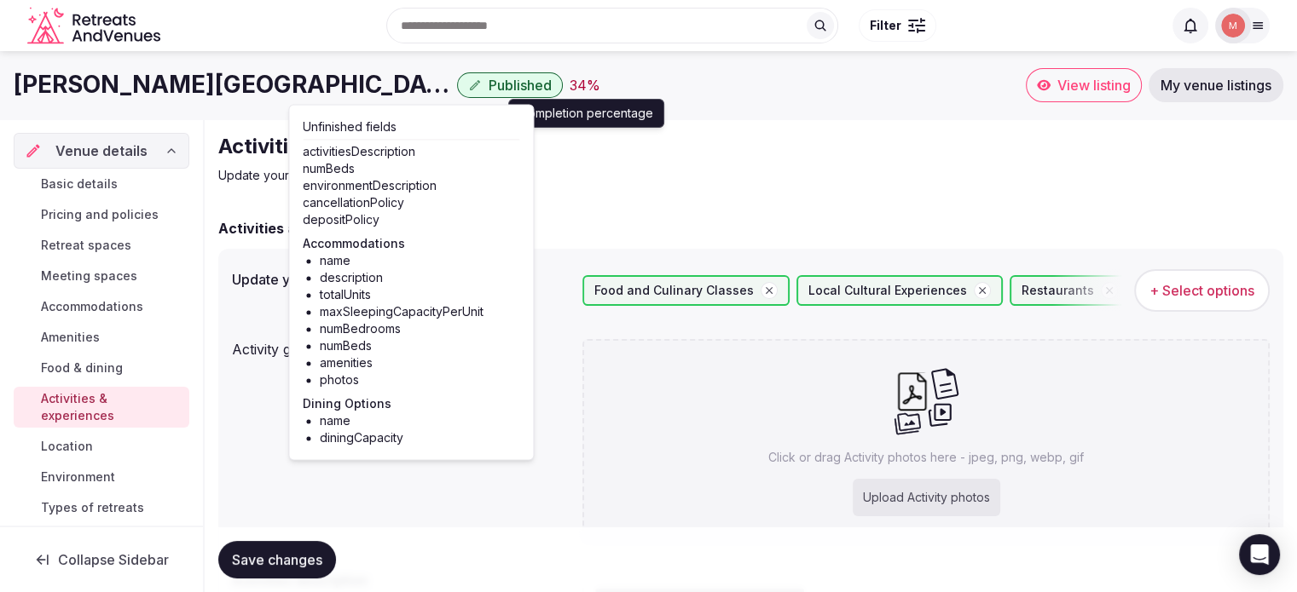
click at [569, 84] on div "34 %" at bounding box center [584, 85] width 31 height 20
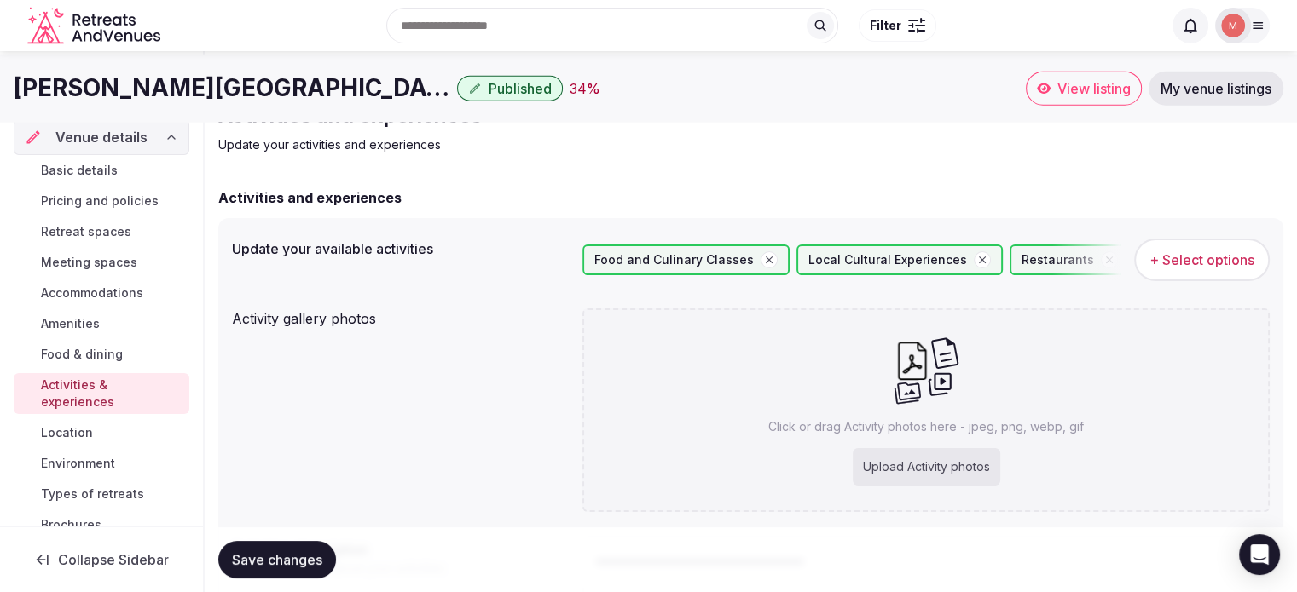
scroll to position [25, 0]
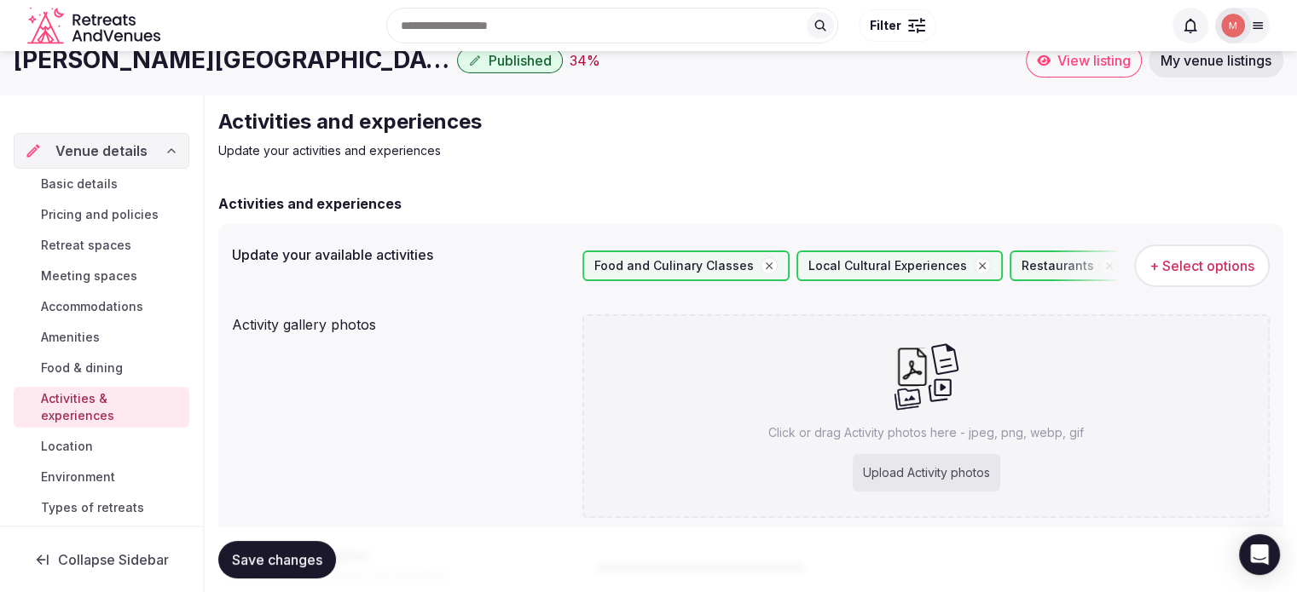
click at [399, 57] on div "Recent searches [GEOGRAPHIC_DATA] 8670 [GEOGRAPHIC_DATA], [GEOGRAPHIC_DATA] [GE…" at bounding box center [664, 25] width 995 height 73
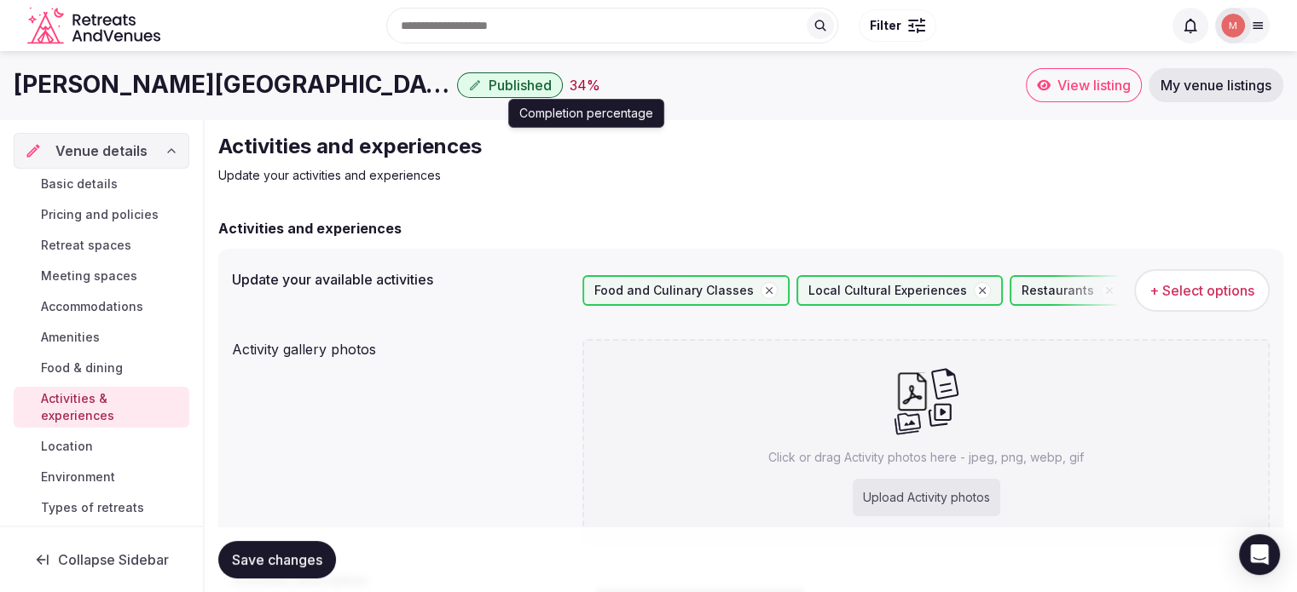
click at [569, 88] on div "34 %" at bounding box center [584, 85] width 31 height 20
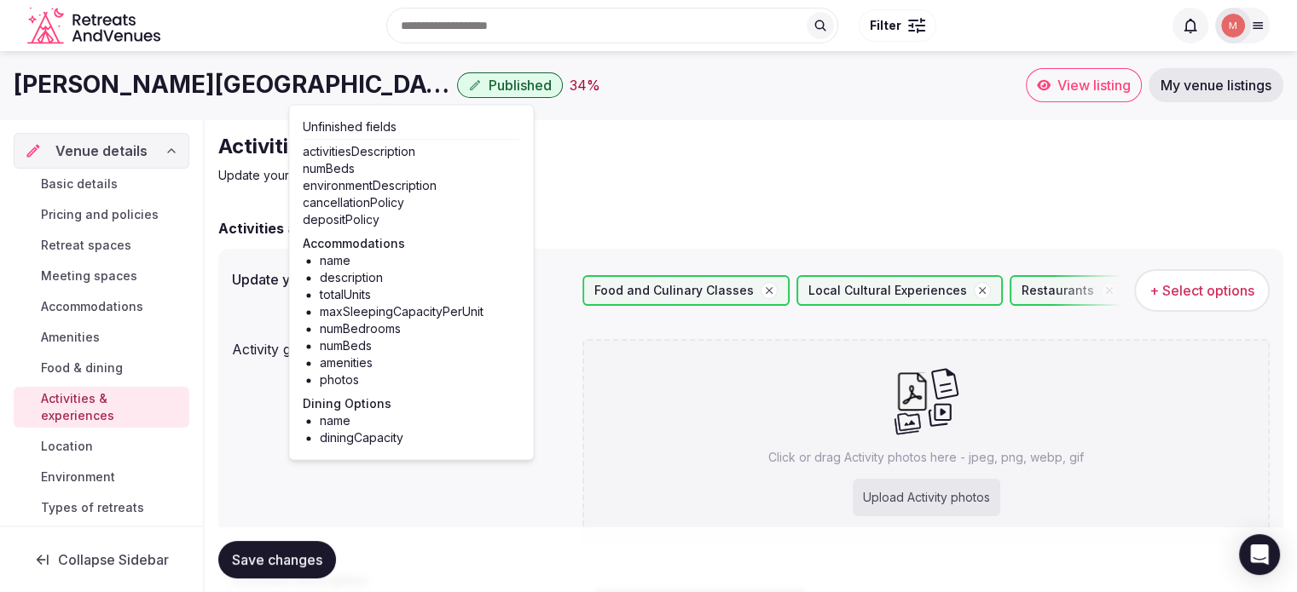
click at [569, 85] on div "34 %" at bounding box center [584, 85] width 31 height 20
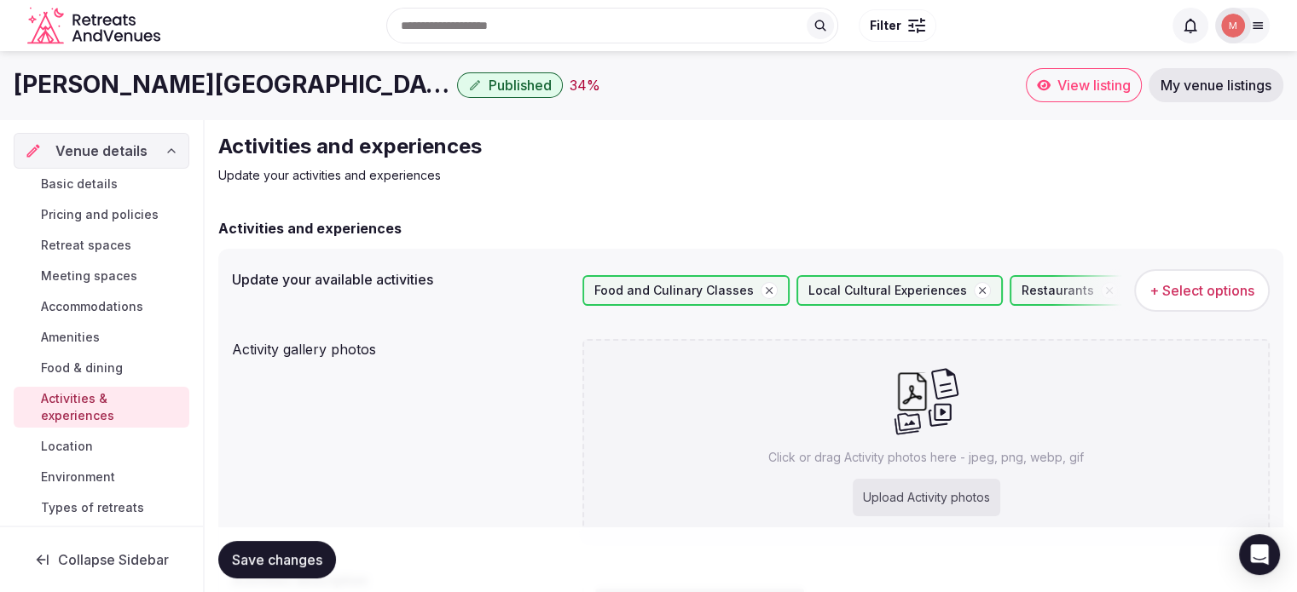
scroll to position [41, 0]
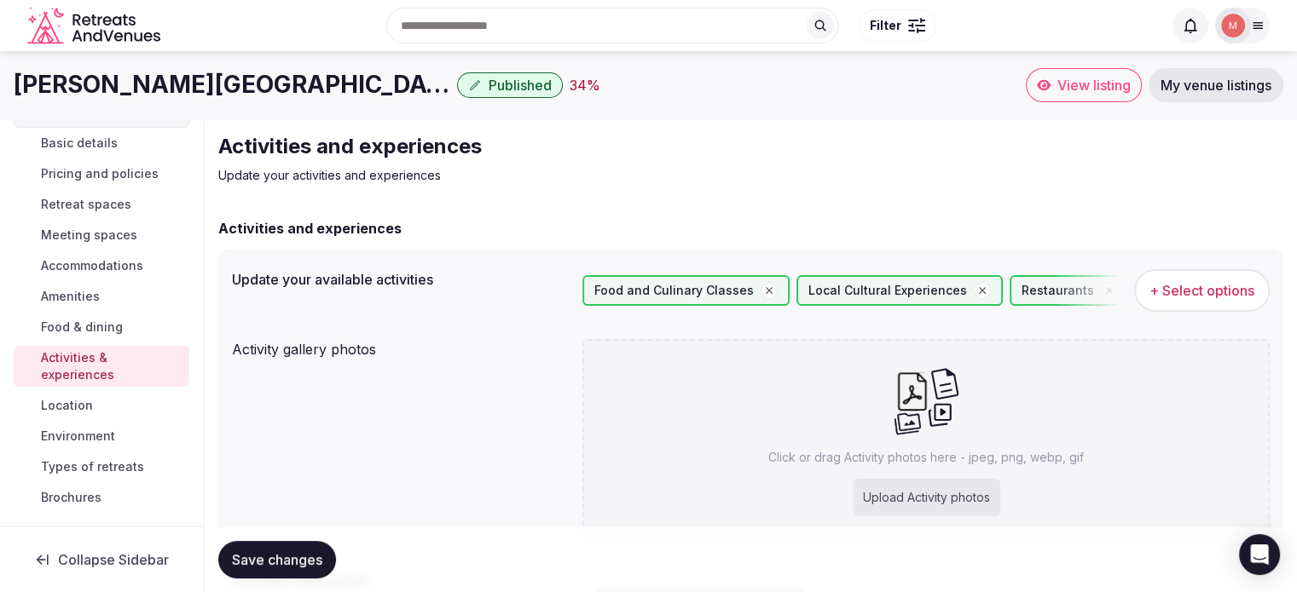
click at [106, 401] on link "Location" at bounding box center [102, 406] width 176 height 24
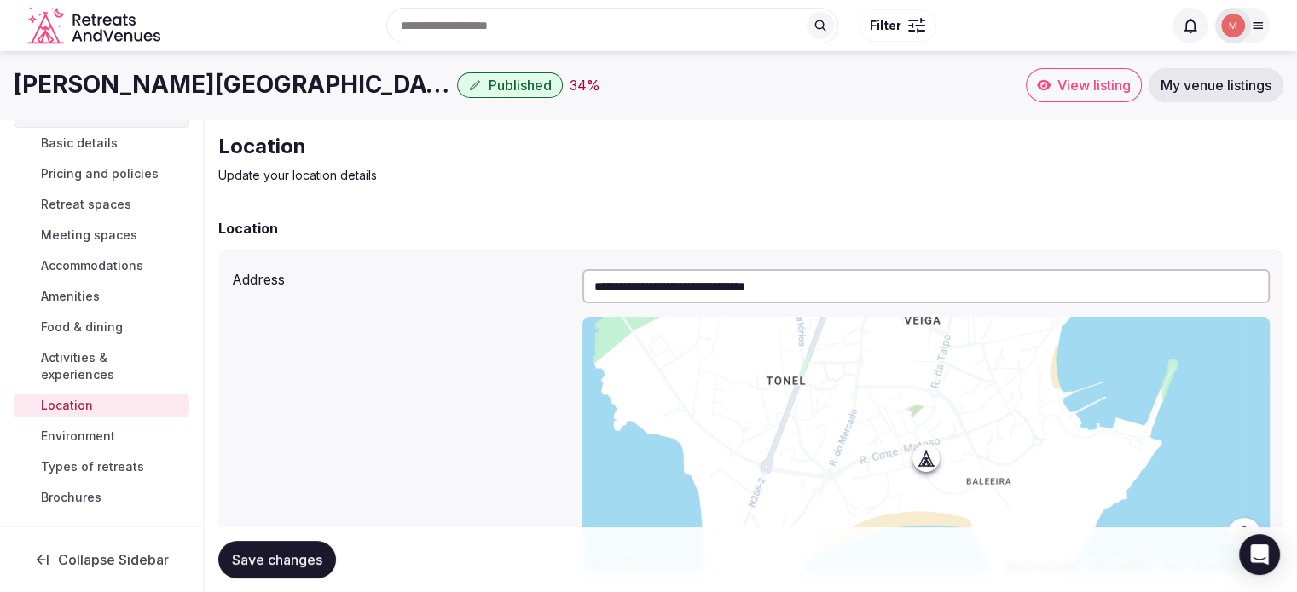
click at [92, 430] on span "Environment" at bounding box center [78, 436] width 74 height 17
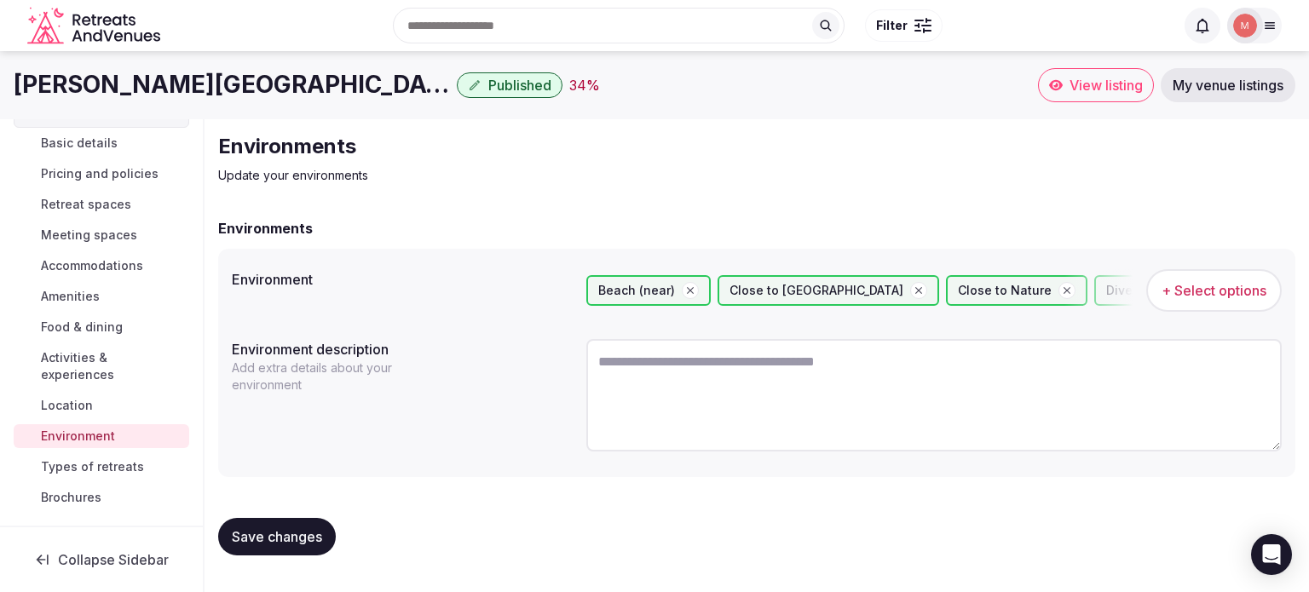
click at [77, 466] on span "Types of retreats" at bounding box center [92, 467] width 103 height 17
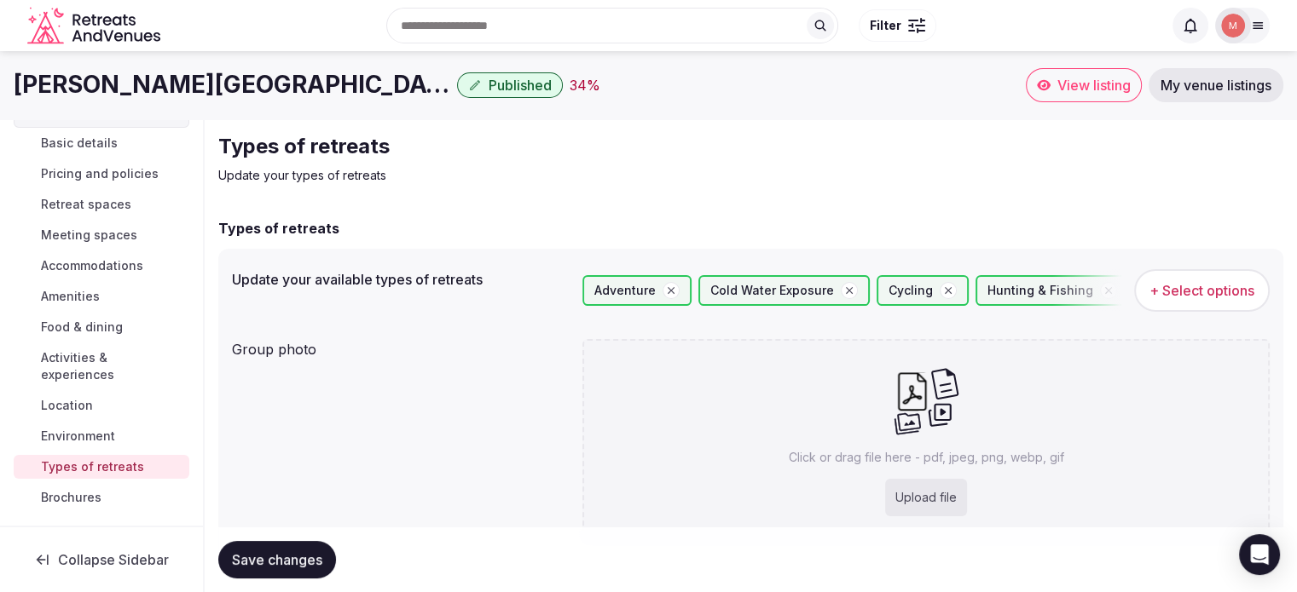
click at [70, 490] on span "Brochures" at bounding box center [71, 497] width 61 height 17
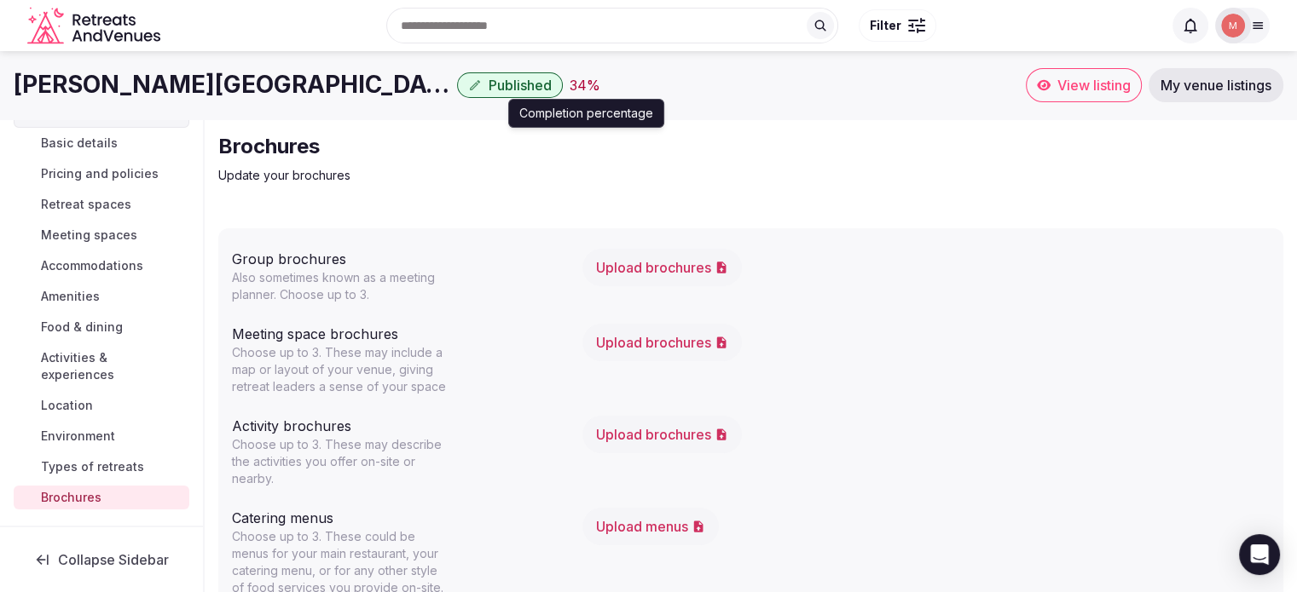
click at [569, 86] on div "34 %" at bounding box center [584, 85] width 31 height 20
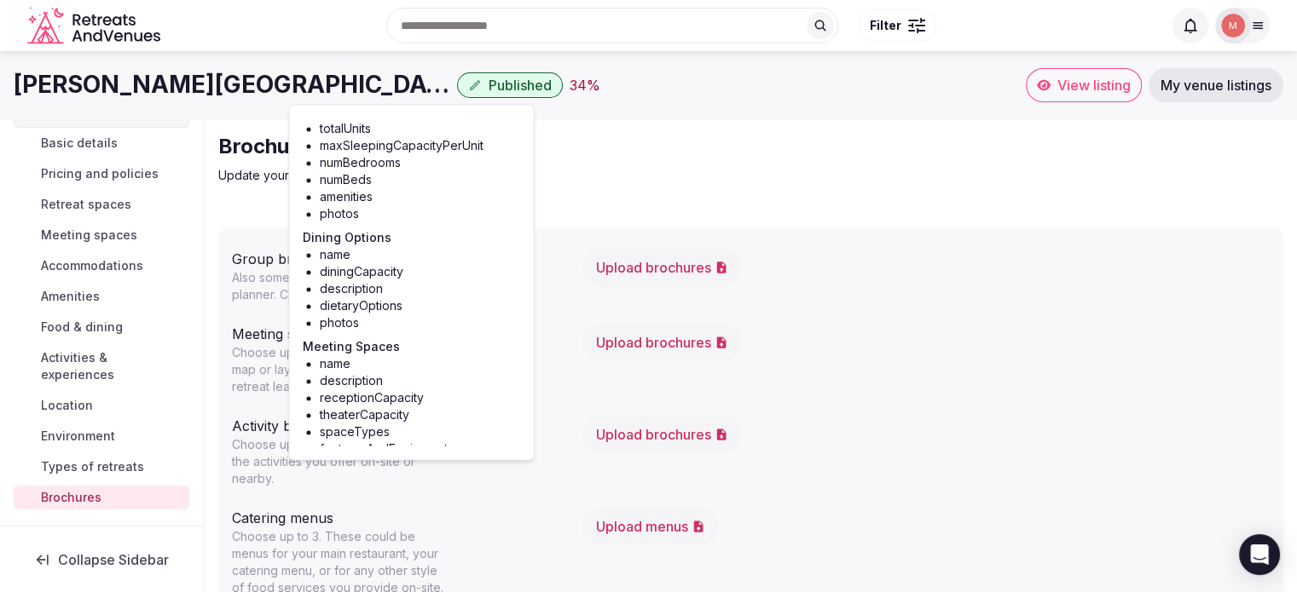
scroll to position [194, 0]
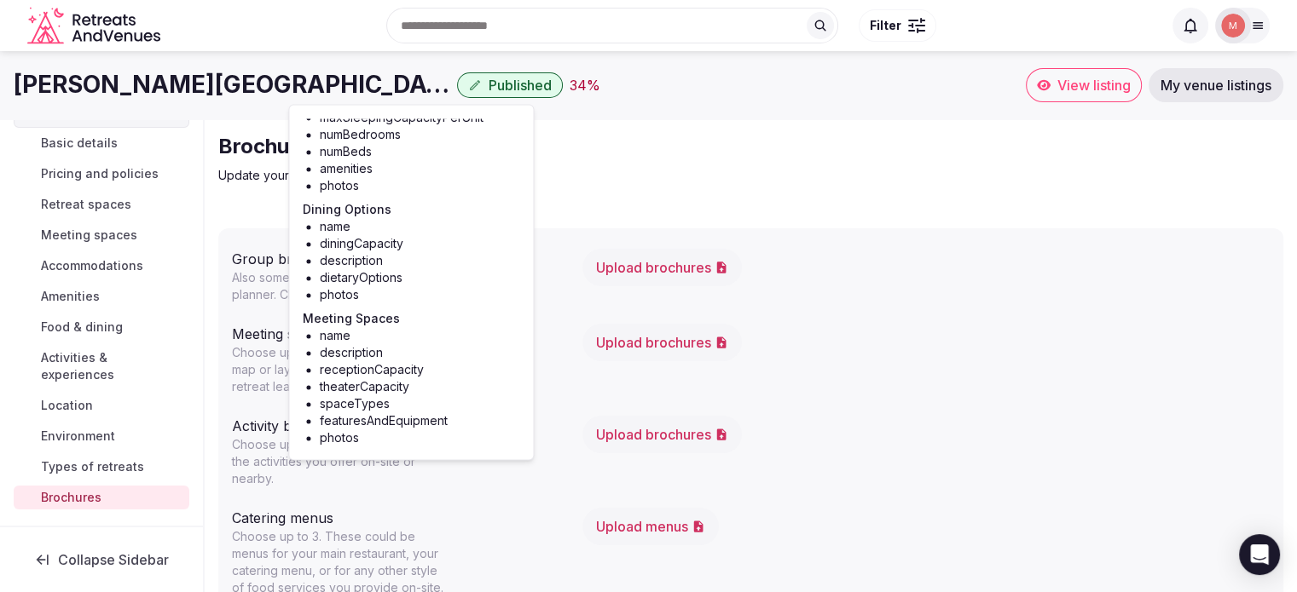
click at [144, 115] on div "[PERSON_NAME][GEOGRAPHIC_DATA] Published 34 % View listing My venue listings" at bounding box center [648, 85] width 1297 height 68
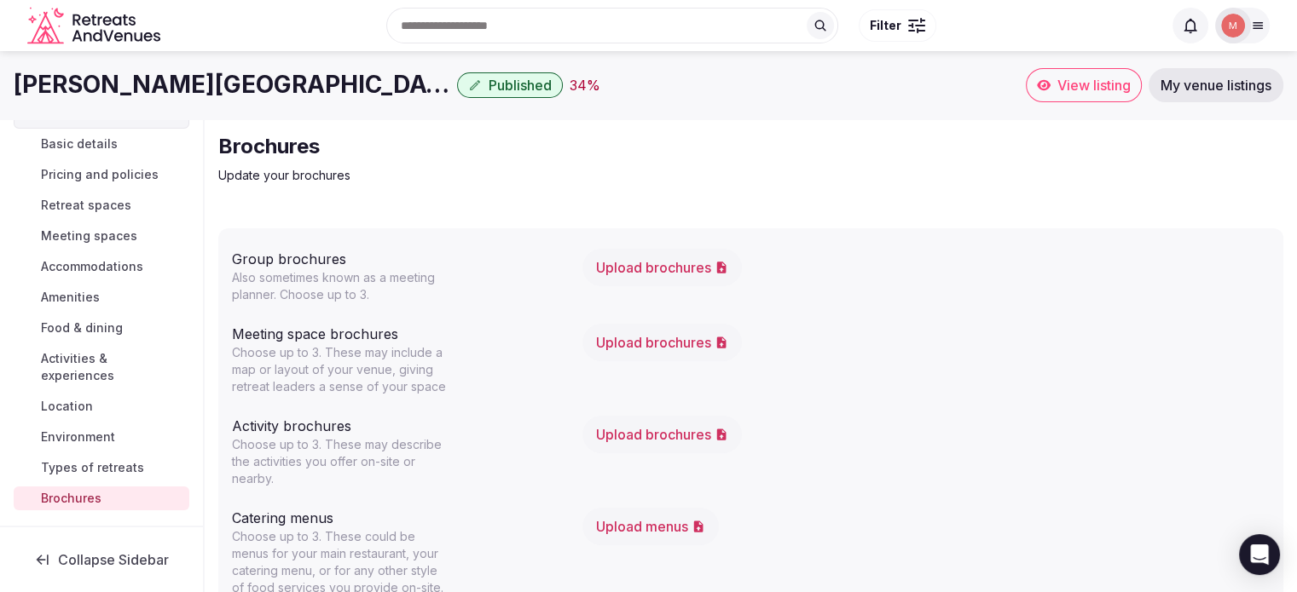
scroll to position [0, 0]
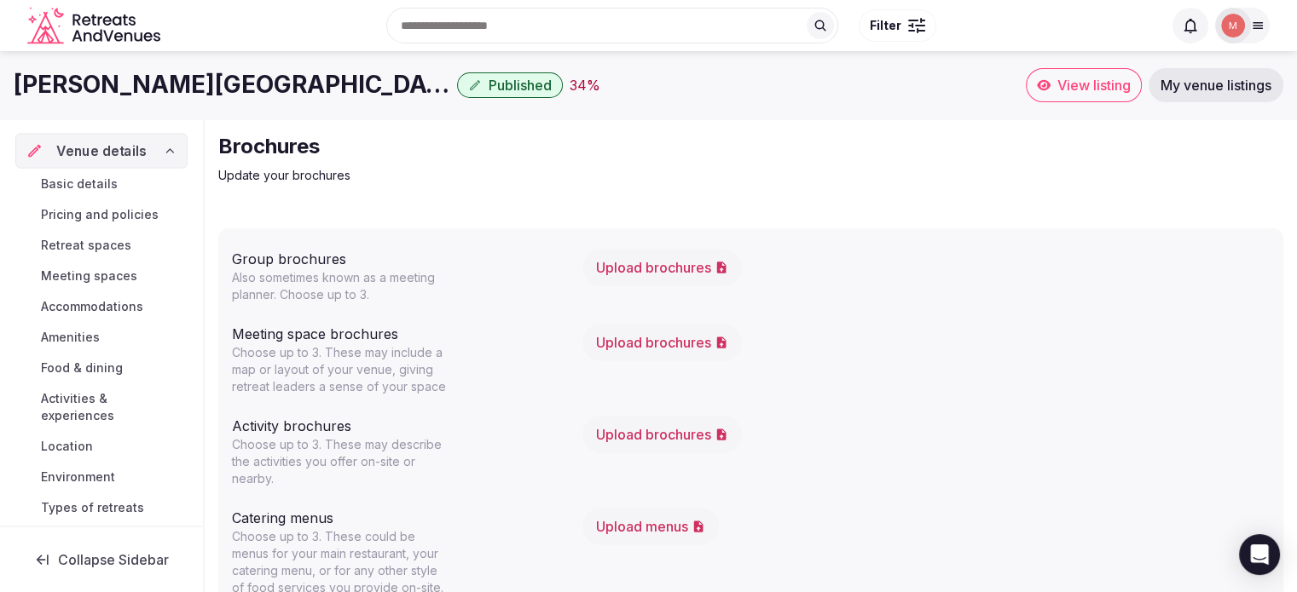
click at [136, 142] on div "Venue details" at bounding box center [101, 150] width 172 height 35
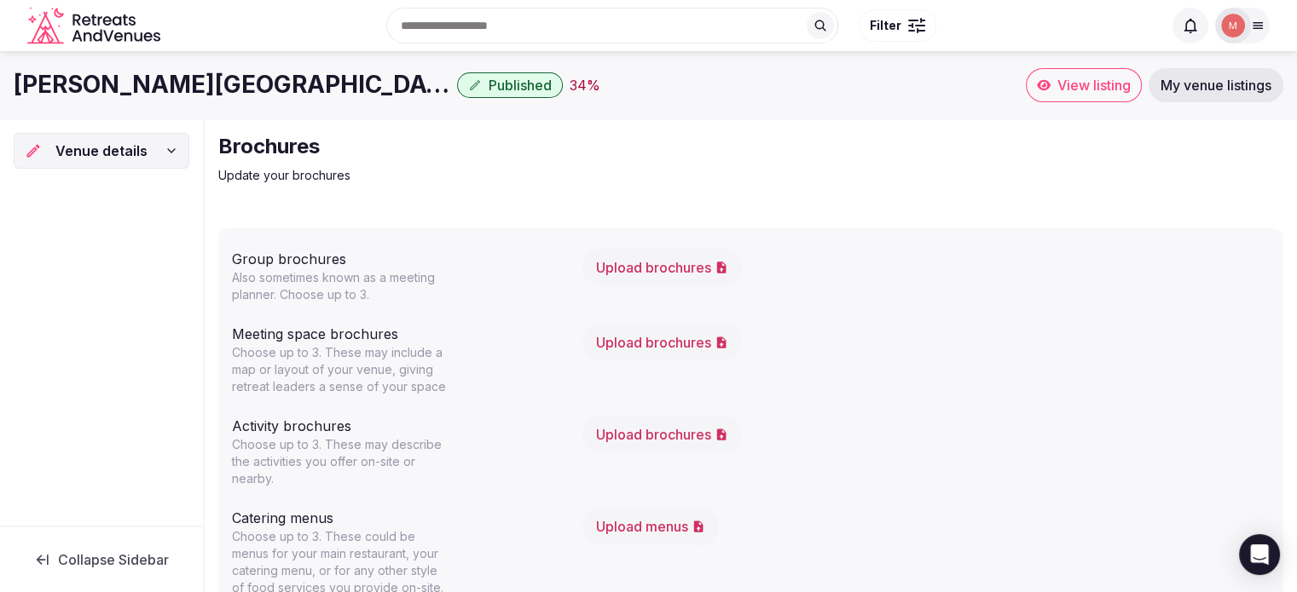
click at [45, 552] on icon at bounding box center [42, 560] width 17 height 17
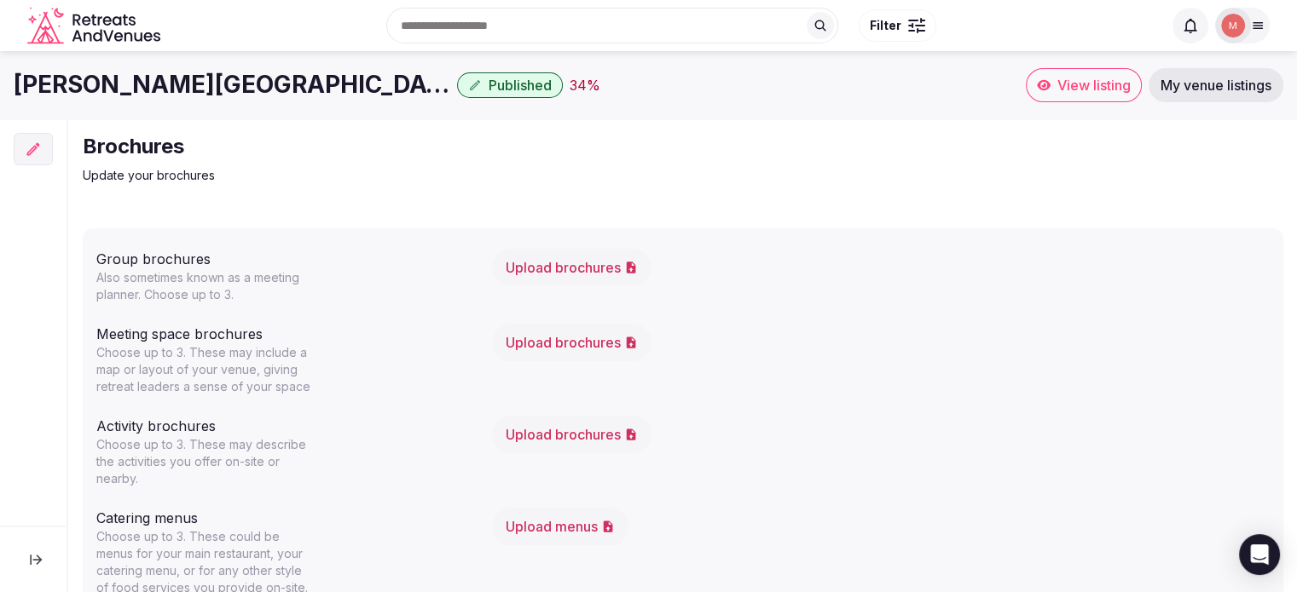
click at [1088, 89] on span "View listing" at bounding box center [1093, 85] width 73 height 17
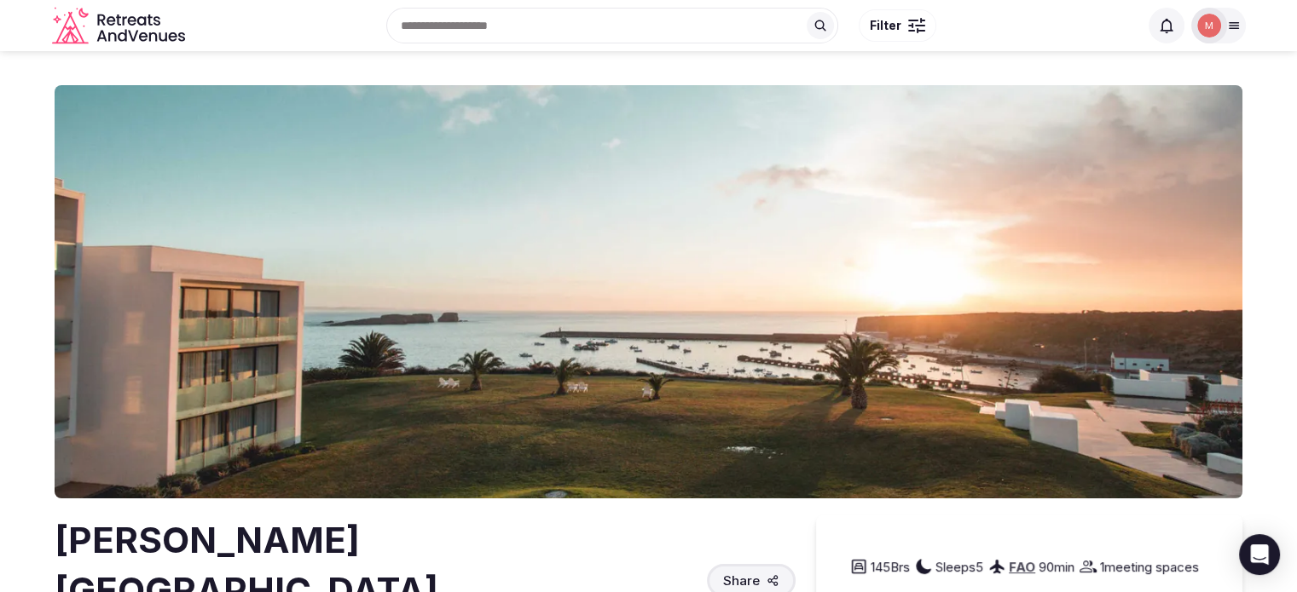
click at [1235, 26] on icon at bounding box center [1234, 26] width 14 height 14
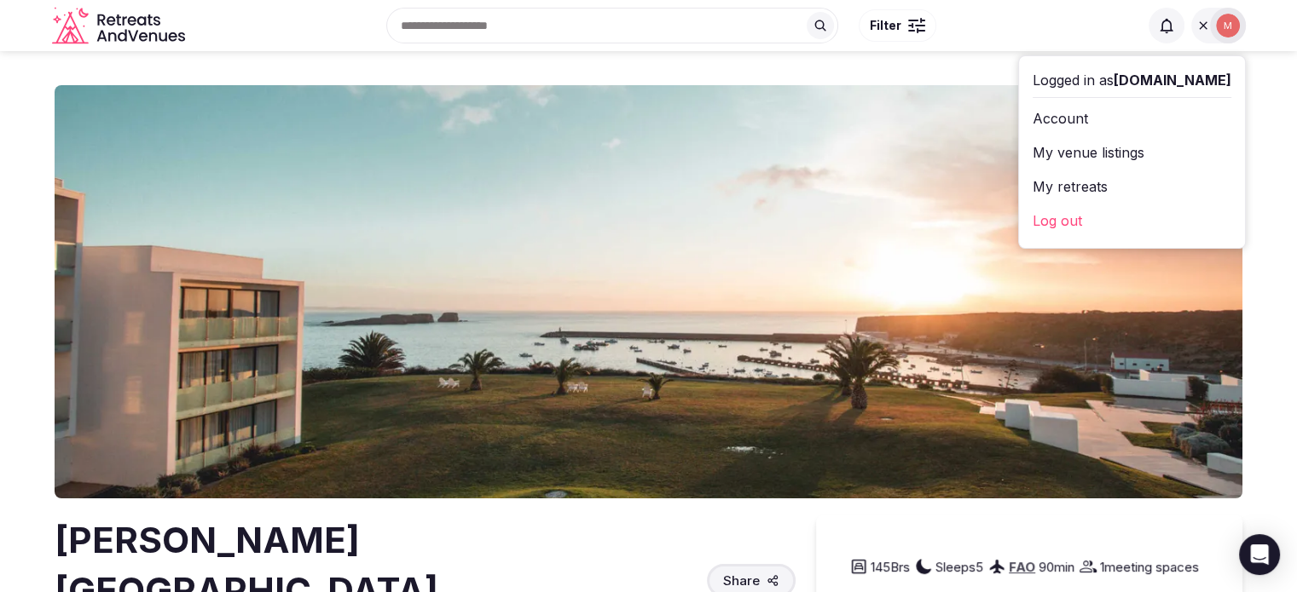
click at [1053, 190] on link "My retreats" at bounding box center [1131, 186] width 199 height 27
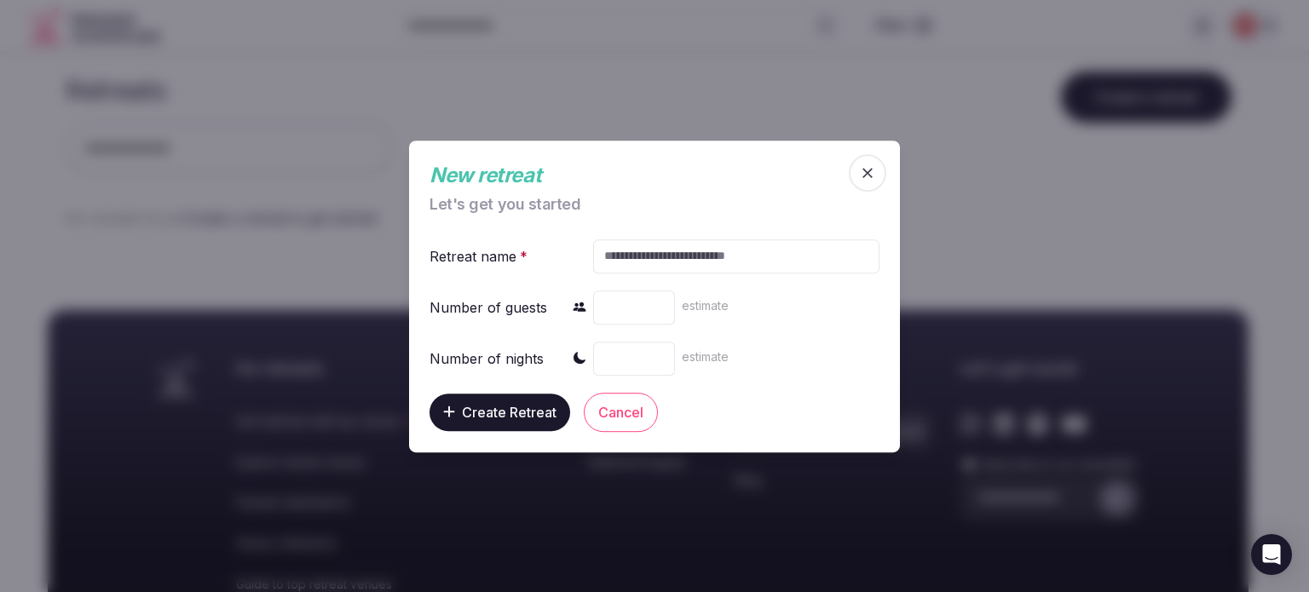
click at [868, 181] on span "button" at bounding box center [868, 173] width 38 height 38
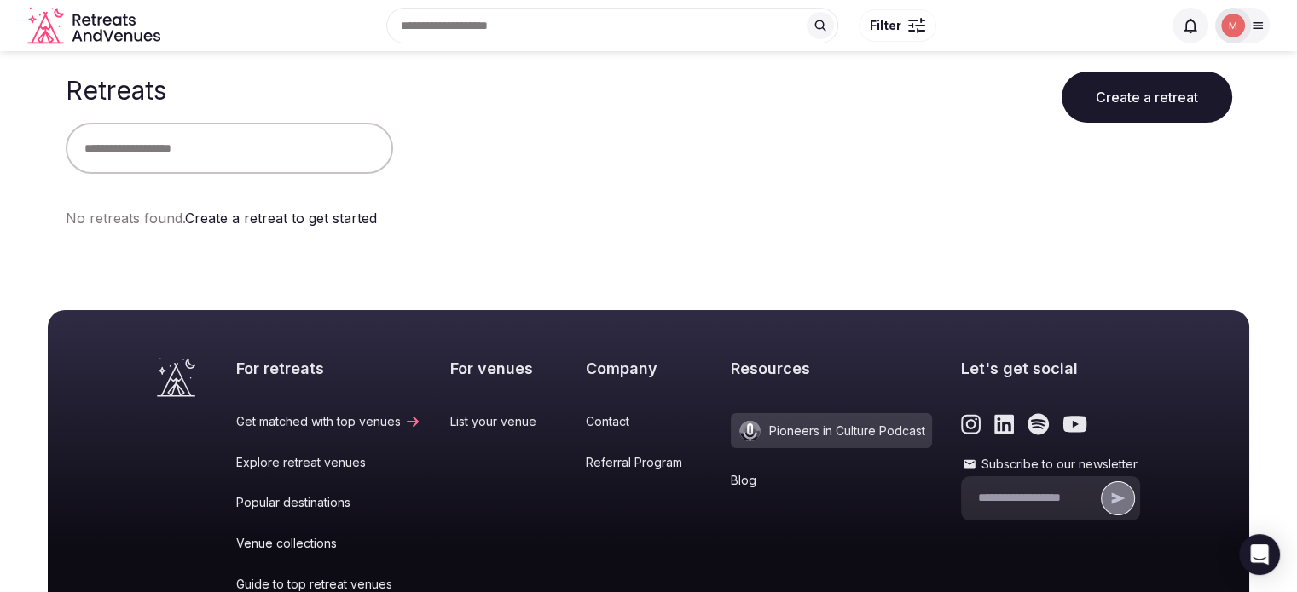
click at [1258, 33] on div at bounding box center [1242, 26] width 55 height 36
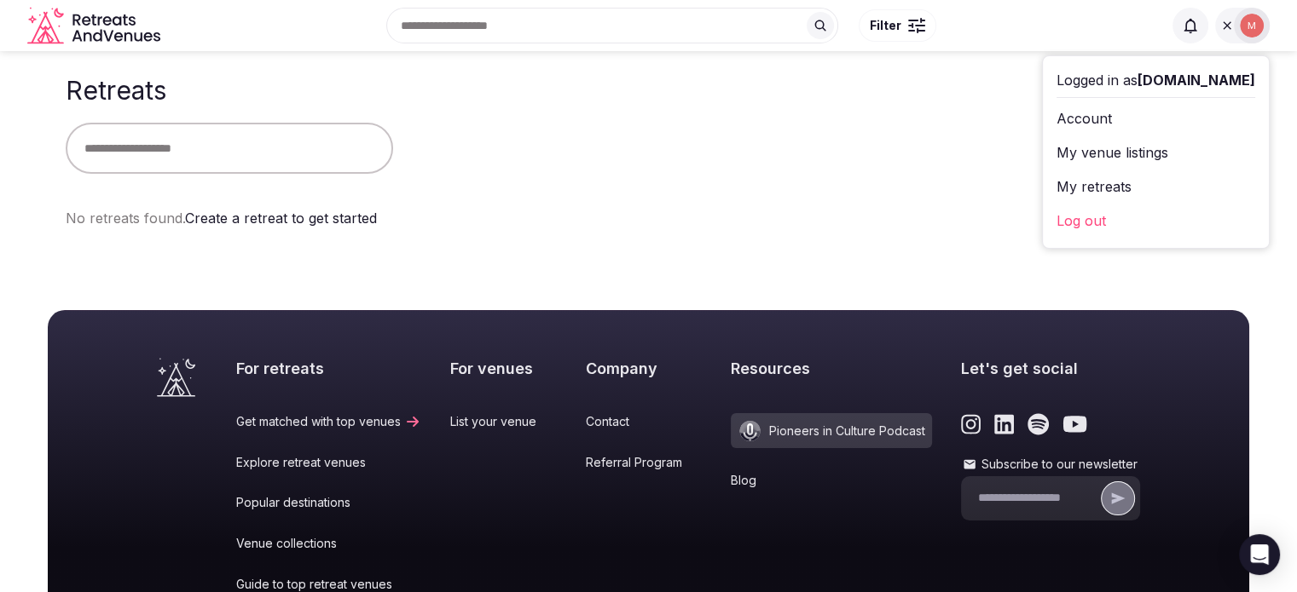
click at [1136, 153] on link "My venue listings" at bounding box center [1155, 152] width 199 height 27
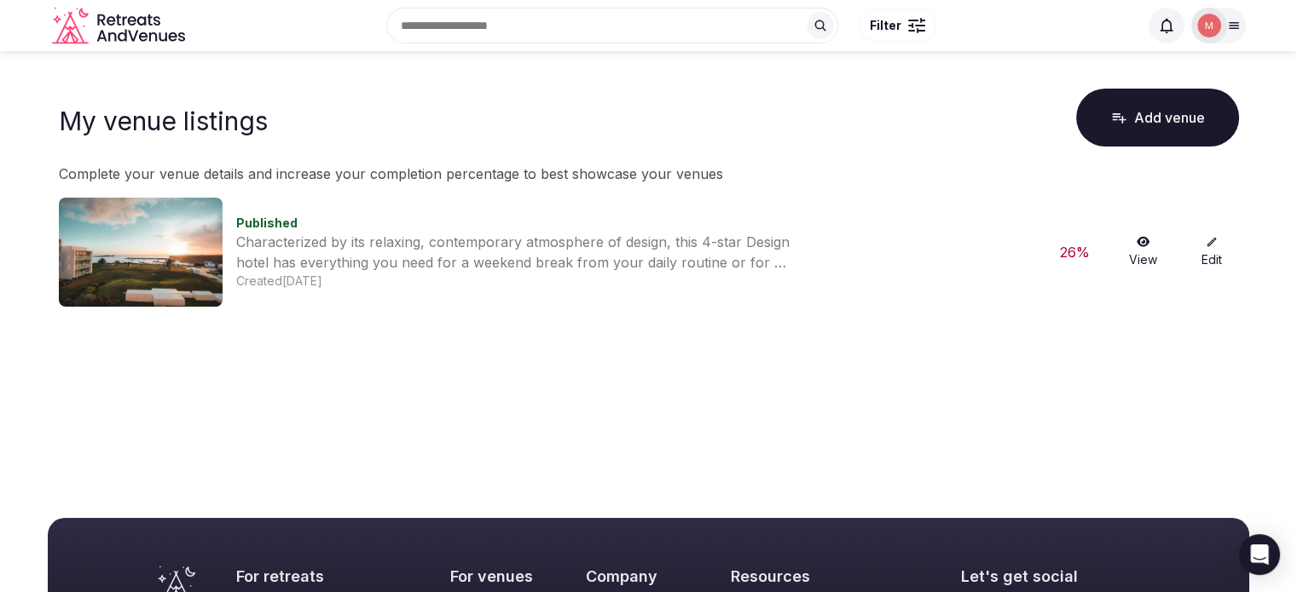
click at [1214, 251] on link "Edit" at bounding box center [1211, 252] width 55 height 32
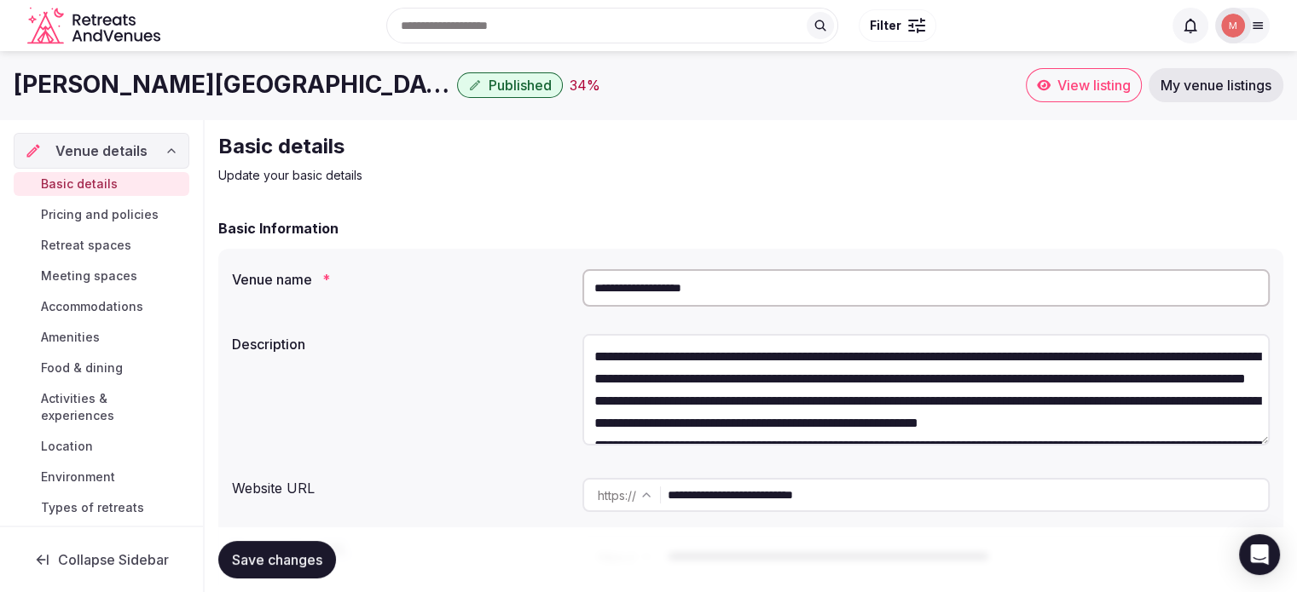
click at [90, 306] on span "Accommodations" at bounding box center [92, 306] width 102 height 17
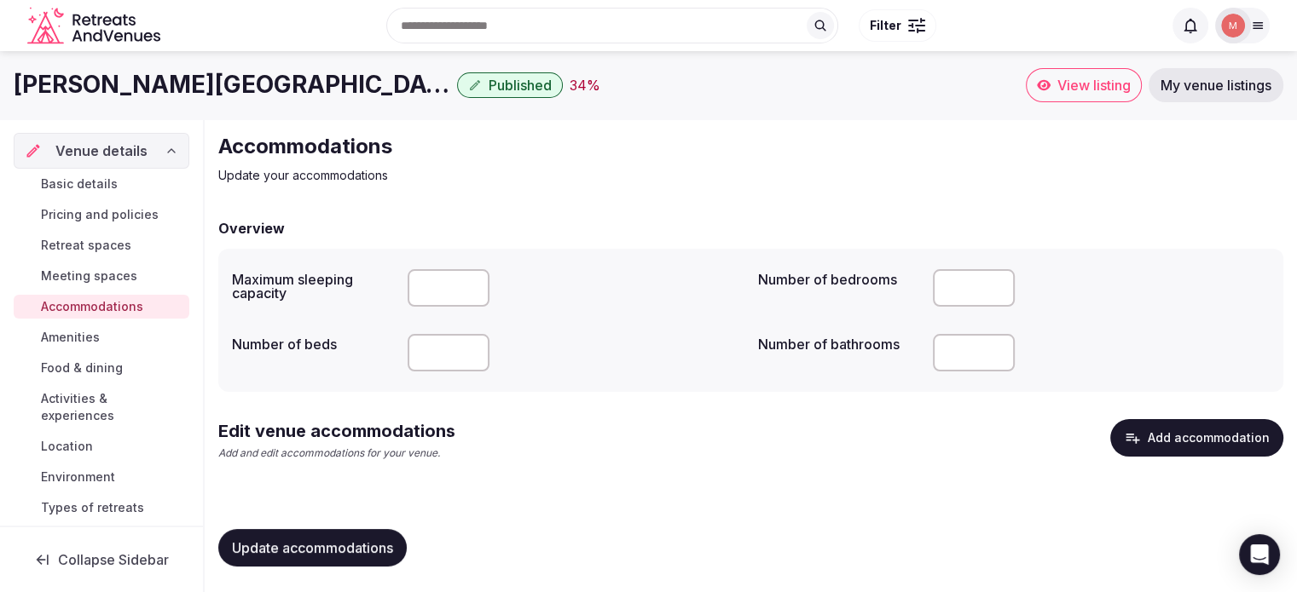
drag, startPoint x: 453, startPoint y: 291, endPoint x: 361, endPoint y: 292, distance: 92.1
click at [361, 292] on div "Maximum sleeping capacity *" at bounding box center [488, 288] width 512 height 51
type input "*"
click at [290, 542] on span "Update accommodations" at bounding box center [312, 548] width 161 height 17
click at [436, 355] on input "number" at bounding box center [448, 353] width 82 height 38
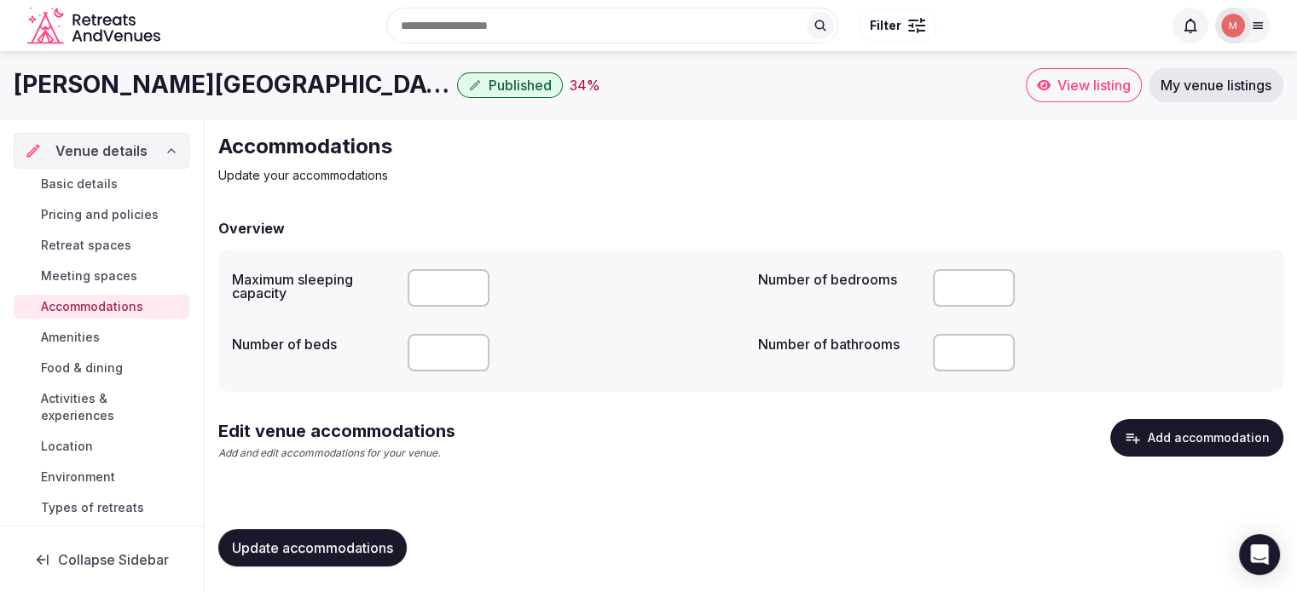
type input "*"
click at [543, 30] on input "text" at bounding box center [612, 26] width 452 height 36
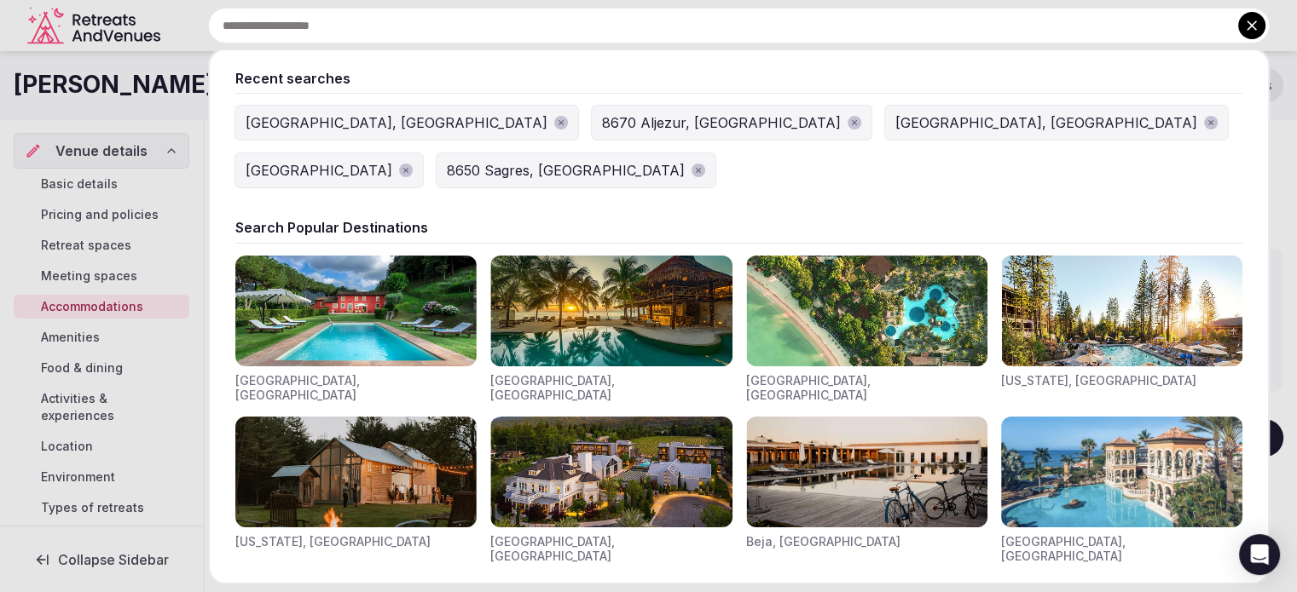
click at [298, 126] on div "[GEOGRAPHIC_DATA], [GEOGRAPHIC_DATA]" at bounding box center [397, 123] width 302 height 20
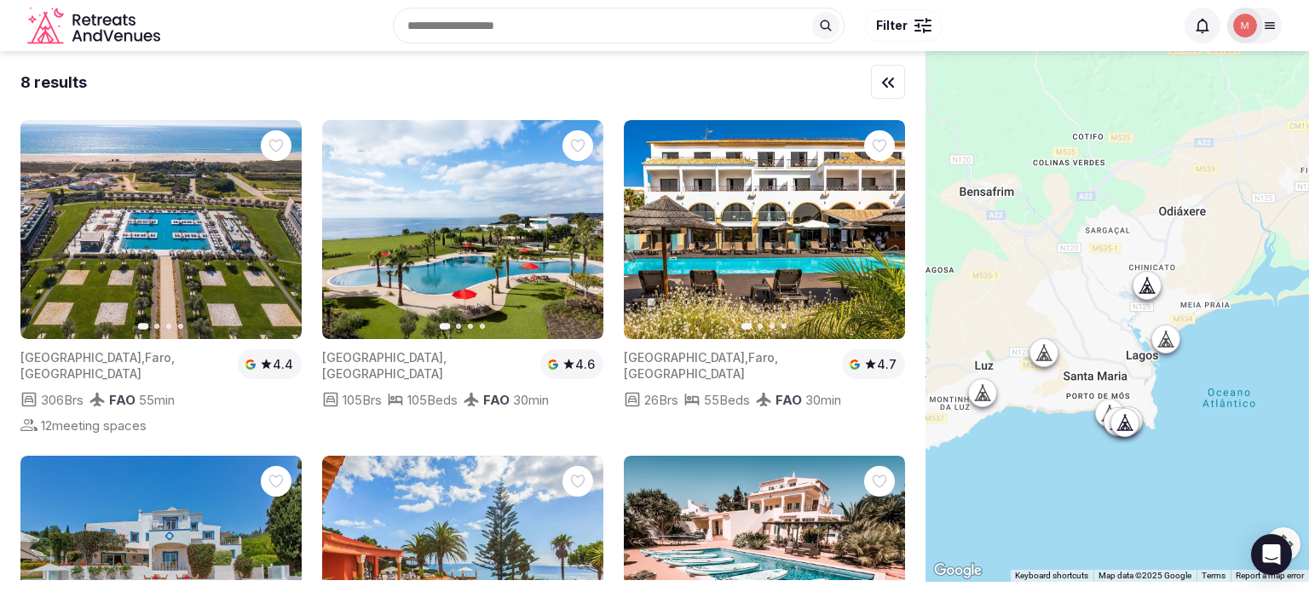
click at [1273, 27] on icon at bounding box center [1270, 26] width 9 height 6
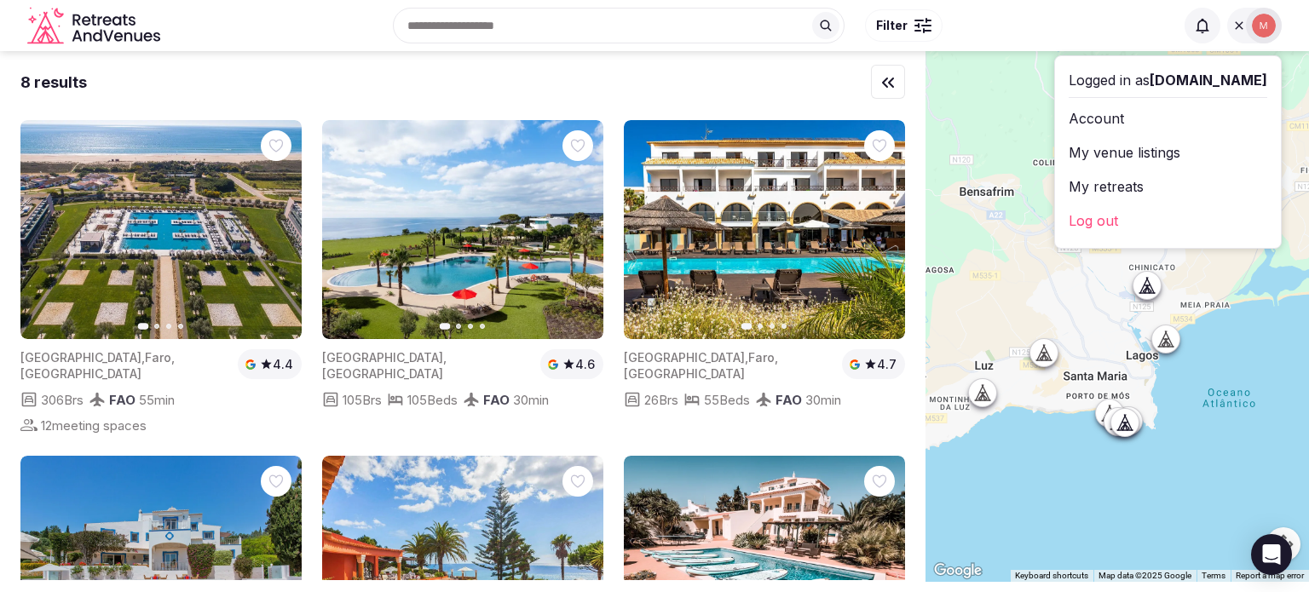
click at [1125, 151] on link "My venue listings" at bounding box center [1168, 152] width 199 height 27
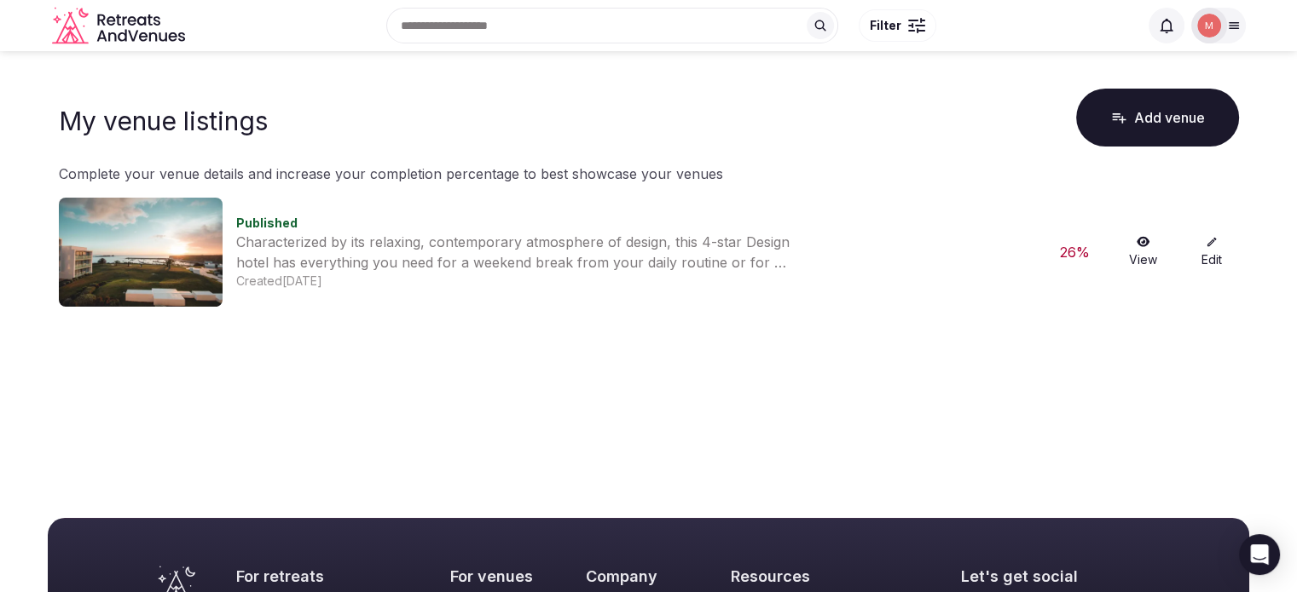
click at [1228, 250] on link "Edit" at bounding box center [1211, 252] width 55 height 32
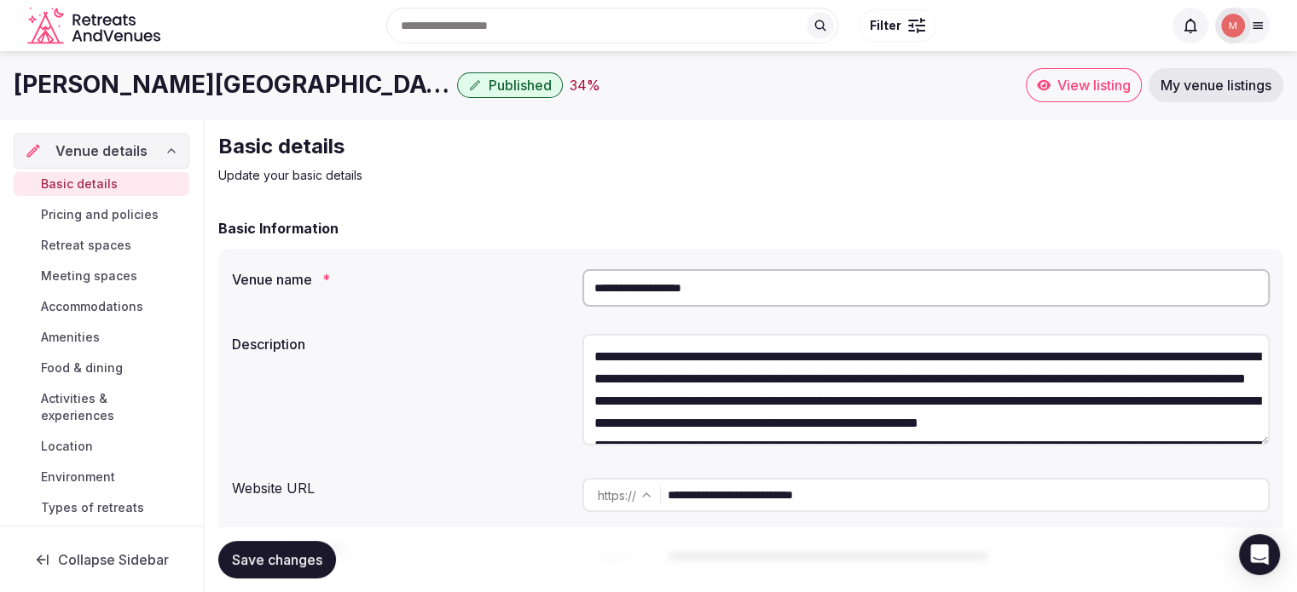
click at [76, 300] on span "Accommodations" at bounding box center [92, 306] width 102 height 17
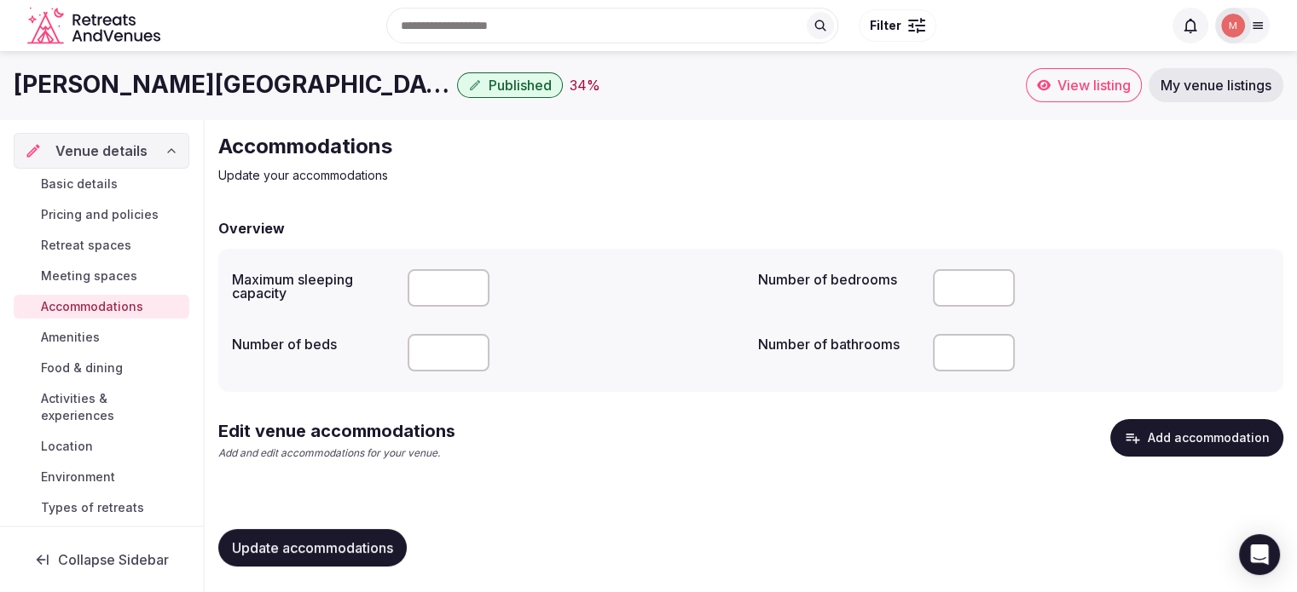
click at [434, 351] on input "number" at bounding box center [448, 353] width 82 height 38
type input "***"
click at [610, 481] on div "Edit venue accommodations Add and edit accommodations for your venue. Add accom…" at bounding box center [750, 453] width 1065 height 69
click at [350, 540] on span "Update accommodations" at bounding box center [312, 548] width 161 height 17
click at [1258, 31] on icon at bounding box center [1258, 26] width 14 height 14
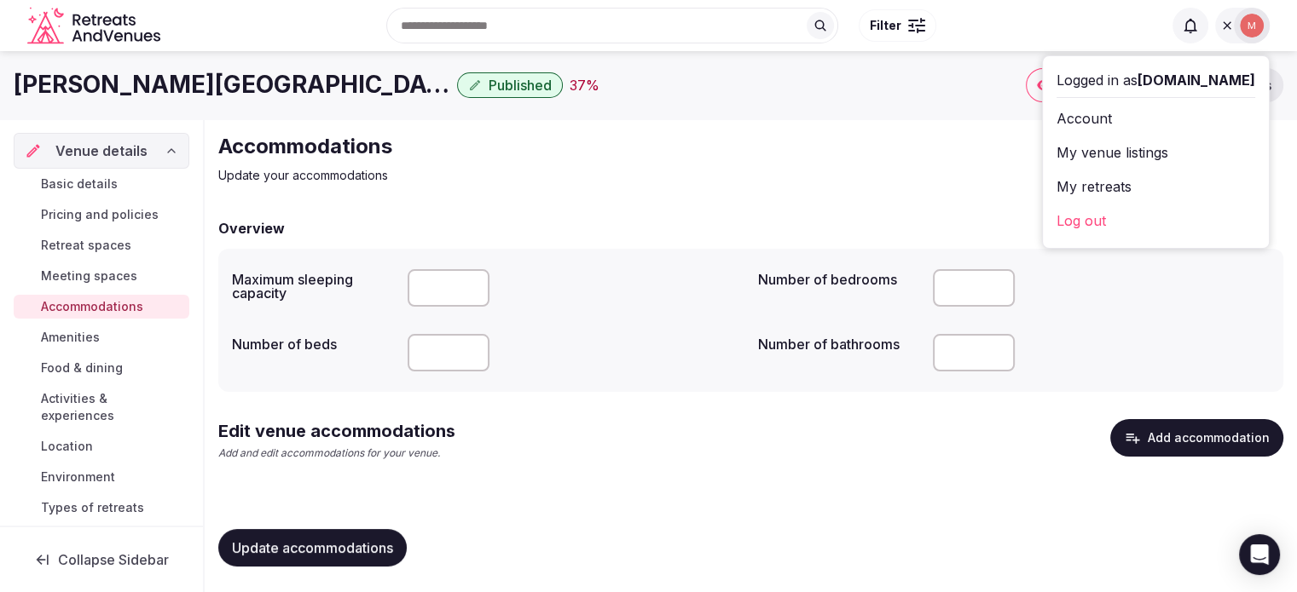
click at [1070, 182] on link "My retreats" at bounding box center [1155, 186] width 199 height 27
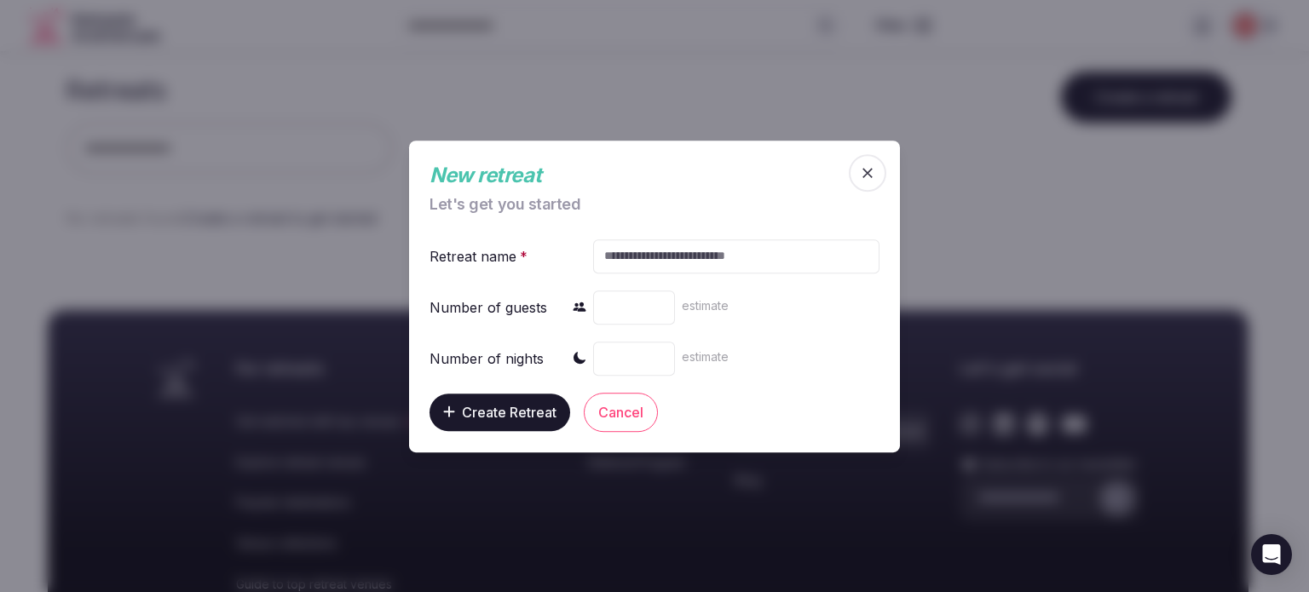
click at [679, 258] on input "text" at bounding box center [736, 256] width 286 height 34
click at [638, 318] on input "number" at bounding box center [634, 307] width 82 height 34
type input "**"
click at [635, 350] on input "number" at bounding box center [634, 358] width 82 height 34
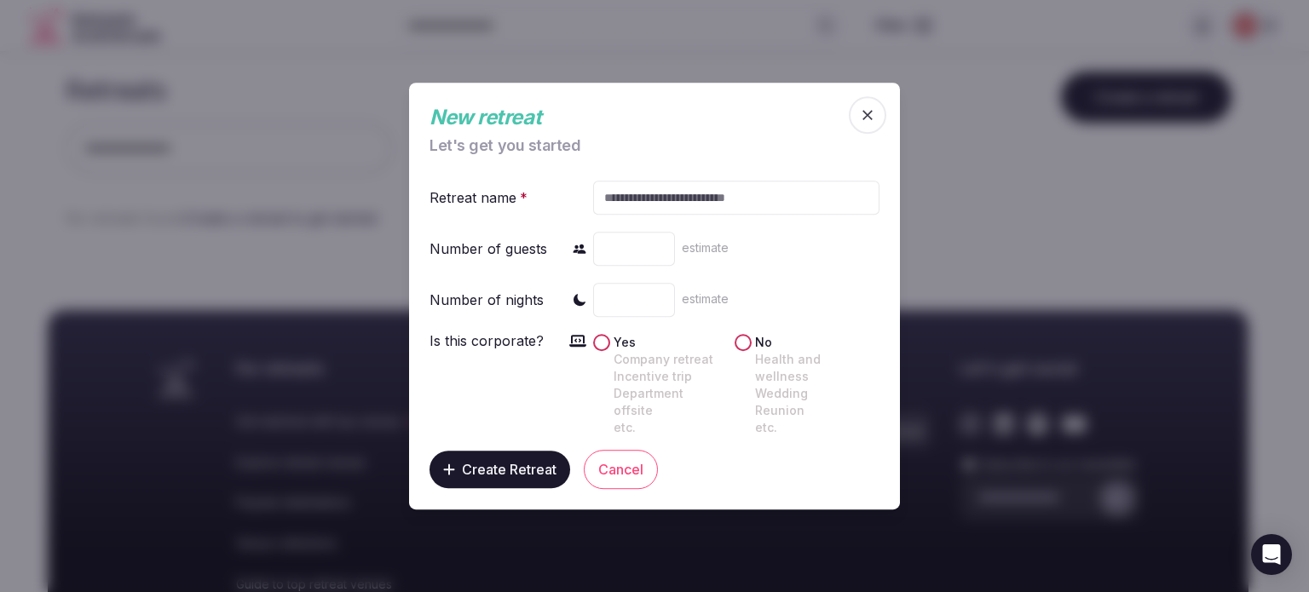
type input "*"
click at [736, 350] on button "No Health and wellness Wedding Reunion etc." at bounding box center [743, 342] width 17 height 17
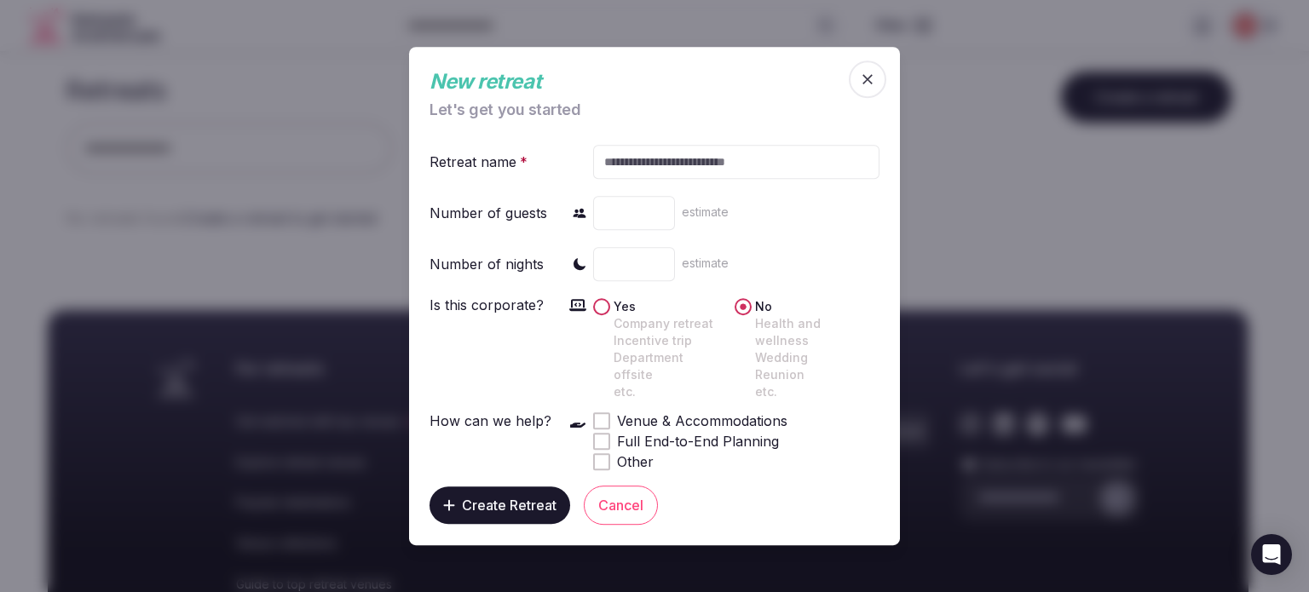
click at [607, 414] on div at bounding box center [602, 421] width 14 height 14
click at [627, 507] on button "Cancel" at bounding box center [621, 505] width 74 height 39
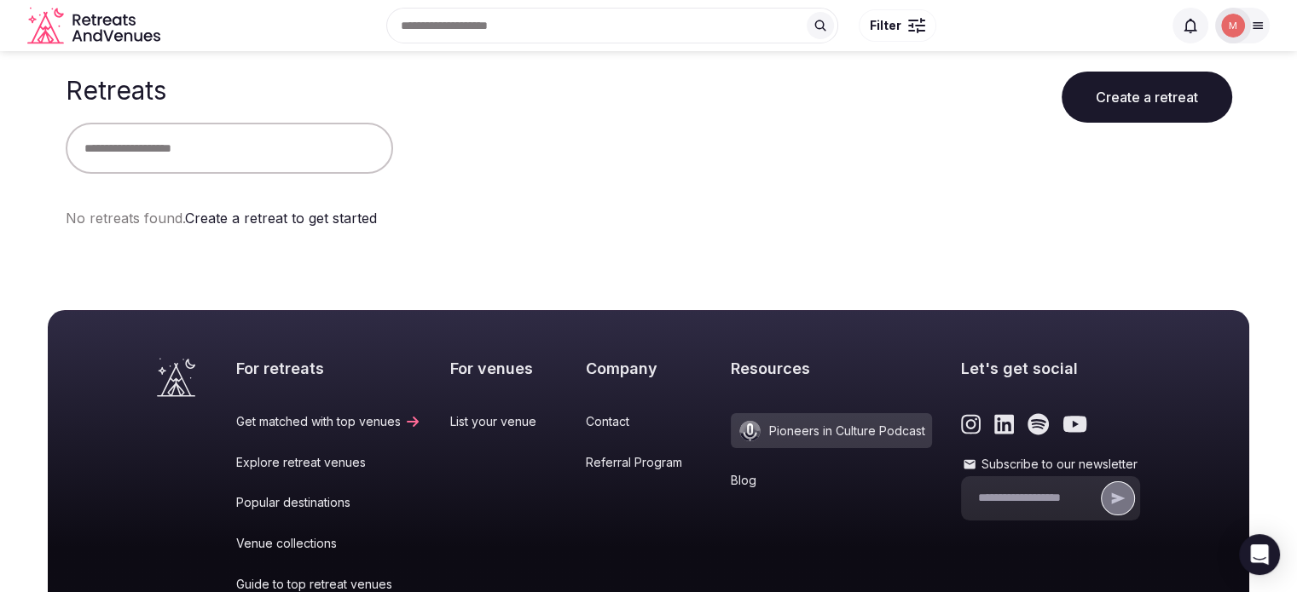
click at [1263, 28] on icon at bounding box center [1258, 26] width 14 height 14
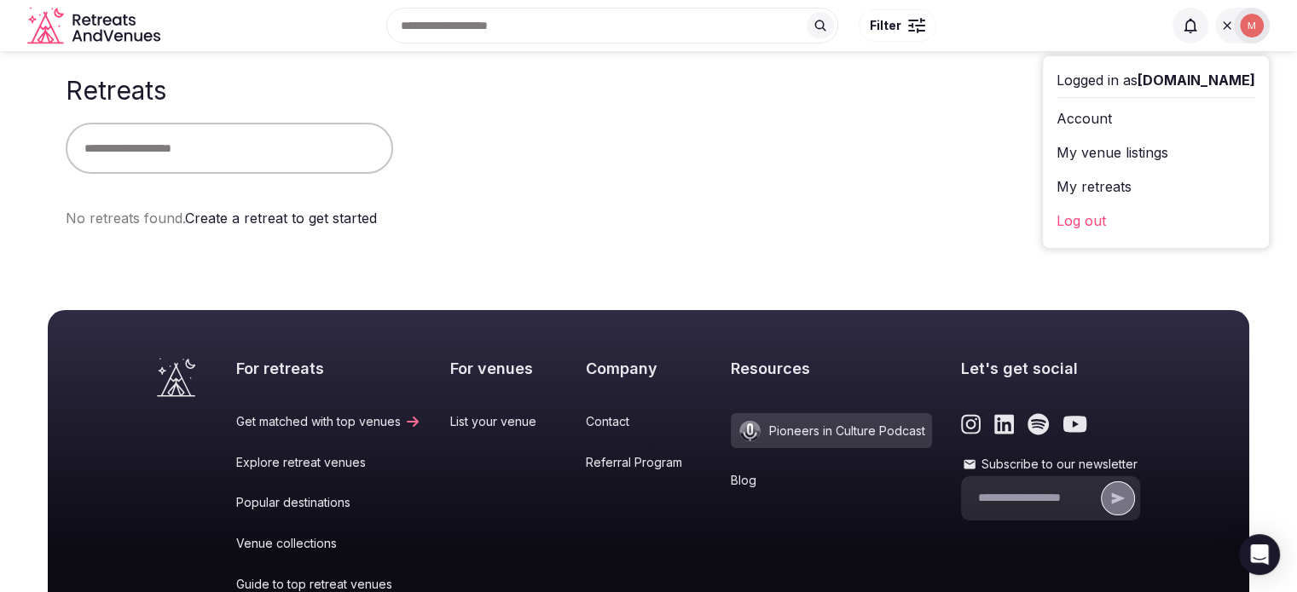
click at [1074, 180] on link "My retreats" at bounding box center [1155, 186] width 199 height 27
click at [1069, 186] on link "My retreats" at bounding box center [1155, 186] width 199 height 27
click at [538, 225] on div "No retreats found. Create a retreat to get started" at bounding box center [649, 218] width 1166 height 20
